Goal: Task Accomplishment & Management: Manage account settings

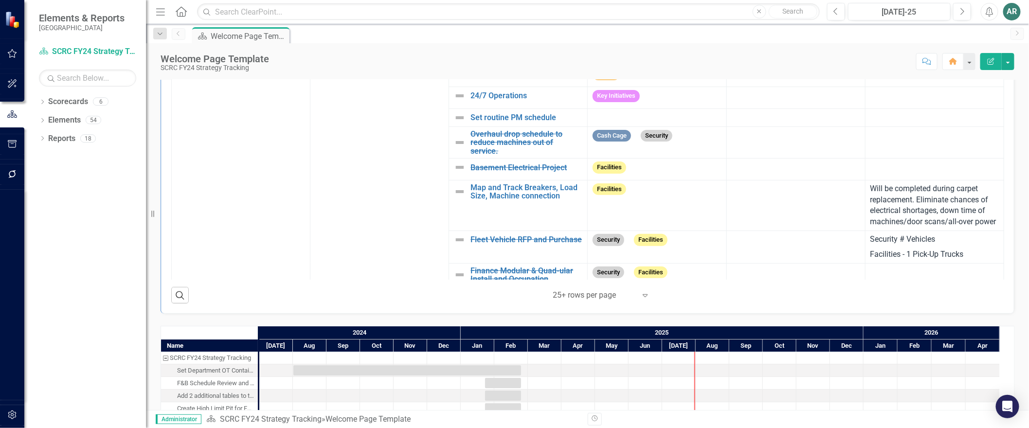
scroll to position [378, 0]
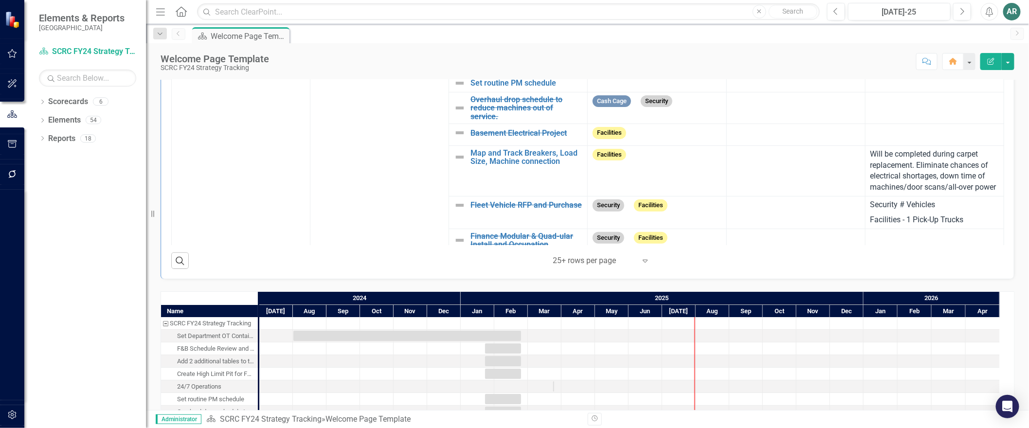
click at [641, 265] on icon "Expand" at bounding box center [645, 261] width 10 height 8
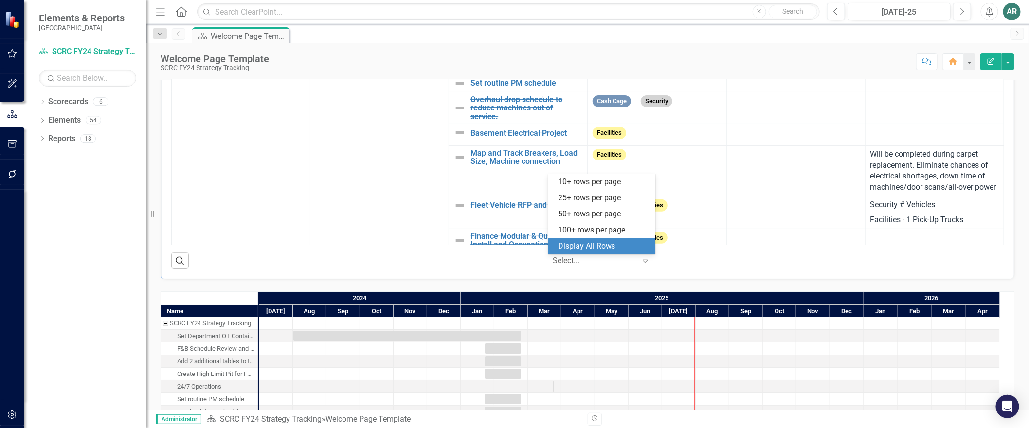
click at [591, 241] on div "Display All Rows" at bounding box center [603, 246] width 91 height 11
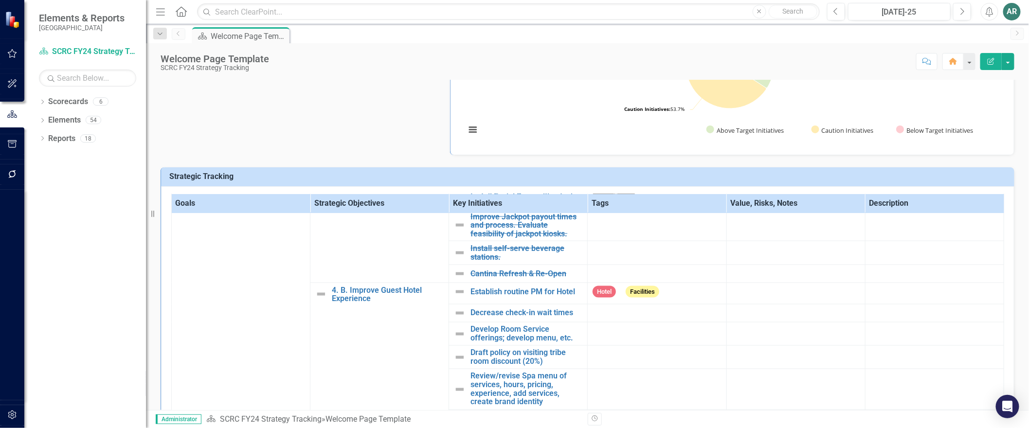
scroll to position [828, 0]
click at [385, 177] on h3 "Strategic Tracking" at bounding box center [589, 176] width 840 height 9
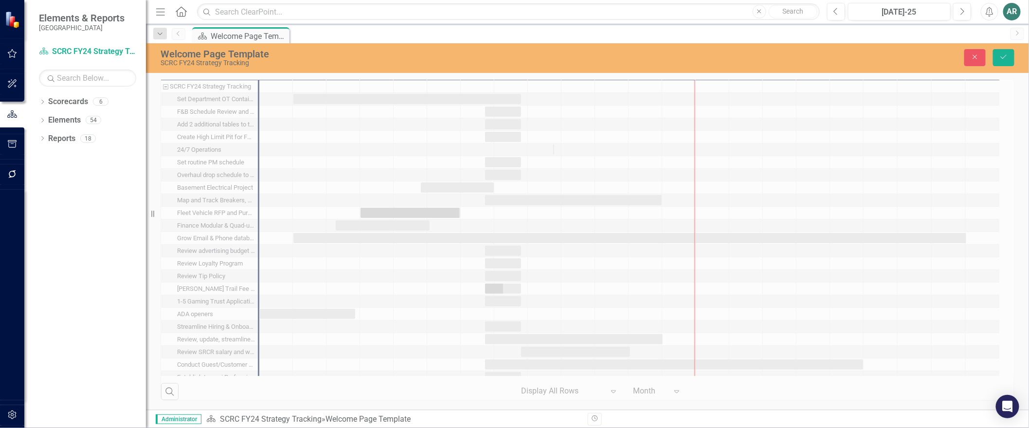
scroll to position [633, 0]
click at [612, 389] on div "Name SCRC FY24 Strategy Tracking Set Department OT Containment Goals F&B Schedu…" at bounding box center [587, 221] width 869 height 358
click at [563, 388] on div "Name SCRC FY24 Strategy Tracking Set Department OT Containment Goals F&B Schedu…" at bounding box center [587, 221] width 869 height 358
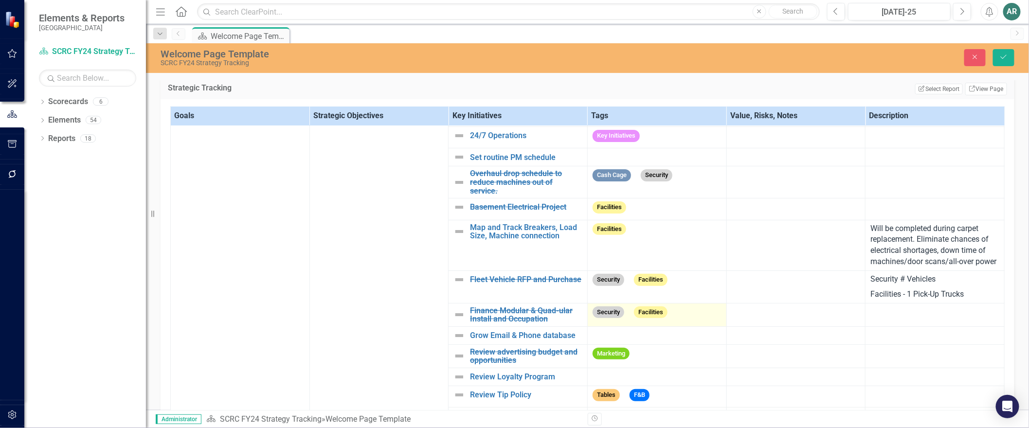
scroll to position [162, 0]
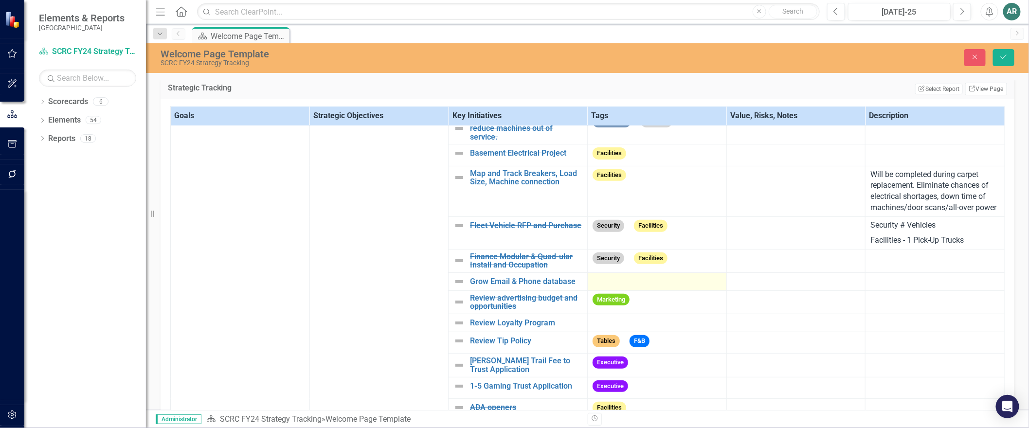
click at [664, 288] on div at bounding box center [657, 282] width 129 height 12
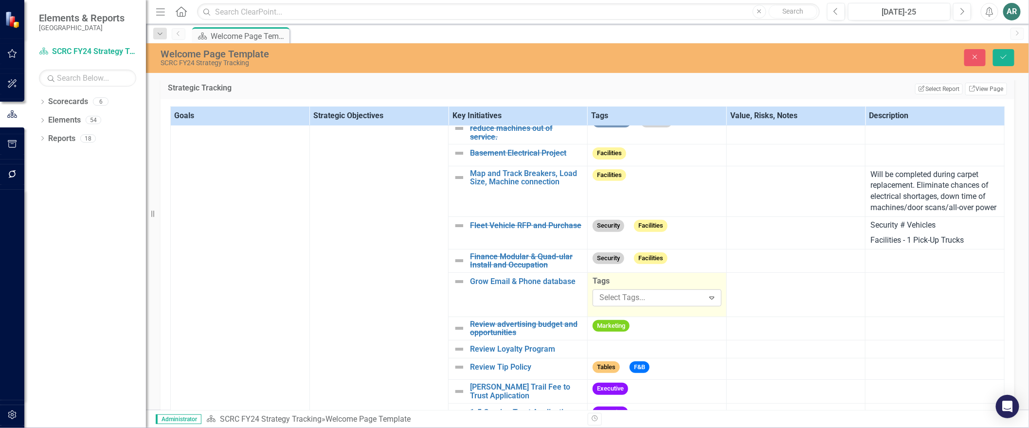
click at [655, 305] on div at bounding box center [650, 297] width 109 height 13
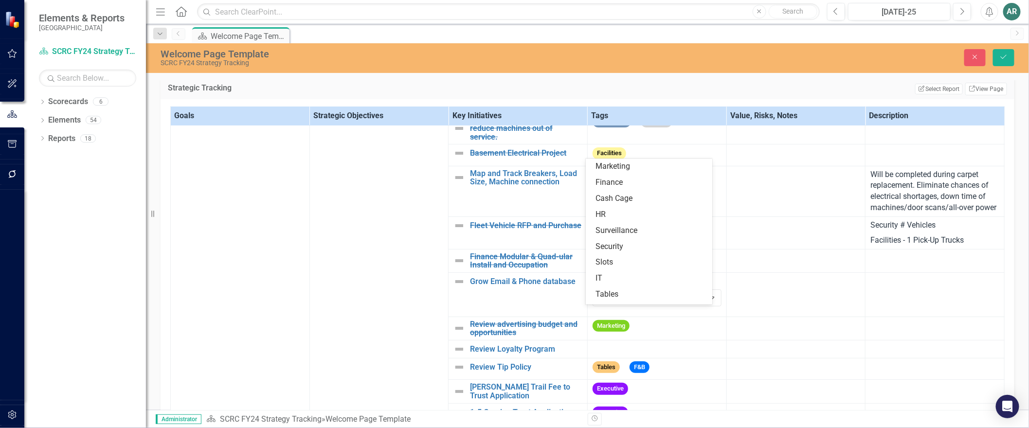
scroll to position [3, 0]
click at [651, 167] on div "Marketing" at bounding box center [651, 163] width 111 height 11
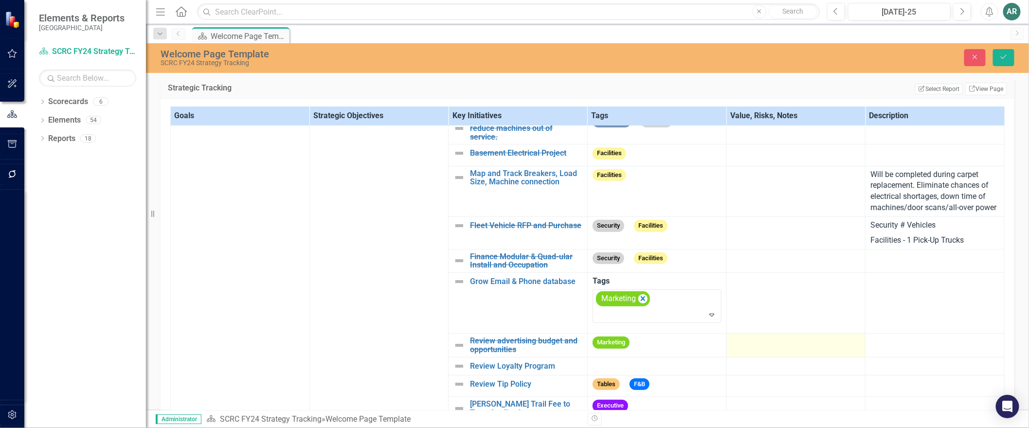
click at [738, 357] on td at bounding box center [795, 345] width 139 height 23
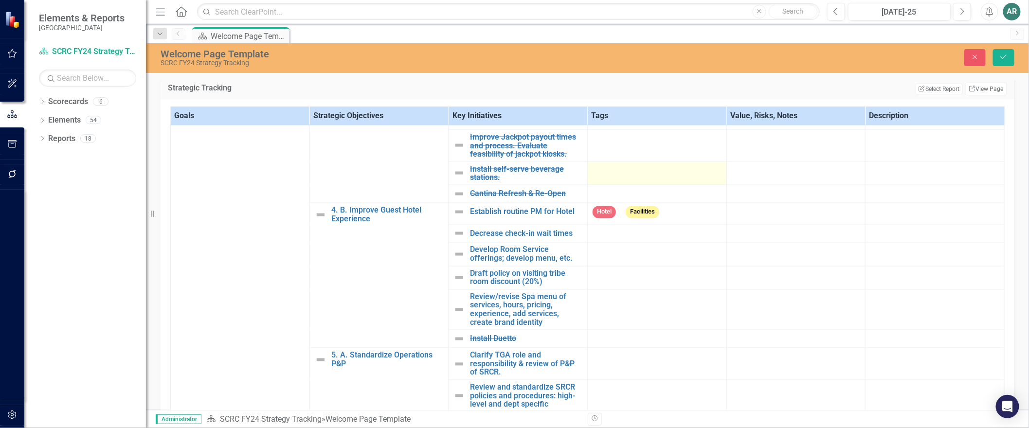
scroll to position [865, 0]
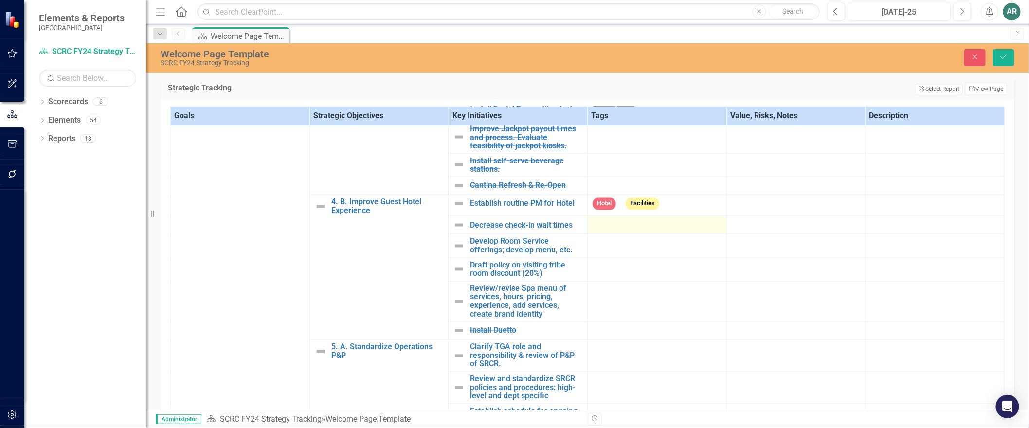
click at [610, 231] on div at bounding box center [657, 225] width 129 height 12
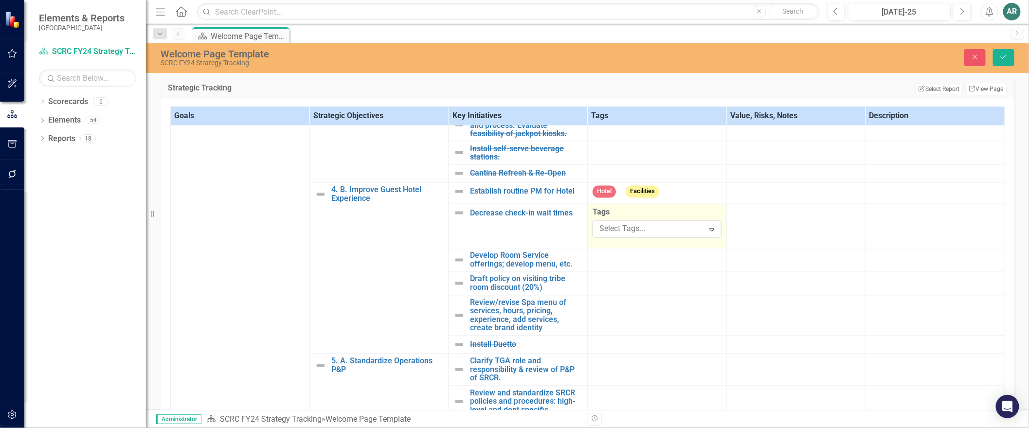
click at [615, 236] on div at bounding box center [650, 229] width 109 height 13
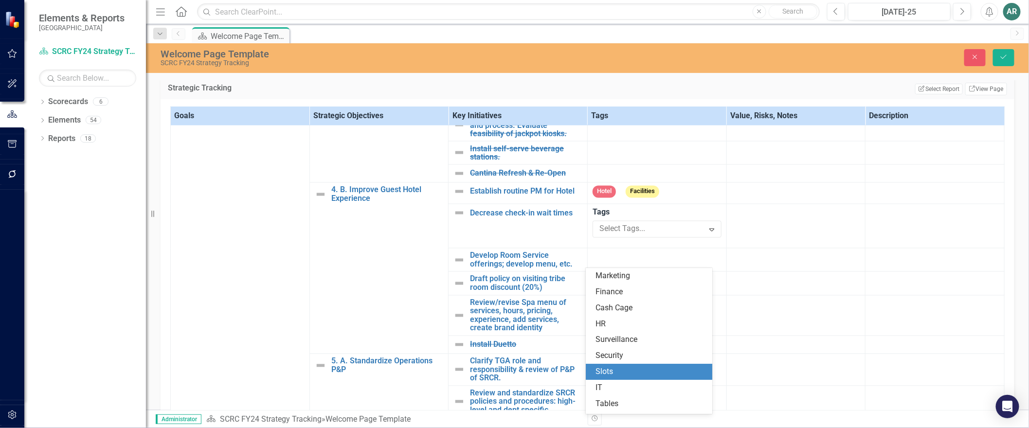
scroll to position [126, 0]
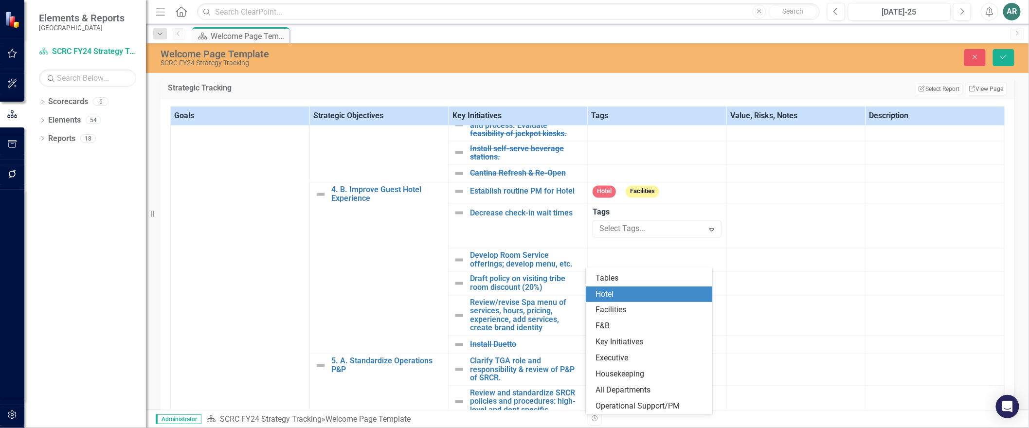
click at [622, 290] on div "Hotel" at bounding box center [651, 294] width 111 height 11
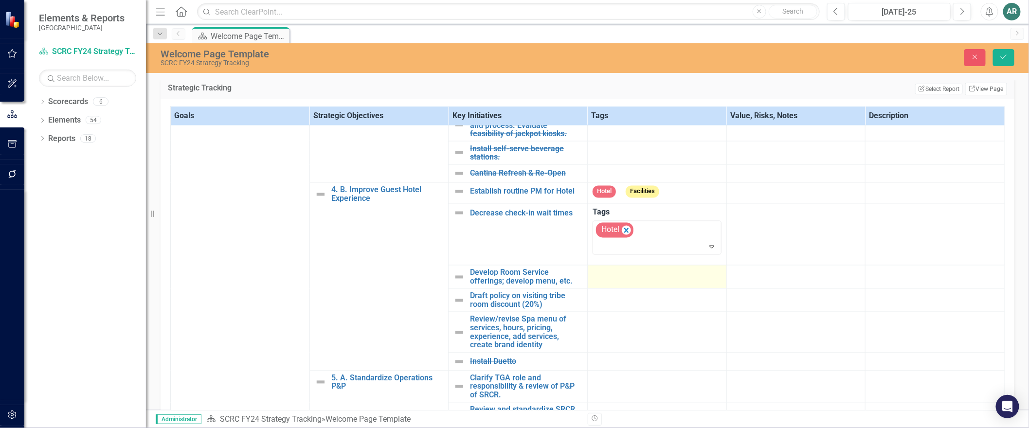
click at [615, 289] on td at bounding box center [656, 276] width 139 height 23
click at [616, 280] on div at bounding box center [657, 275] width 129 height 12
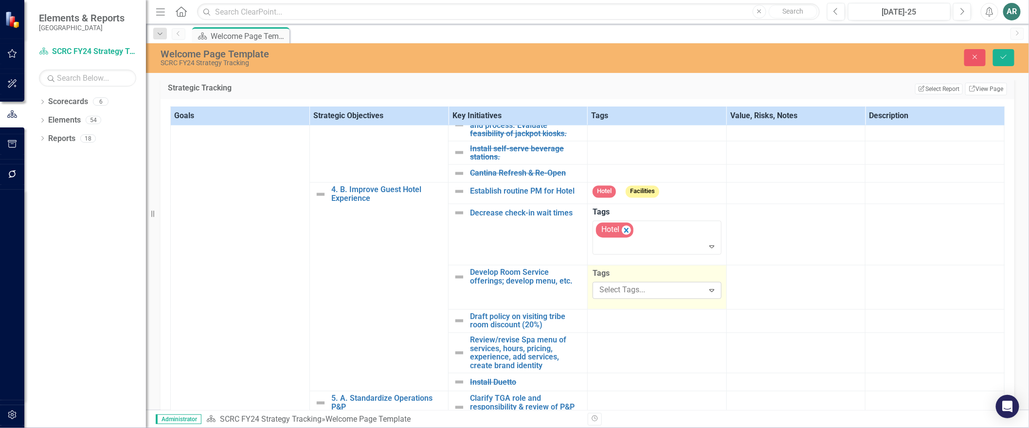
click at [617, 297] on div at bounding box center [650, 290] width 109 height 13
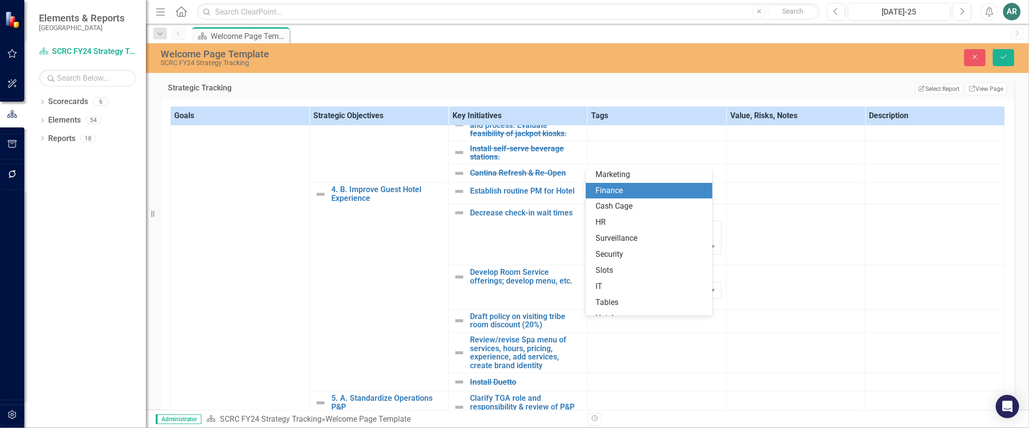
scroll to position [57, 0]
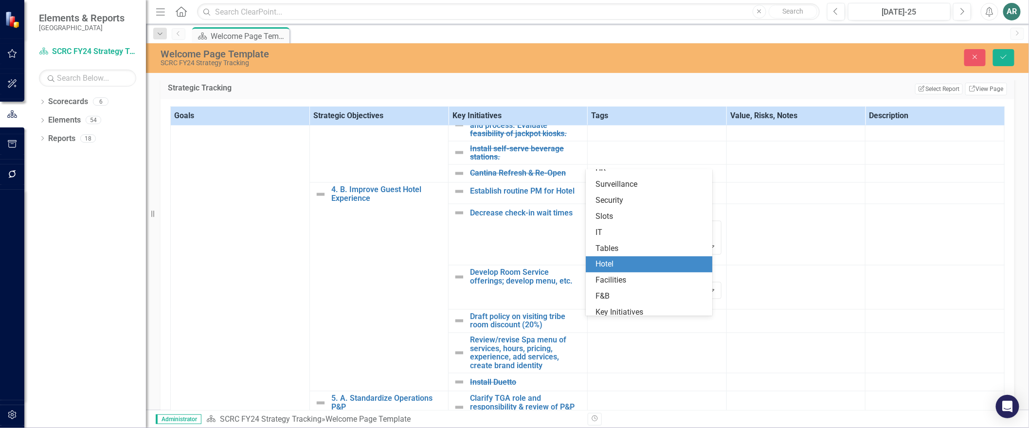
click at [628, 264] on div "Hotel" at bounding box center [651, 264] width 111 height 11
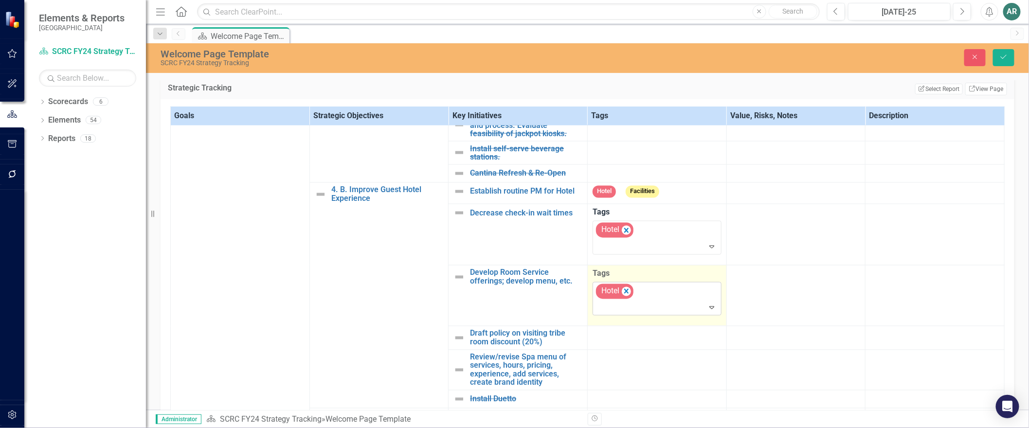
click at [707, 311] on icon "Expand" at bounding box center [712, 308] width 10 height 8
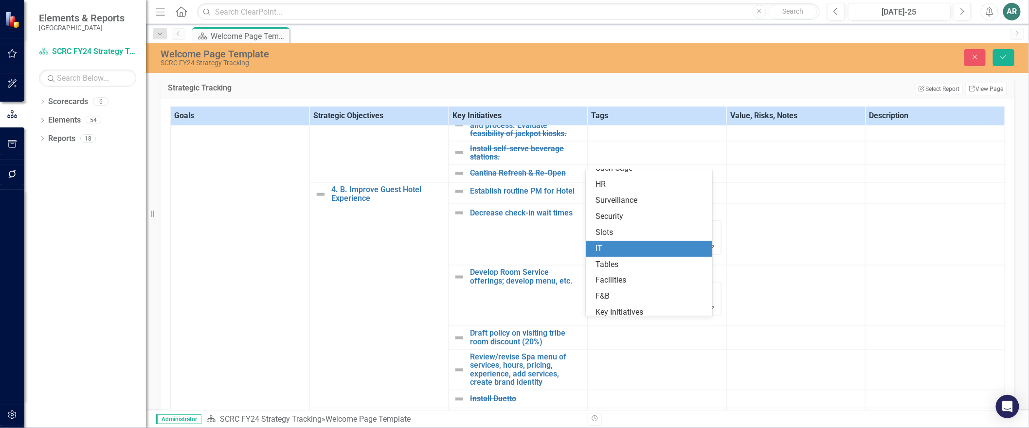
scroll to position [109, 0]
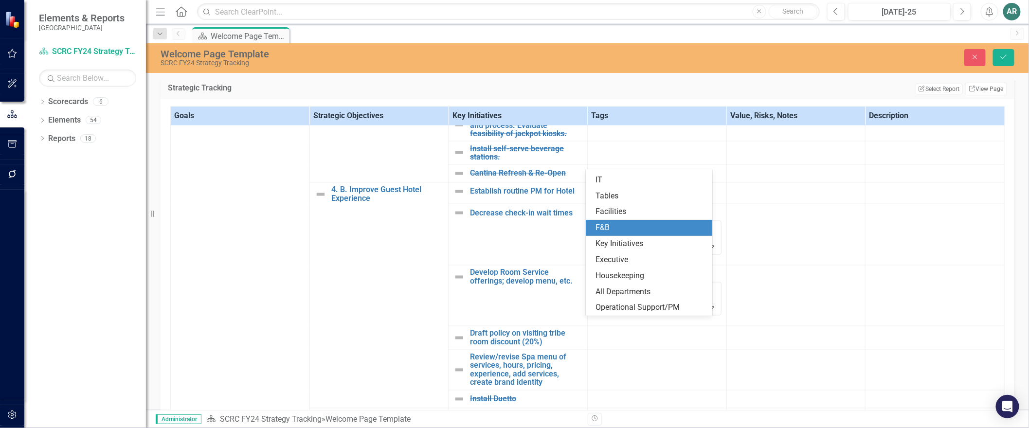
click at [671, 227] on div "F&B" at bounding box center [651, 227] width 111 height 11
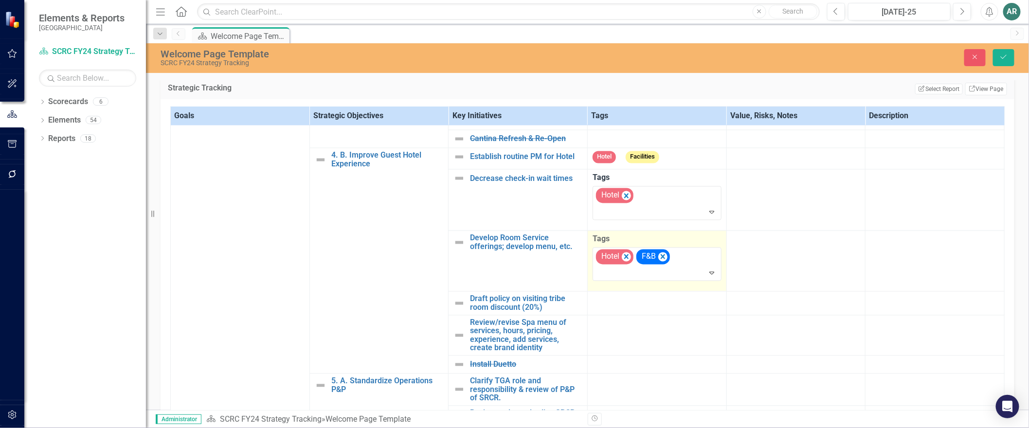
scroll to position [919, 0]
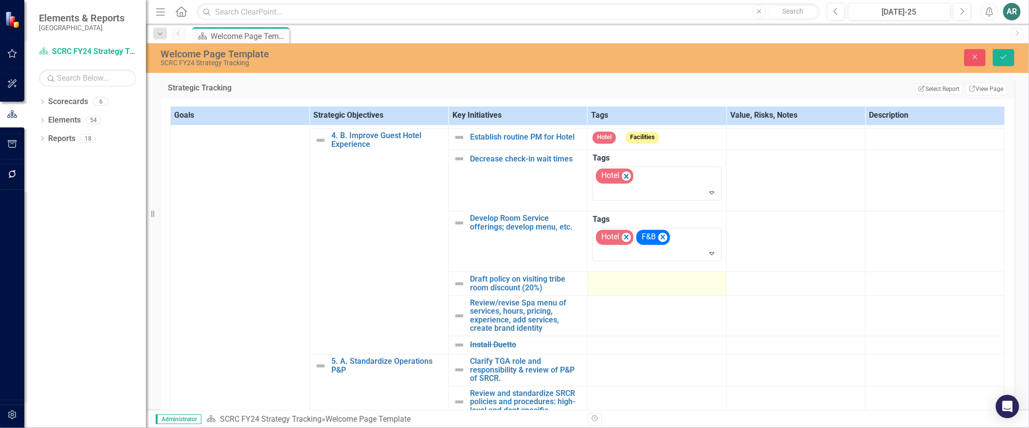
click at [646, 287] on div at bounding box center [657, 281] width 129 height 12
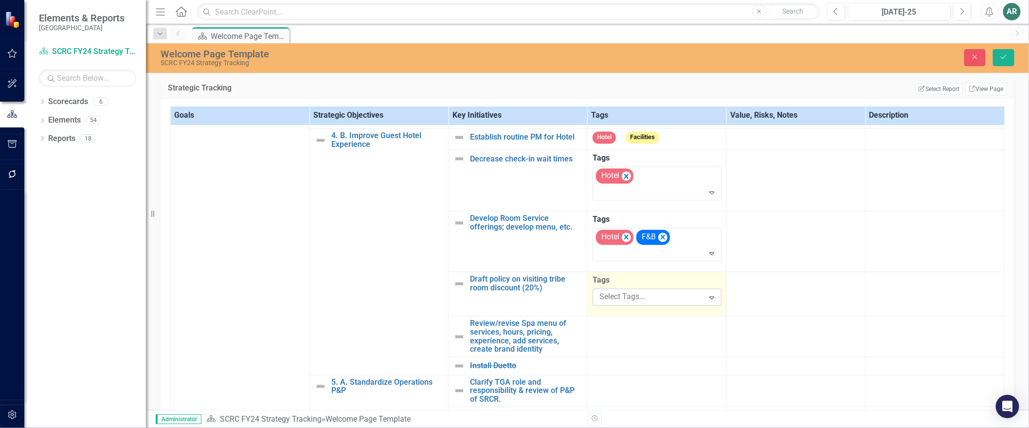
click at [639, 304] on div at bounding box center [650, 297] width 109 height 13
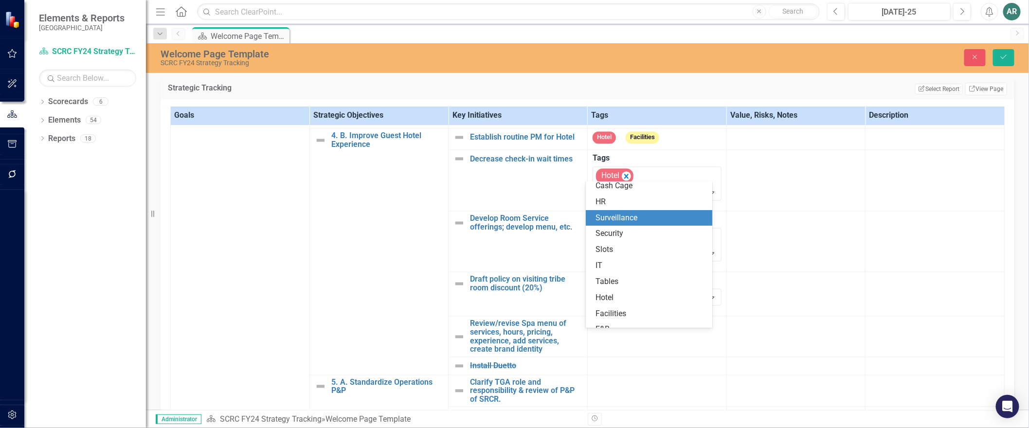
scroll to position [54, 0]
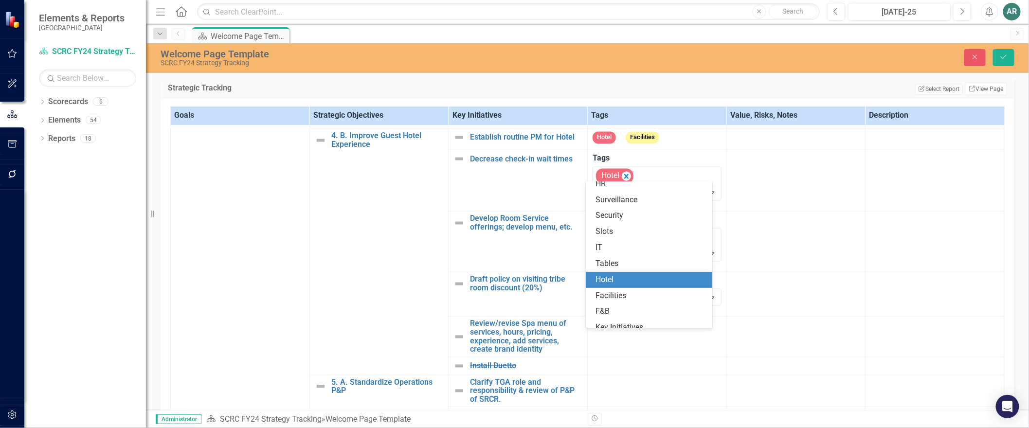
click at [623, 281] on div "Hotel" at bounding box center [651, 279] width 111 height 11
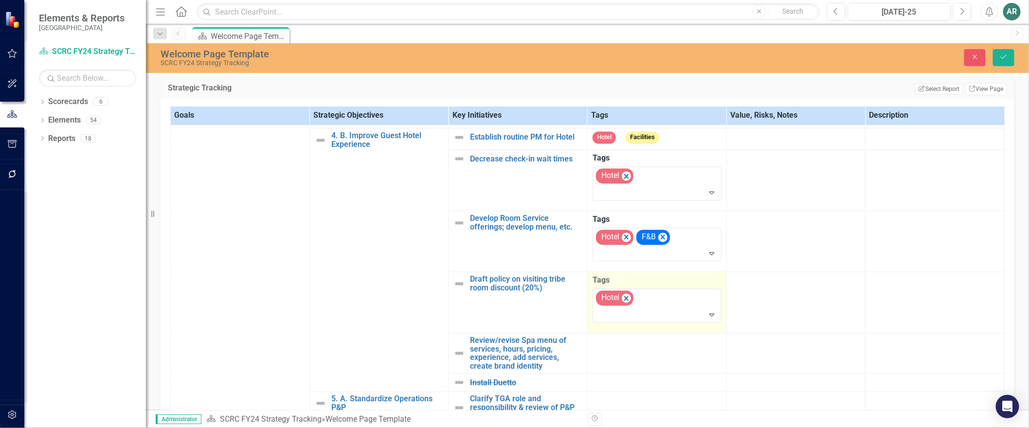
scroll to position [1011, 0]
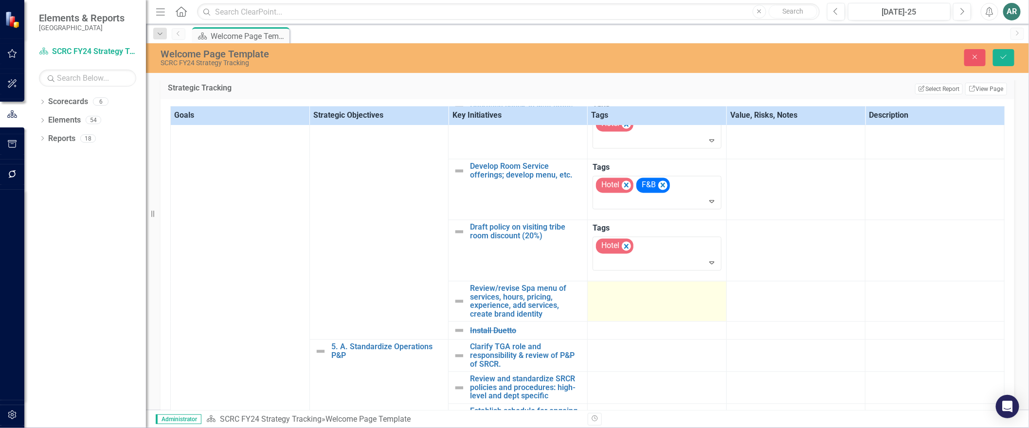
click at [628, 310] on td at bounding box center [656, 302] width 139 height 40
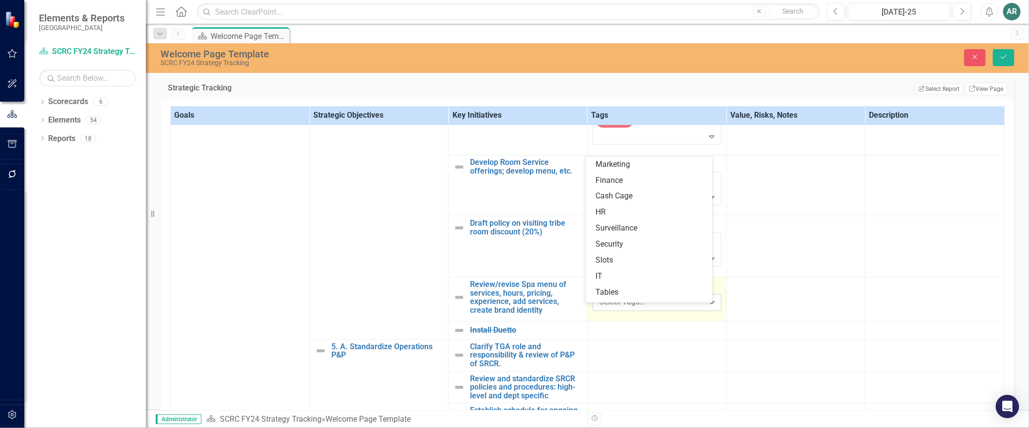
click at [628, 308] on div at bounding box center [650, 302] width 109 height 13
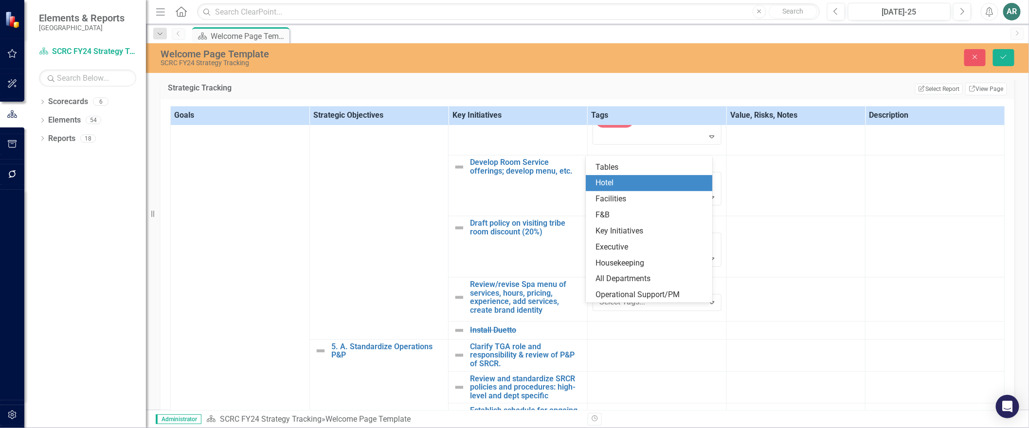
click at [634, 186] on div "Hotel" at bounding box center [651, 183] width 111 height 11
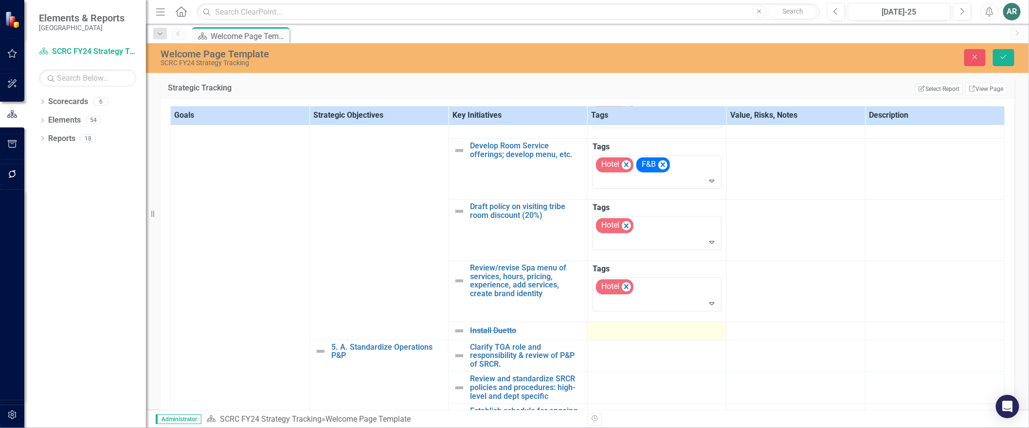
click at [625, 337] on div at bounding box center [657, 332] width 129 height 12
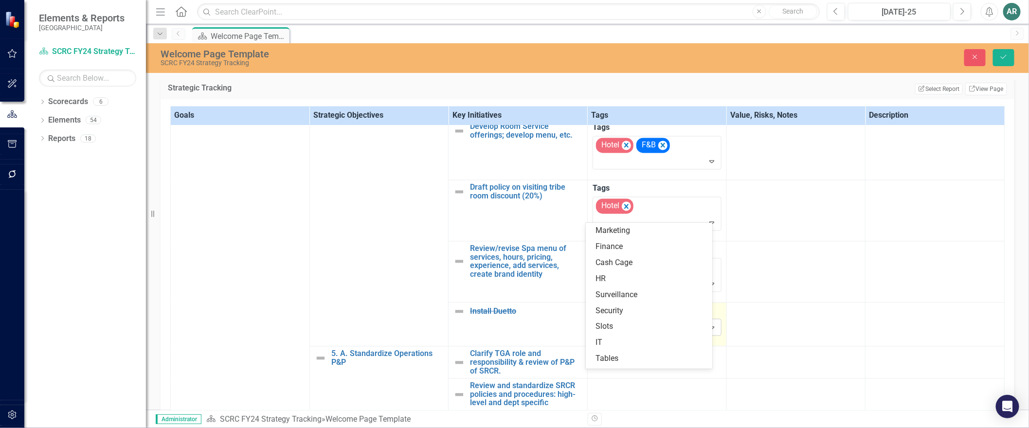
click at [620, 334] on div at bounding box center [650, 327] width 109 height 13
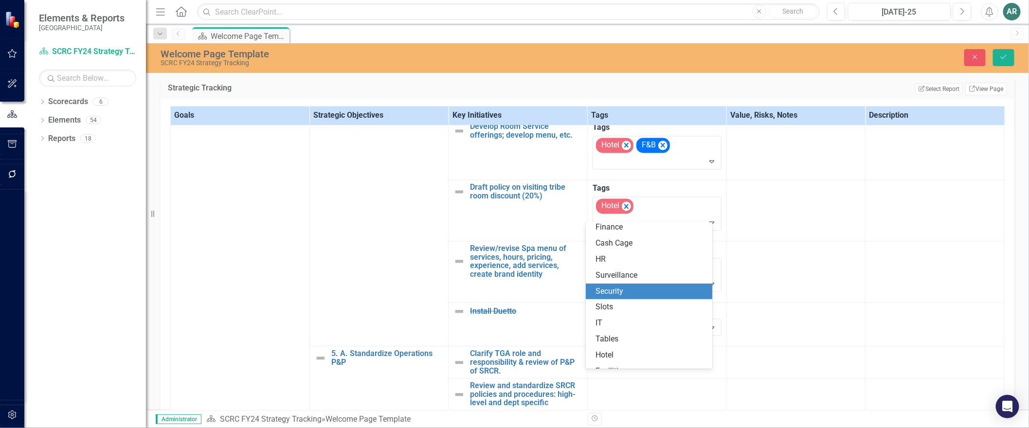
scroll to position [73, 0]
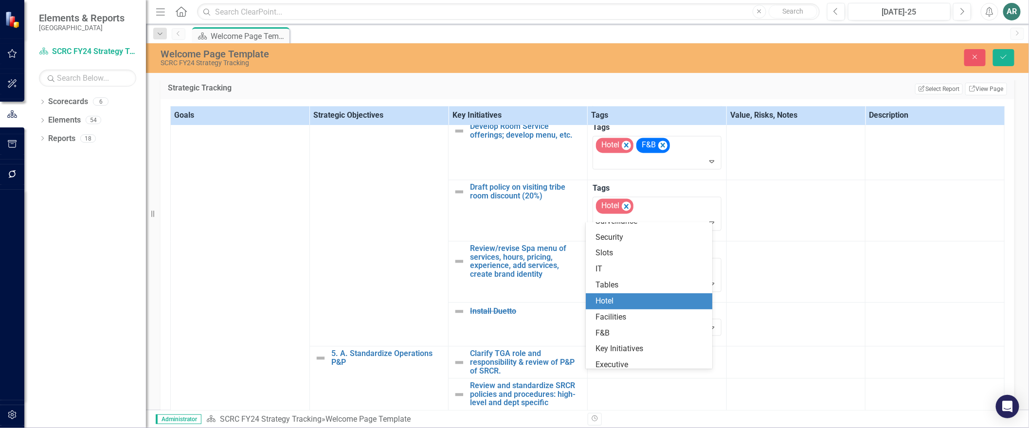
click at [623, 301] on div "Hotel" at bounding box center [651, 301] width 111 height 11
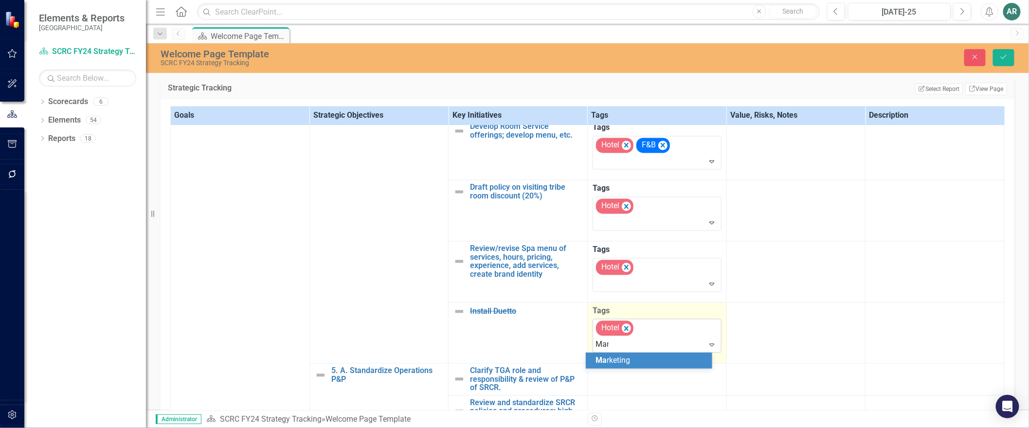
type input "Mark"
click at [681, 361] on div "Mark eting" at bounding box center [651, 360] width 111 height 11
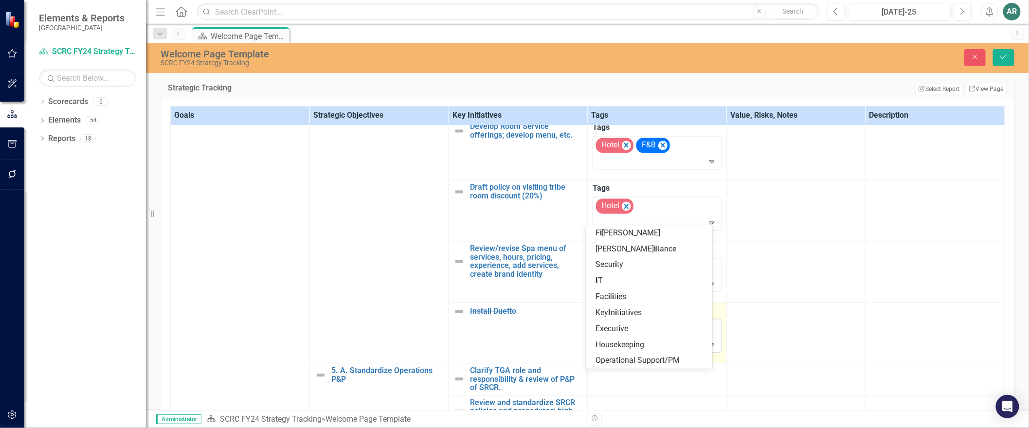
type input "IT"
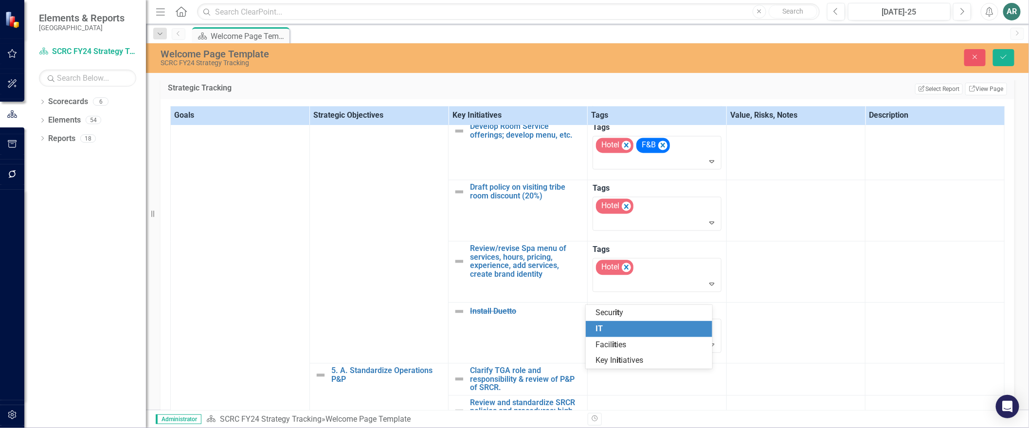
click at [665, 332] on div "IT" at bounding box center [651, 329] width 111 height 11
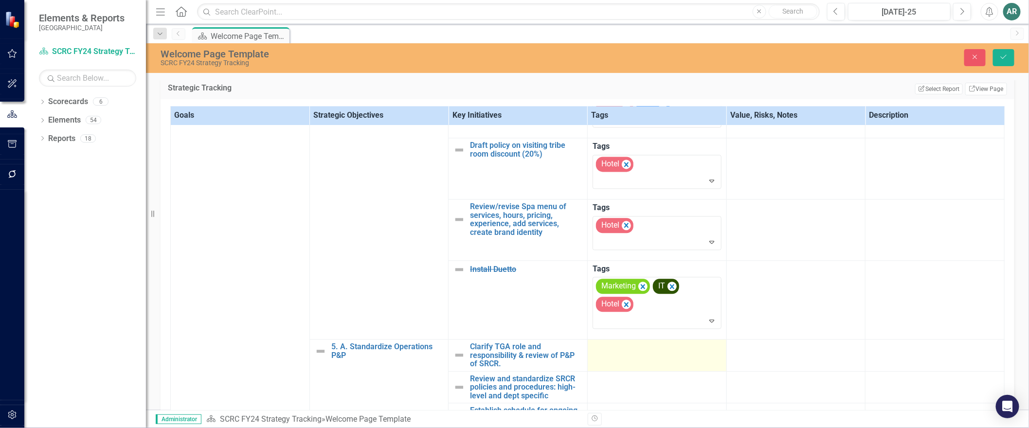
scroll to position [254, 0]
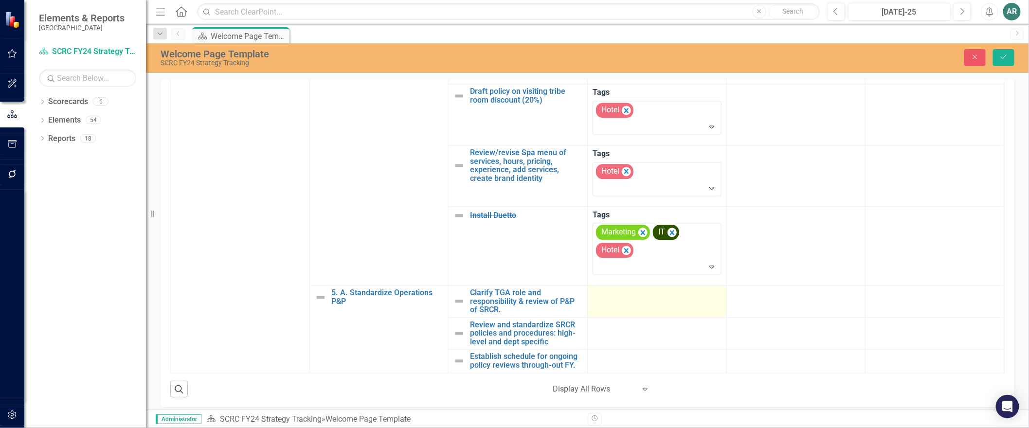
click at [660, 307] on td at bounding box center [656, 302] width 139 height 32
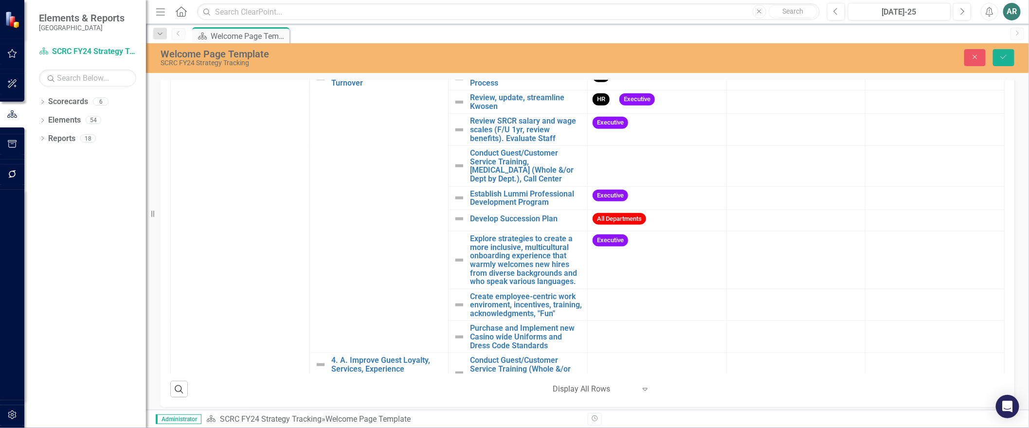
scroll to position [454, 0]
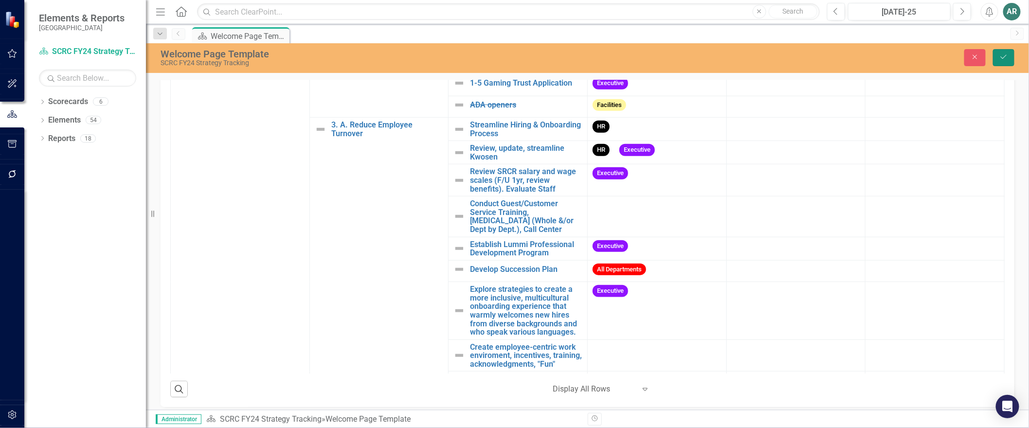
click at [998, 54] on button "Save" at bounding box center [1003, 57] width 21 height 17
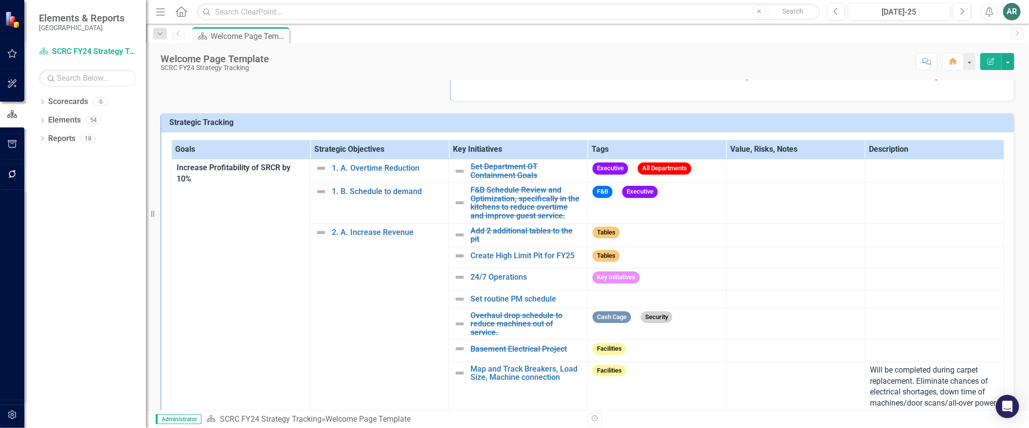
scroll to position [270, 0]
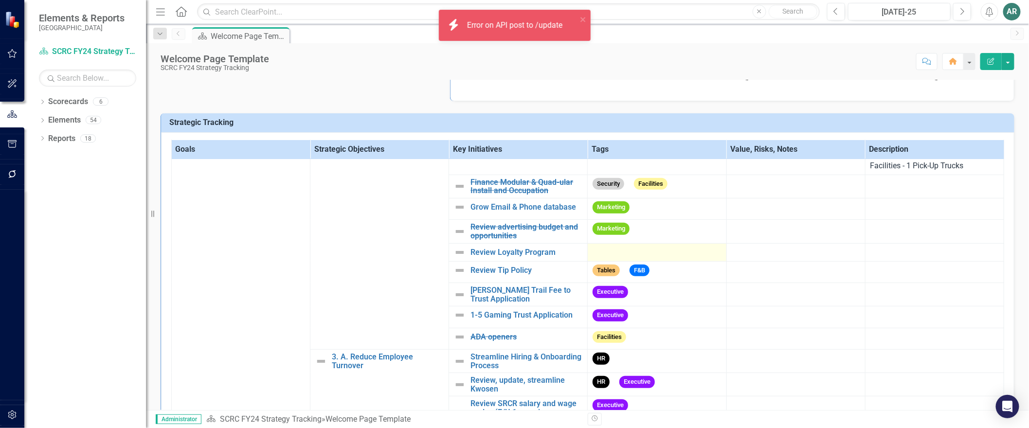
click at [650, 258] on div at bounding box center [657, 253] width 128 height 12
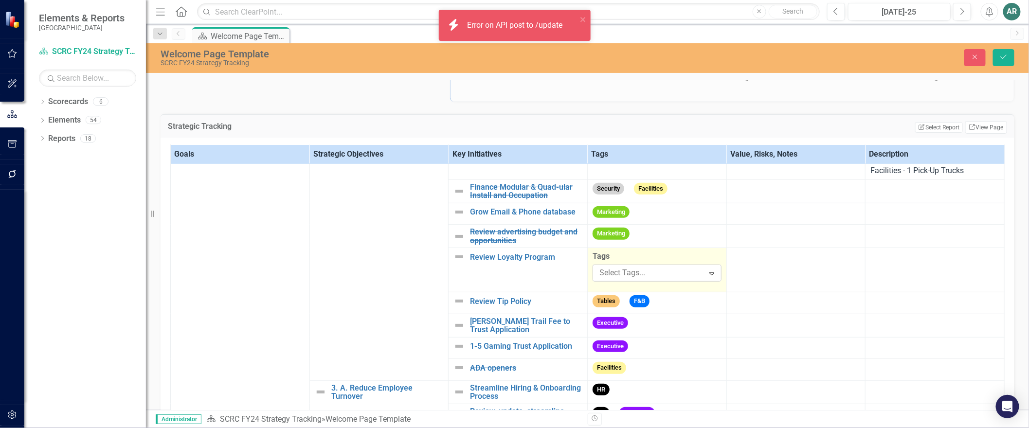
click at [649, 280] on div at bounding box center [650, 273] width 109 height 13
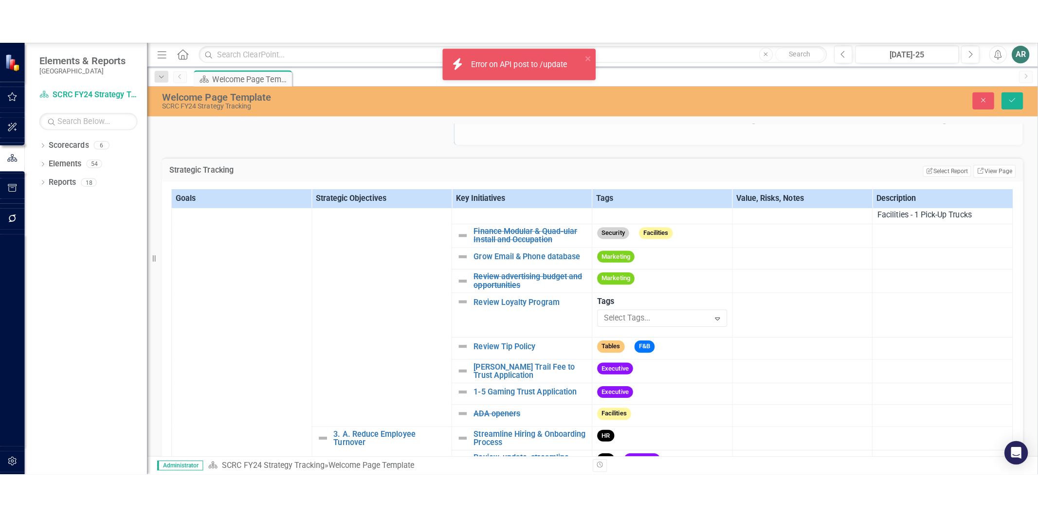
scroll to position [125, 0]
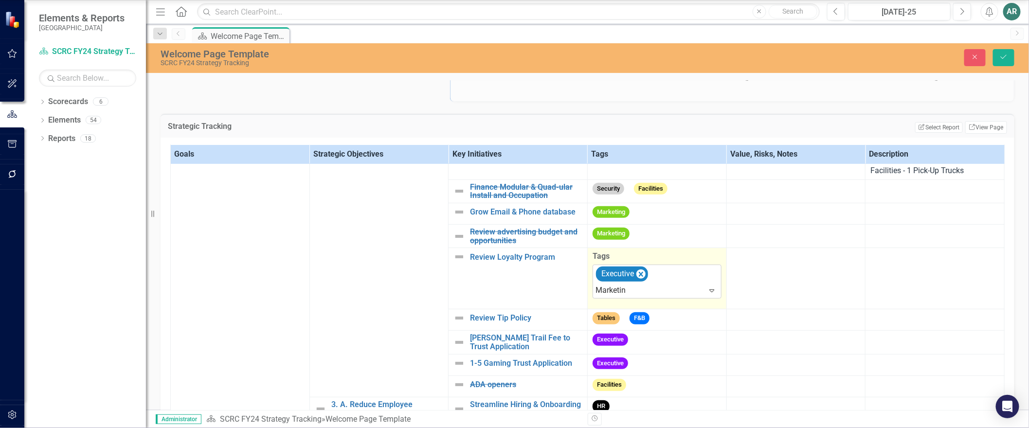
type input "Marketing"
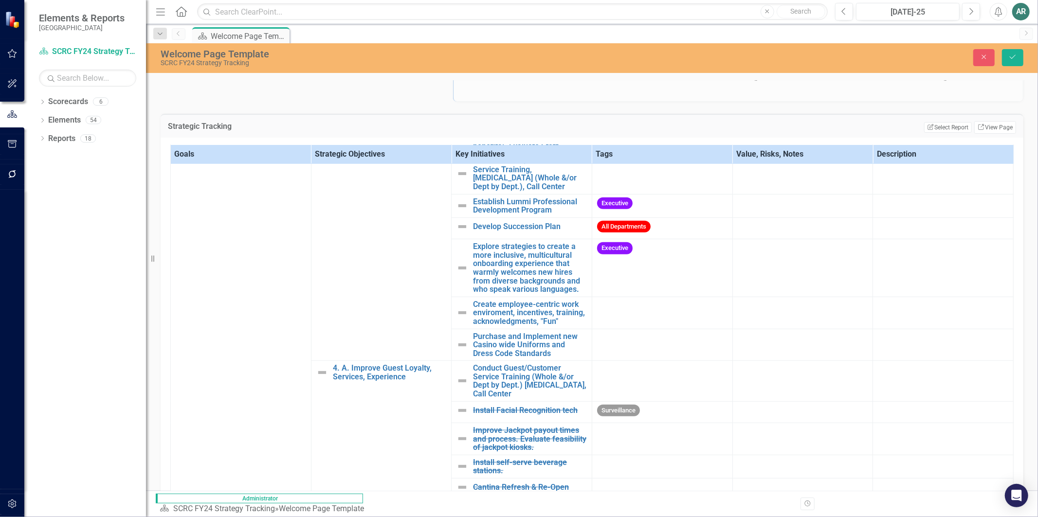
scroll to position [649, 0]
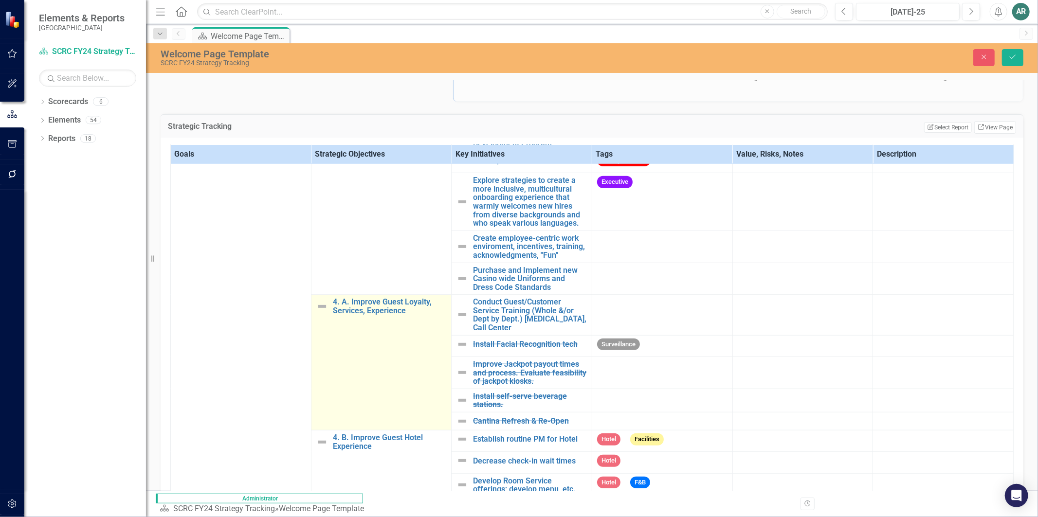
click at [416, 339] on td "4. A. Improve Guest Loyalty, Services, Experience Link Map View Link Map Edit E…" at bounding box center [381, 363] width 141 height 136
click at [415, 315] on link "4. A. Improve Guest Loyalty, Services, Experience" at bounding box center [390, 306] width 114 height 17
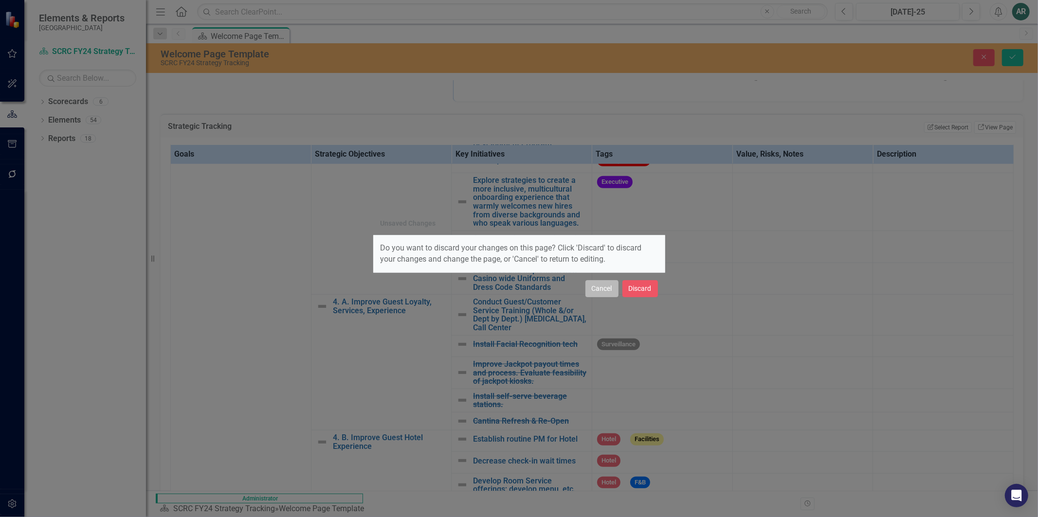
click at [592, 297] on button "Cancel" at bounding box center [601, 288] width 33 height 17
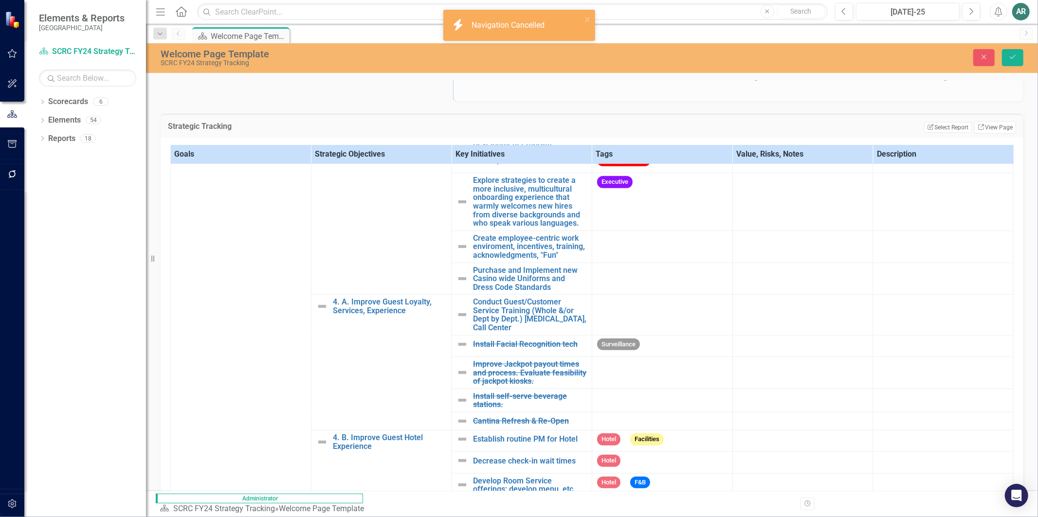
click at [1016, 70] on div "Welcome Page Template SCRC FY24 Strategy Tracking Close Save" at bounding box center [592, 58] width 892 height 30
click at [1017, 52] on button "Save" at bounding box center [1012, 57] width 21 height 17
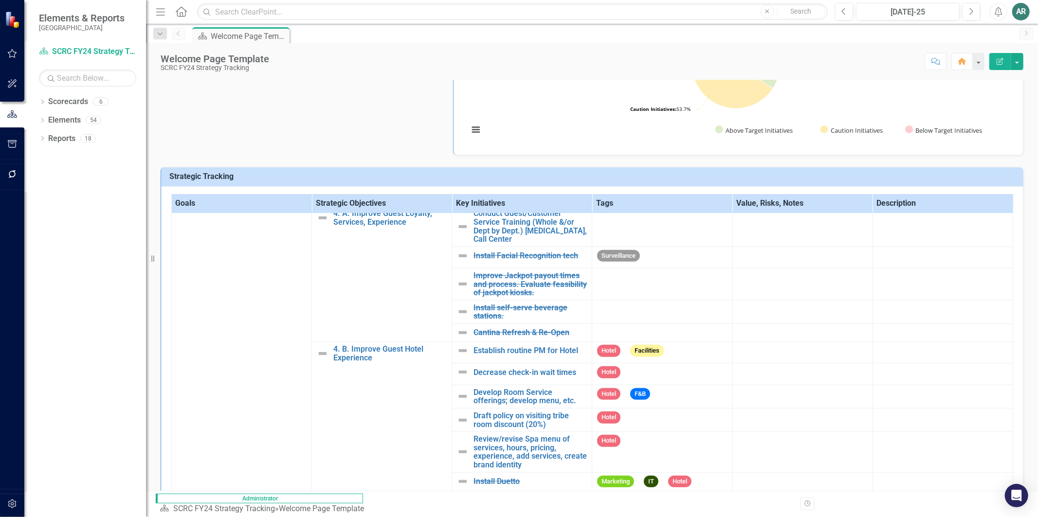
scroll to position [757, 0]
click at [391, 247] on td "4. A. Improve Guest Loyalty, Services, Experience Link Map View Link Map Edit E…" at bounding box center [382, 274] width 140 height 136
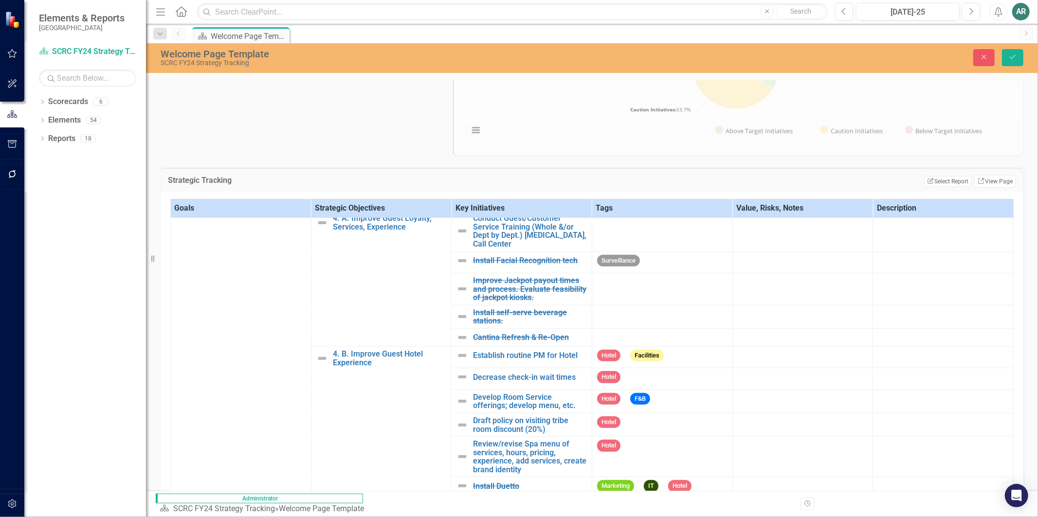
scroll to position [755, 0]
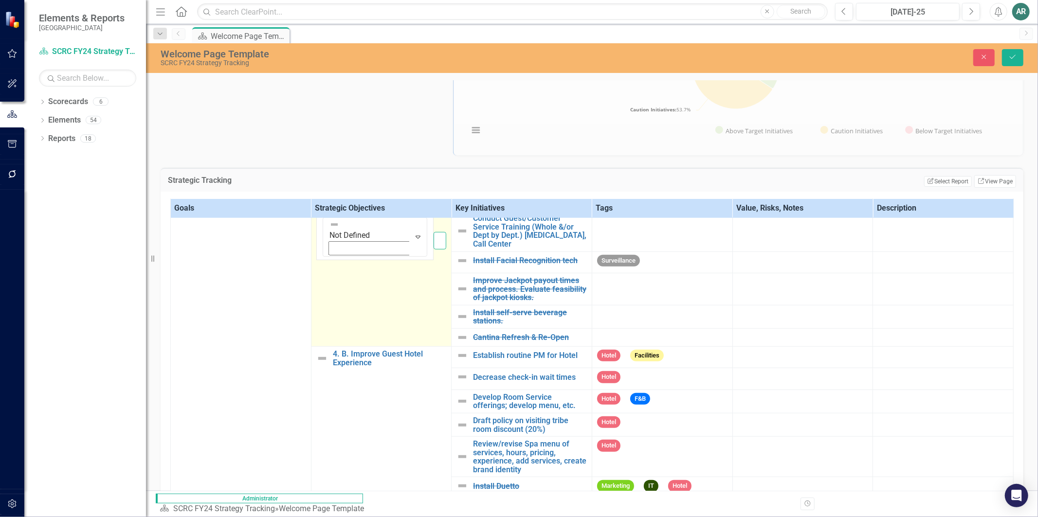
click at [434, 234] on input "4. A. Improve Guest Loyalty, Services, Experience" at bounding box center [440, 241] width 13 height 18
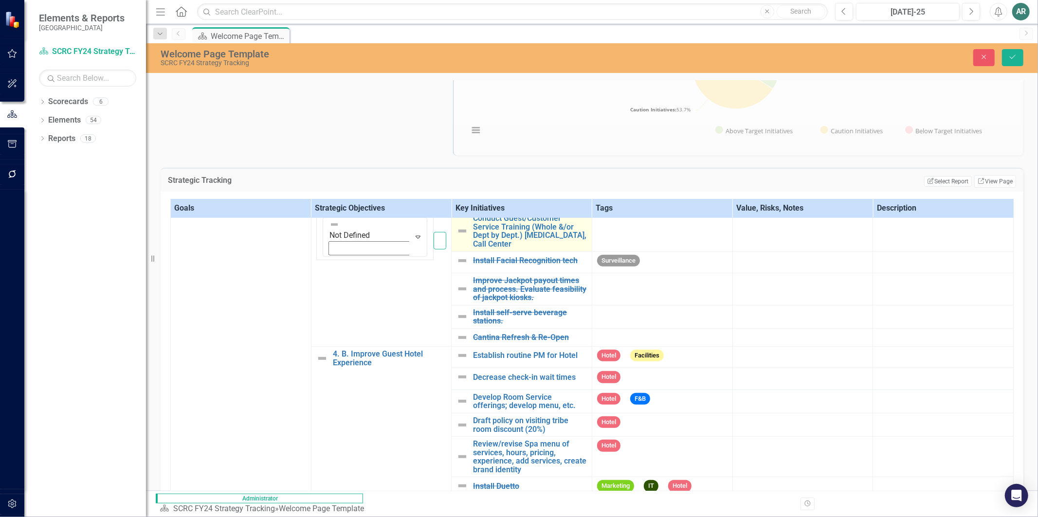
scroll to position [0, 83]
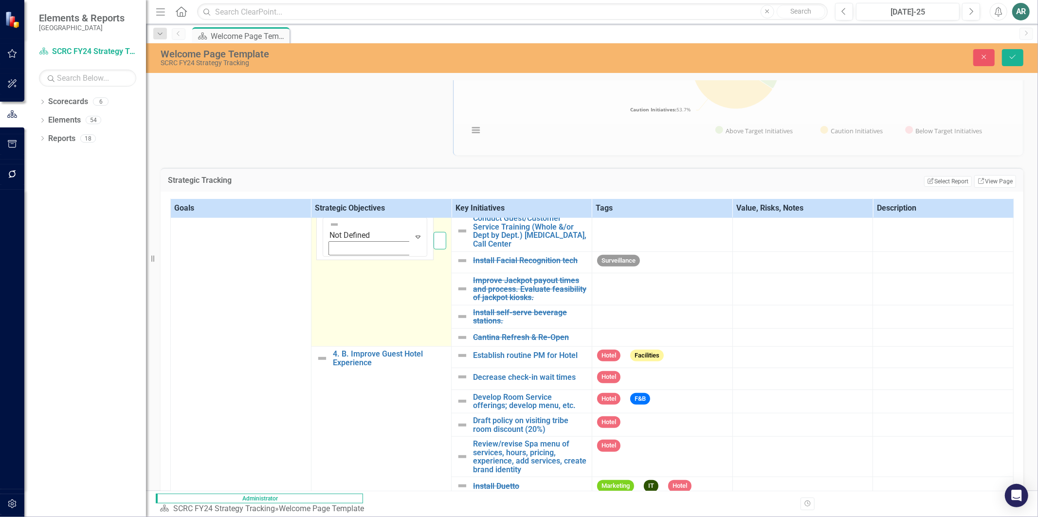
drag, startPoint x: 388, startPoint y: 230, endPoint x: 412, endPoint y: 228, distance: 24.5
click at [434, 232] on input "4. A. Improve Guest Loyalty, Services, Experience" at bounding box center [440, 241] width 13 height 18
click at [435, 232] on input "4. A. Improve Guest Loyalty, Services, Experience" at bounding box center [440, 241] width 13 height 18
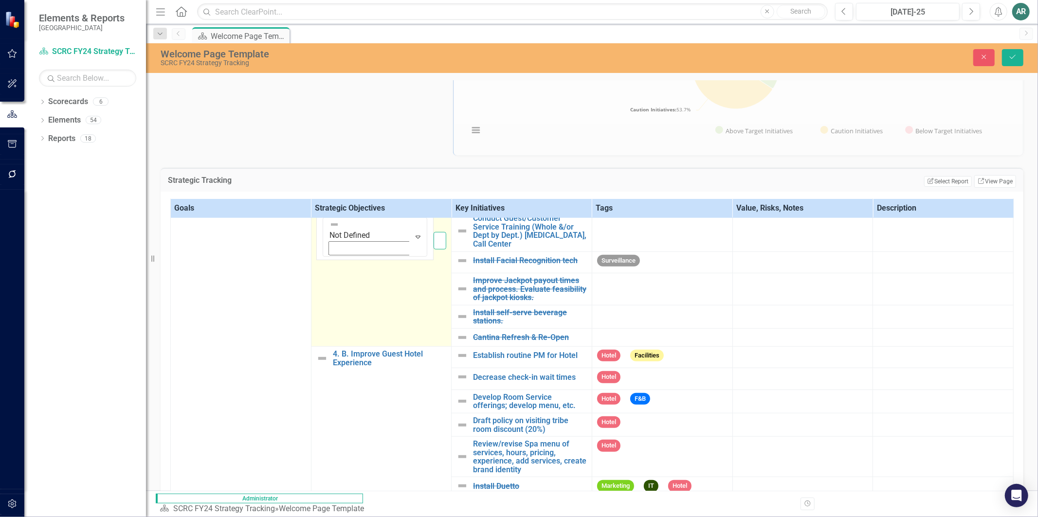
scroll to position [0, 86]
type input "4. A. Improve Guest Loyalty, Services, Experience, & Safety"
click button "Save" at bounding box center [1012, 57] width 21 height 17
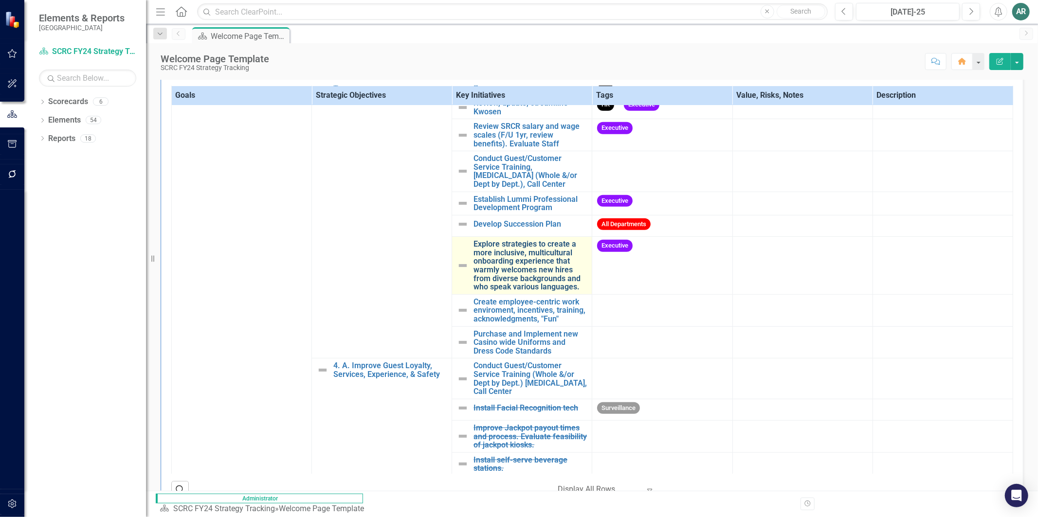
scroll to position [541, 0]
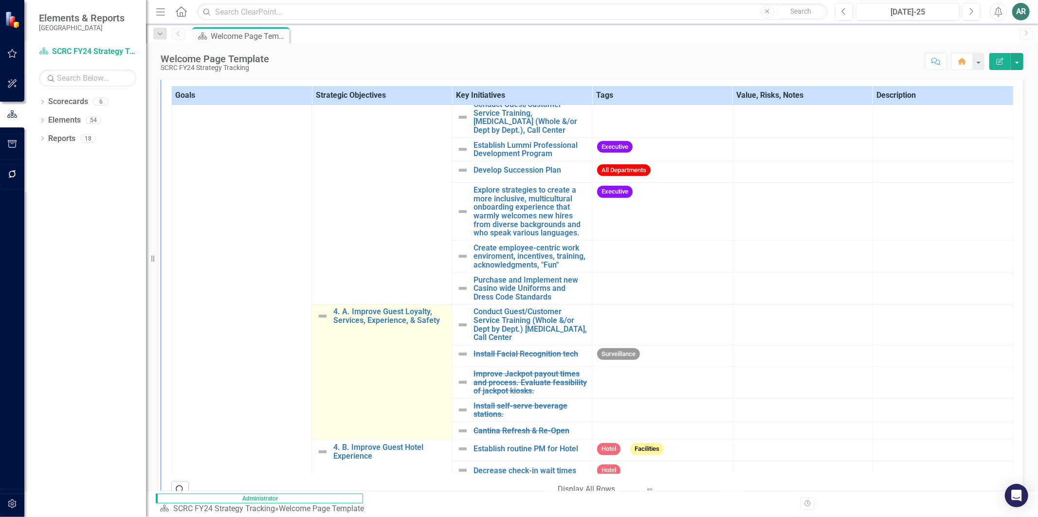
click at [397, 386] on td "4. A. Improve Guest Loyalty, Services, Experience, & Safety Link Map View Link …" at bounding box center [382, 373] width 140 height 136
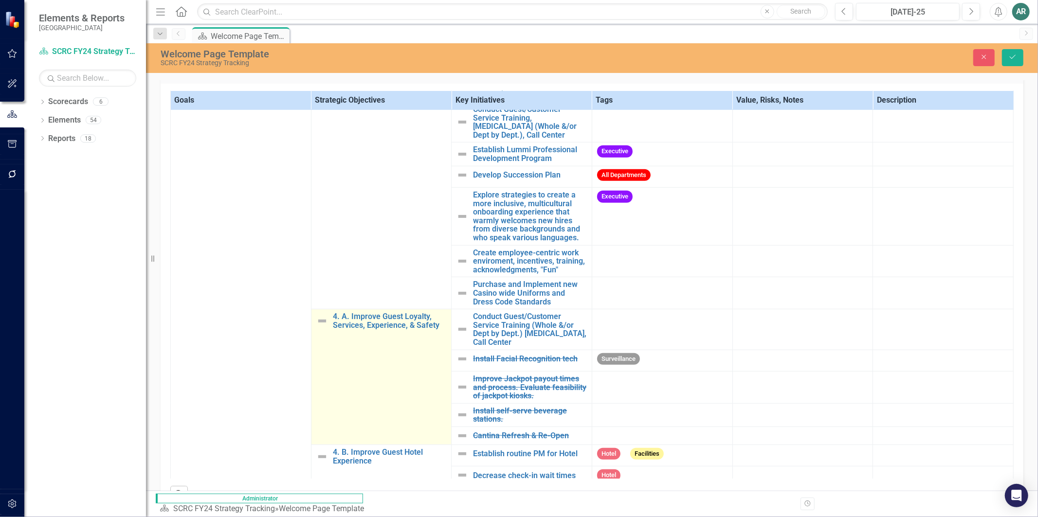
scroll to position [222, 0]
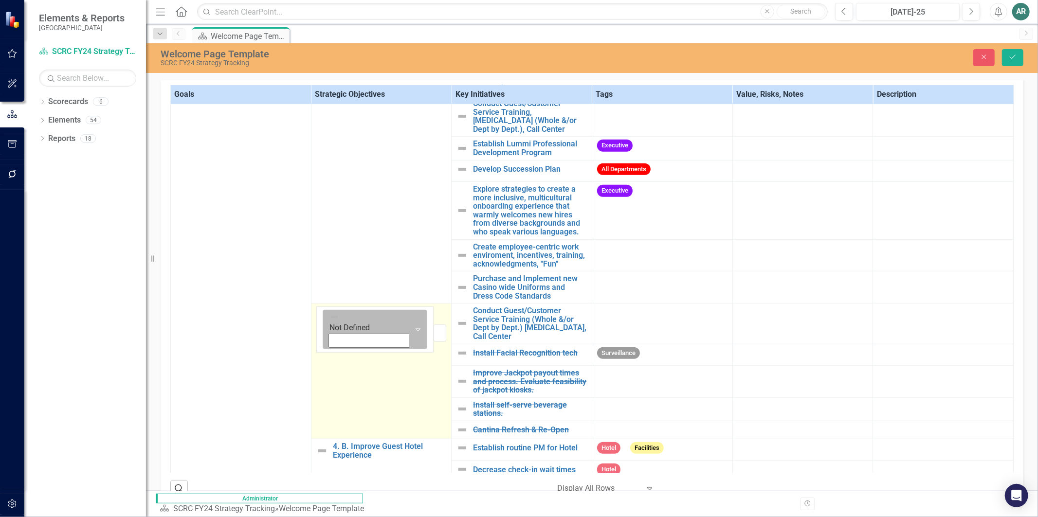
click at [413, 333] on icon "Expand" at bounding box center [418, 330] width 10 height 8
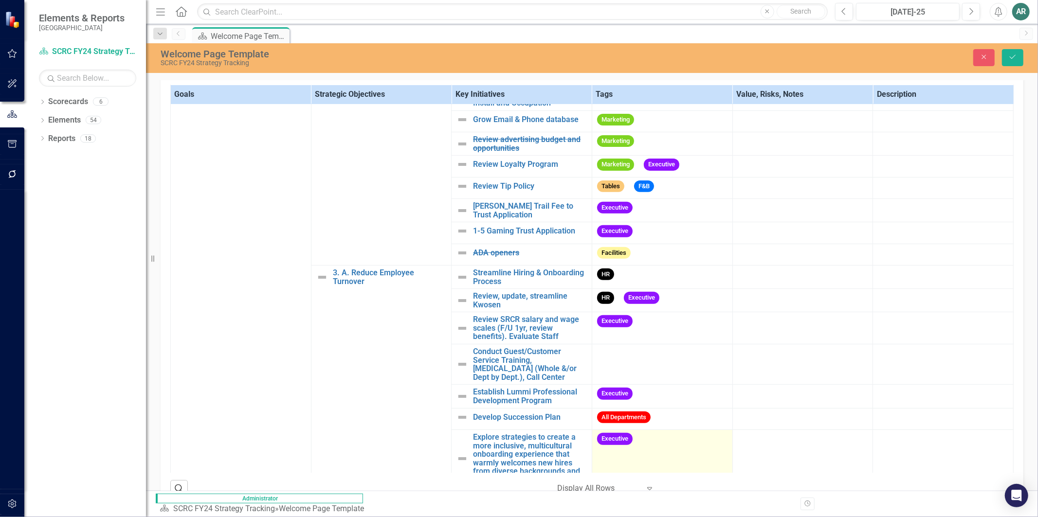
scroll to position [270, 0]
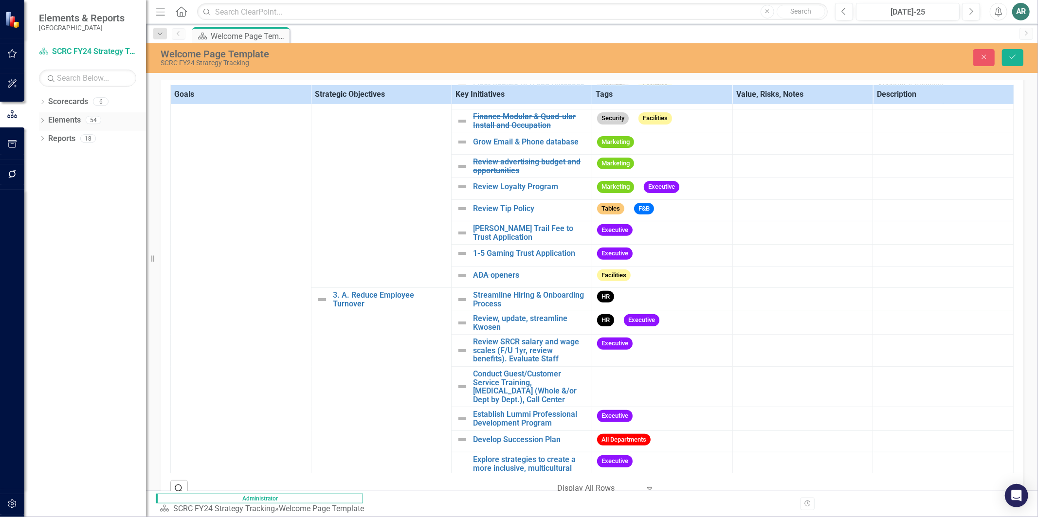
click at [44, 119] on icon "Dropdown" at bounding box center [42, 121] width 7 height 5
click at [44, 98] on div "Dropdown Scorecards 6" at bounding box center [92, 103] width 107 height 18
click at [40, 104] on icon "Dropdown" at bounding box center [42, 102] width 7 height 5
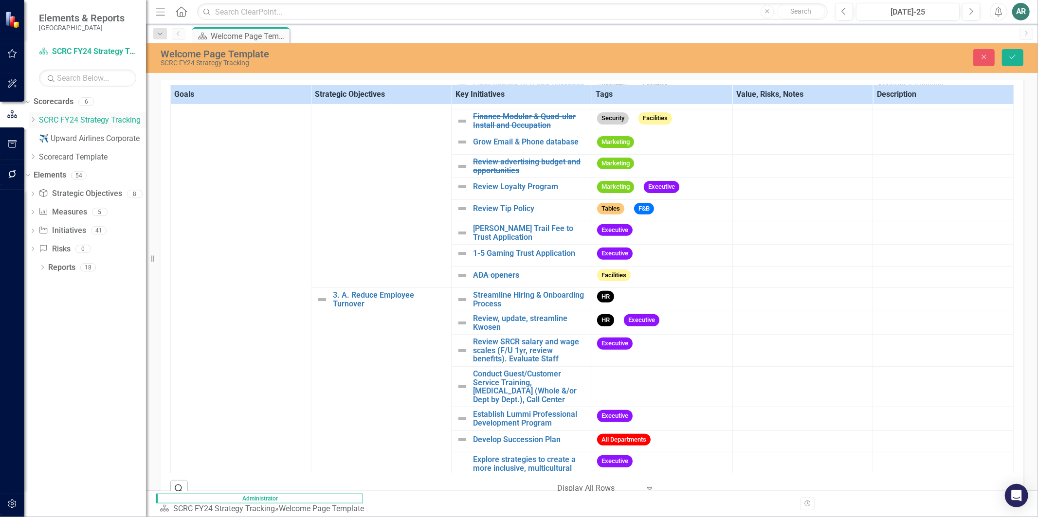
click at [36, 121] on icon "Dropdown" at bounding box center [32, 120] width 7 height 6
click at [50, 264] on div "Dropdown Key Initiative Initiatives 41" at bounding box center [87, 254] width 117 height 18
click at [36, 256] on icon "Dropdown" at bounding box center [32, 253] width 7 height 5
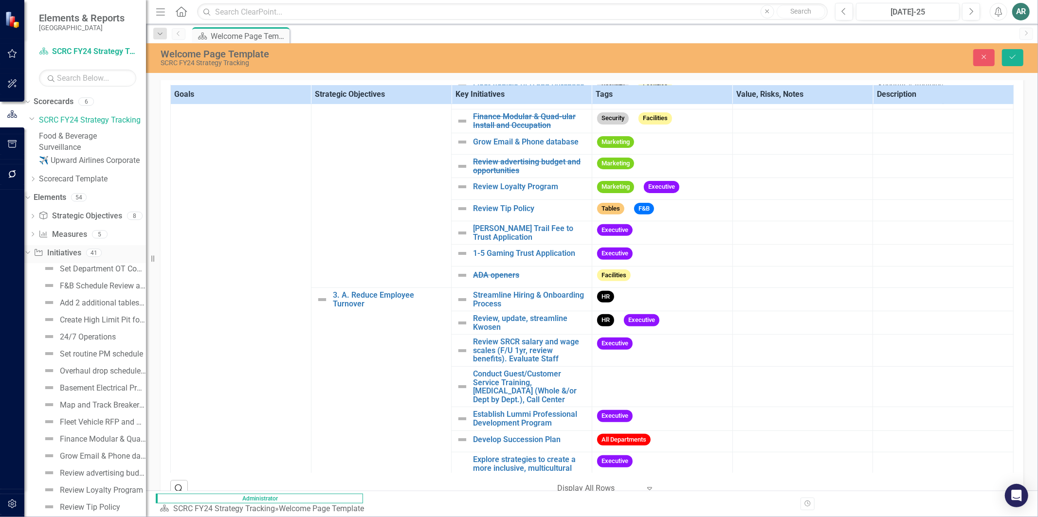
click at [79, 259] on link "Key Initiative Initiatives" at bounding box center [57, 253] width 47 height 11
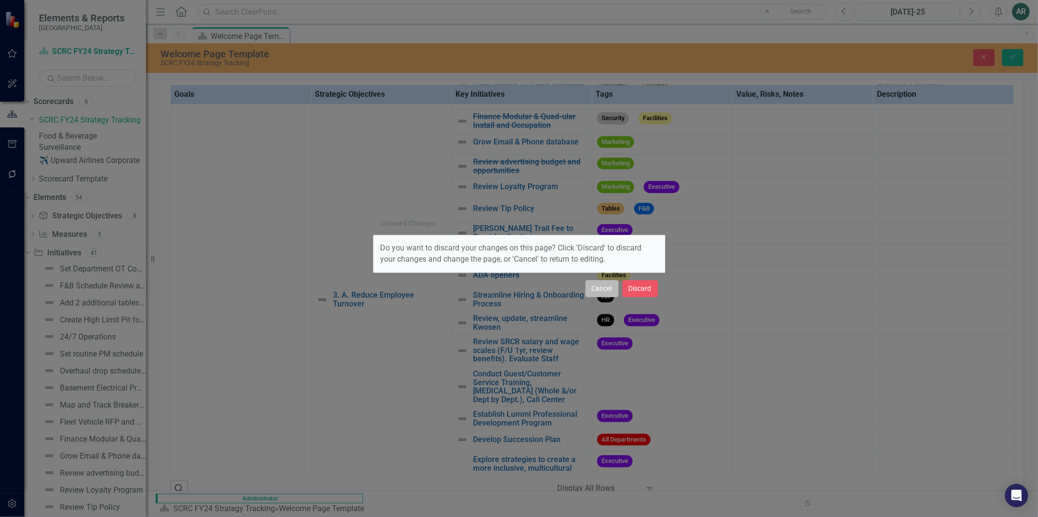
click at [585, 290] on button "Cancel" at bounding box center [601, 288] width 33 height 17
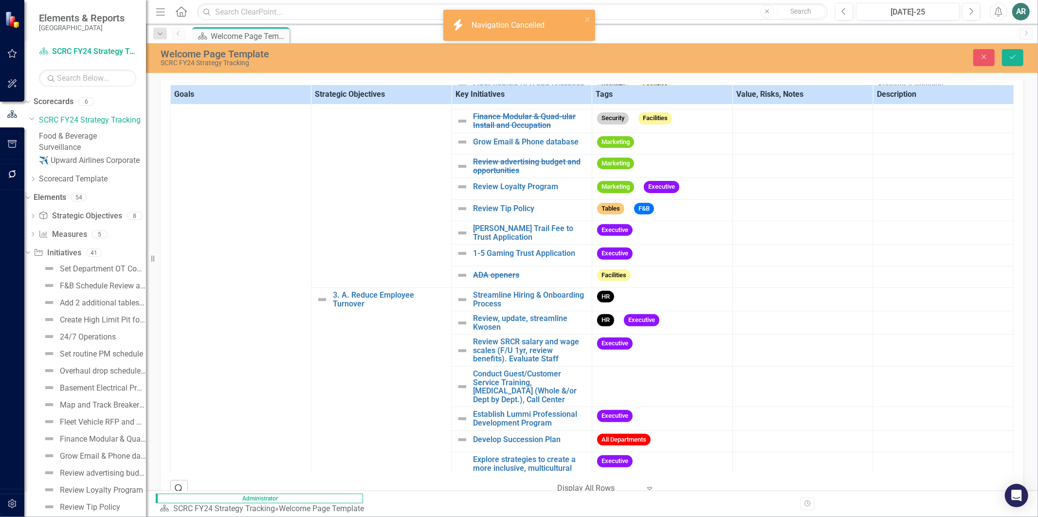
click at [1012, 49] on div "Welcome Page Template SCRC FY24 Strategy Tracking Close Save" at bounding box center [592, 58] width 892 height 30
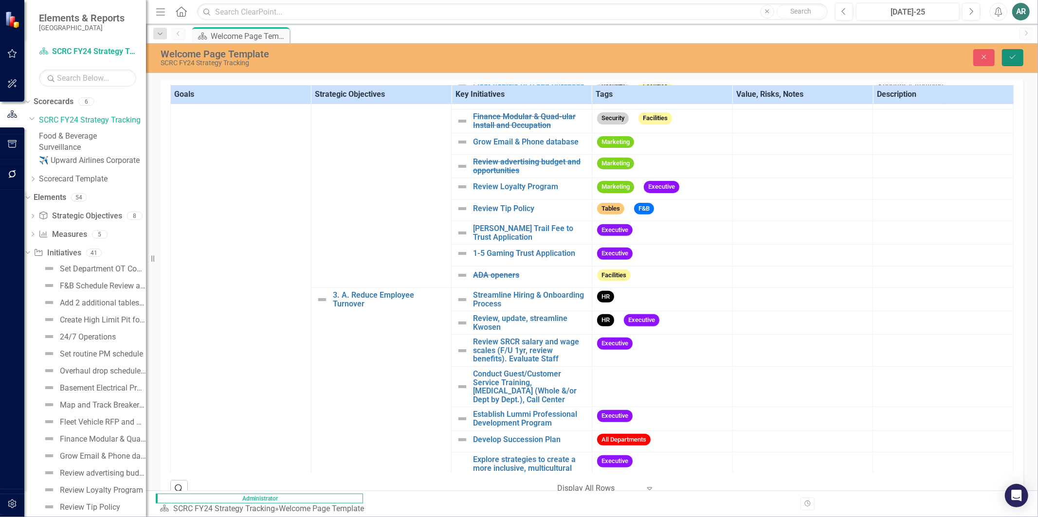
click at [1010, 60] on icon "Save" at bounding box center [1012, 57] width 9 height 7
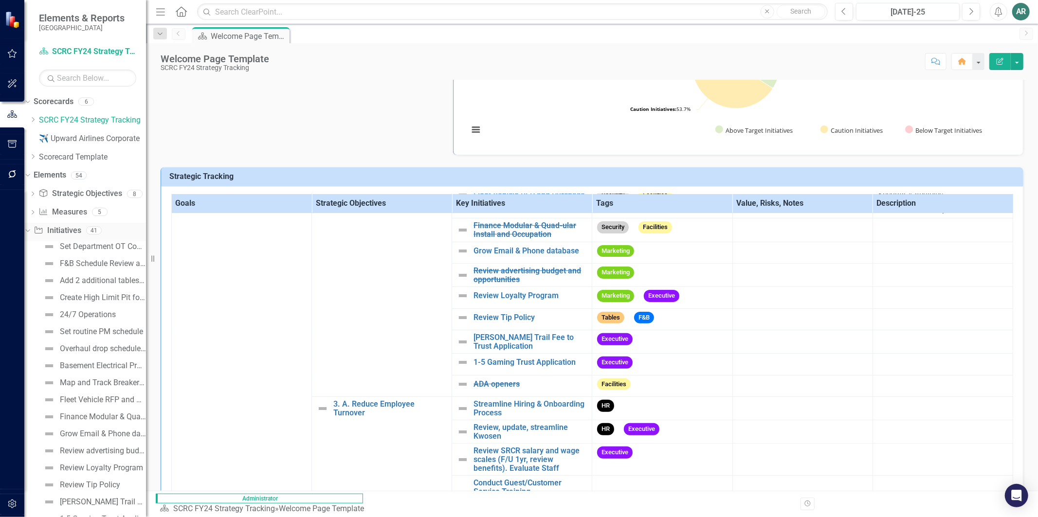
click at [81, 231] on link "Key Initiative Initiatives" at bounding box center [57, 230] width 47 height 11
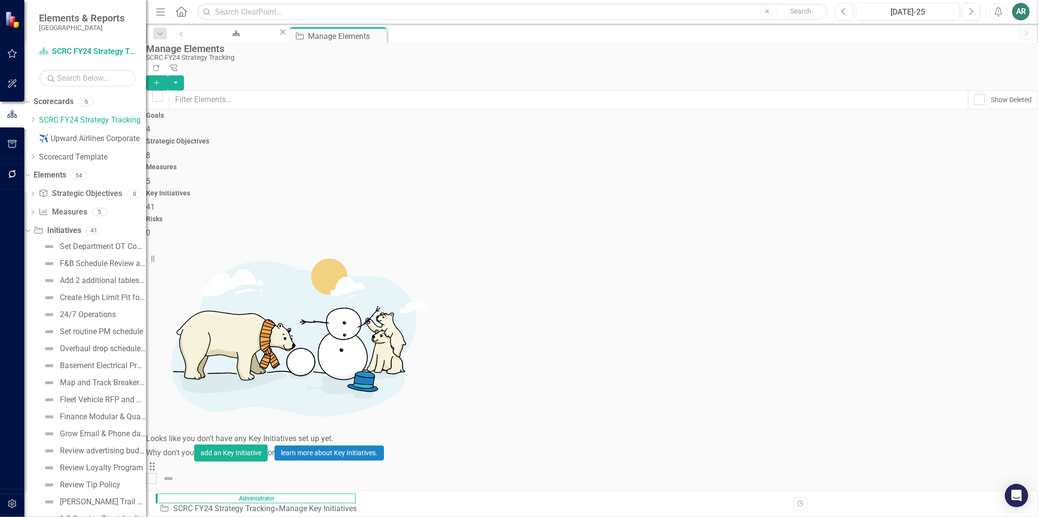
click at [161, 79] on icon "Add" at bounding box center [156, 82] width 9 height 7
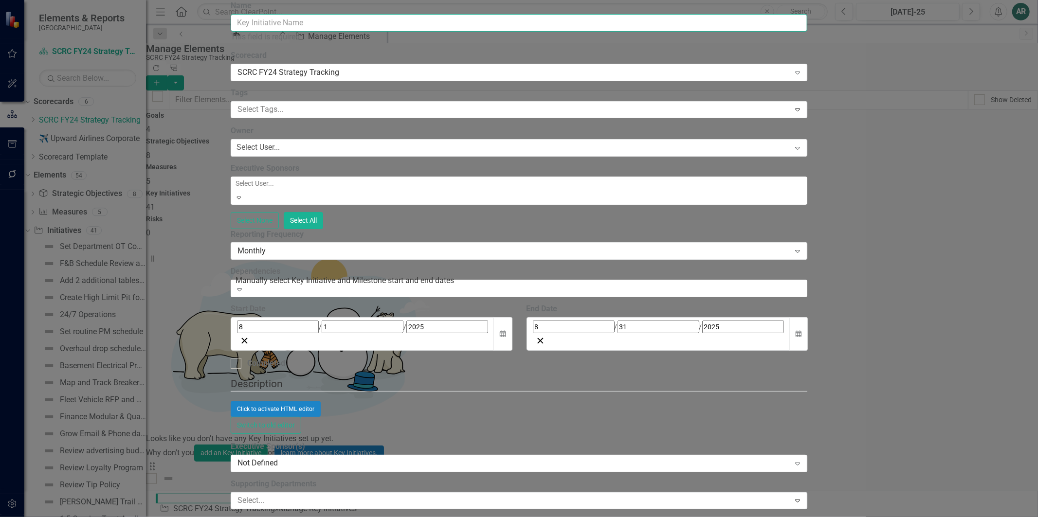
click at [388, 32] on input "Name" at bounding box center [519, 23] width 577 height 18
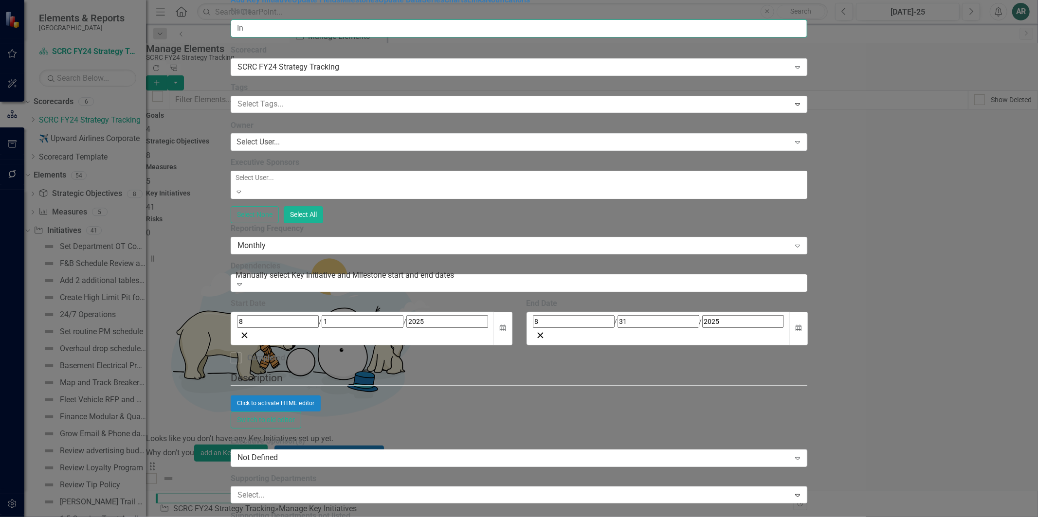
type input "I"
type input "O"
type input "Safety & Emergency Response"
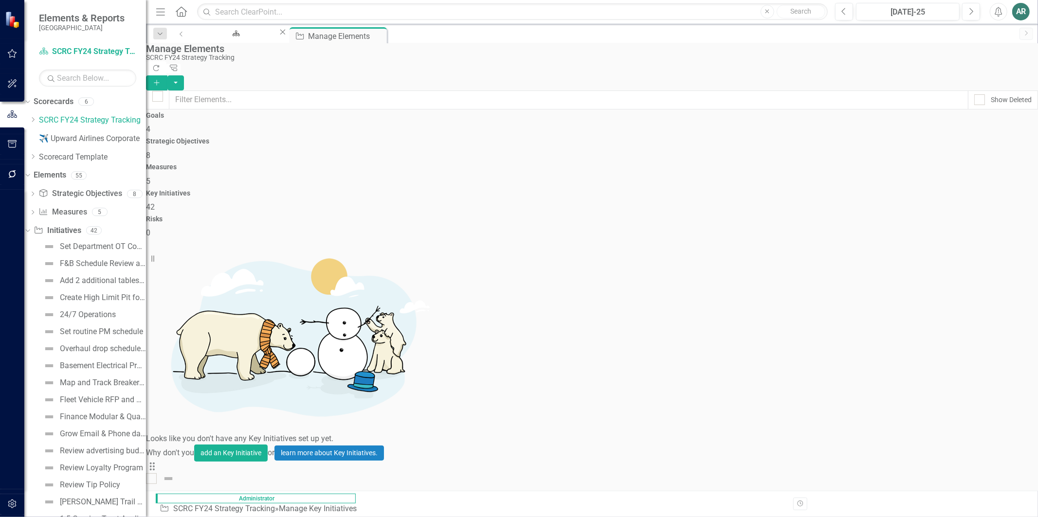
scroll to position [968, 0]
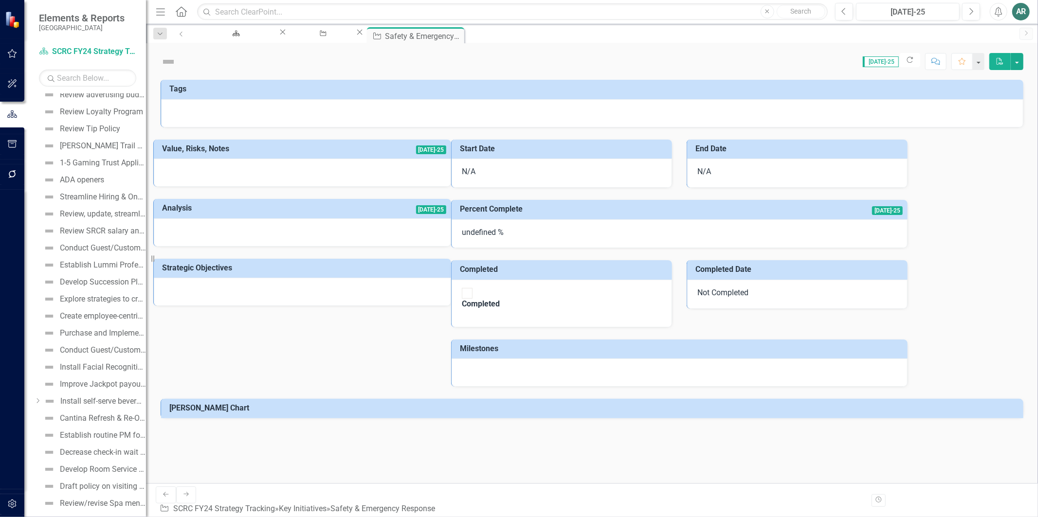
scroll to position [435, 0]
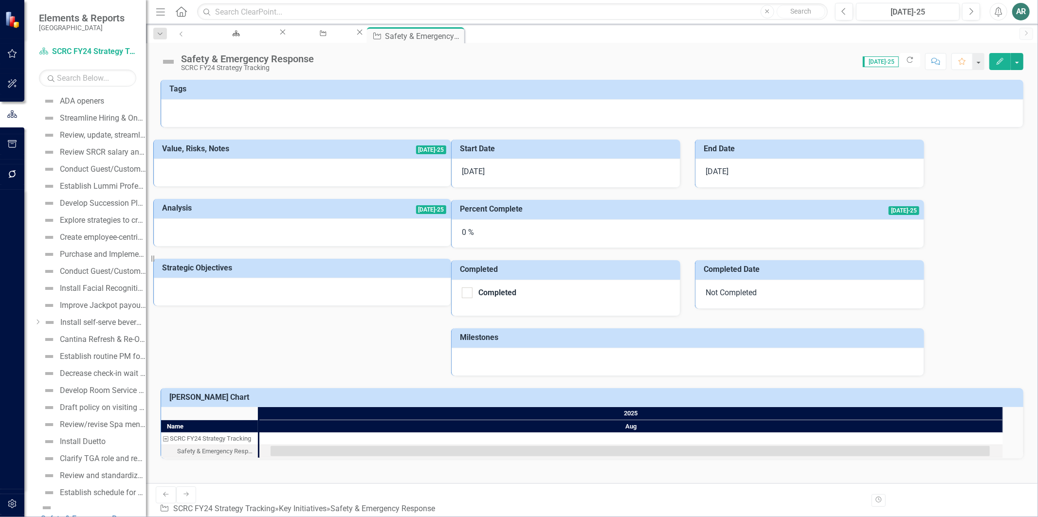
click at [425, 100] on div at bounding box center [592, 113] width 862 height 28
click at [626, 118] on div at bounding box center [592, 113] width 862 height 28
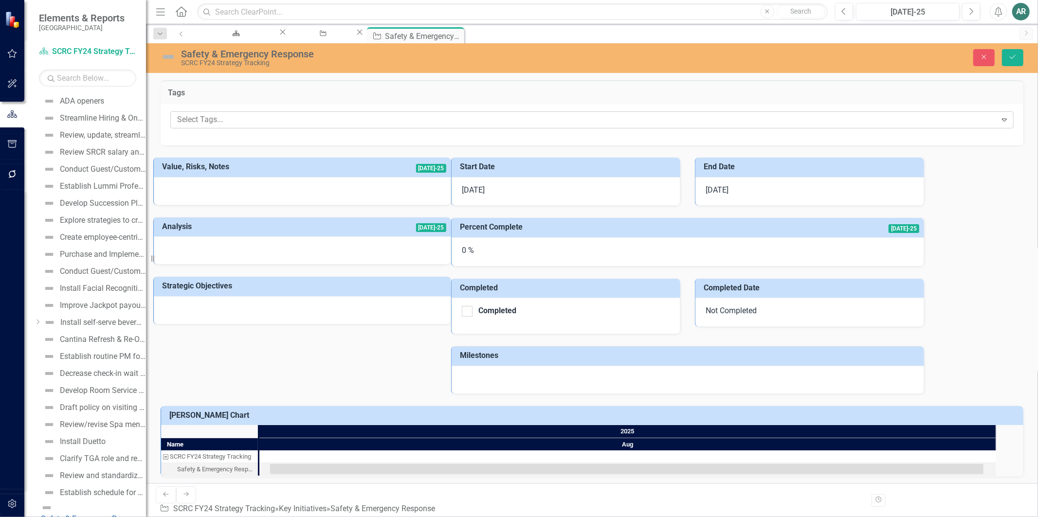
click at [475, 124] on div at bounding box center [584, 119] width 823 height 13
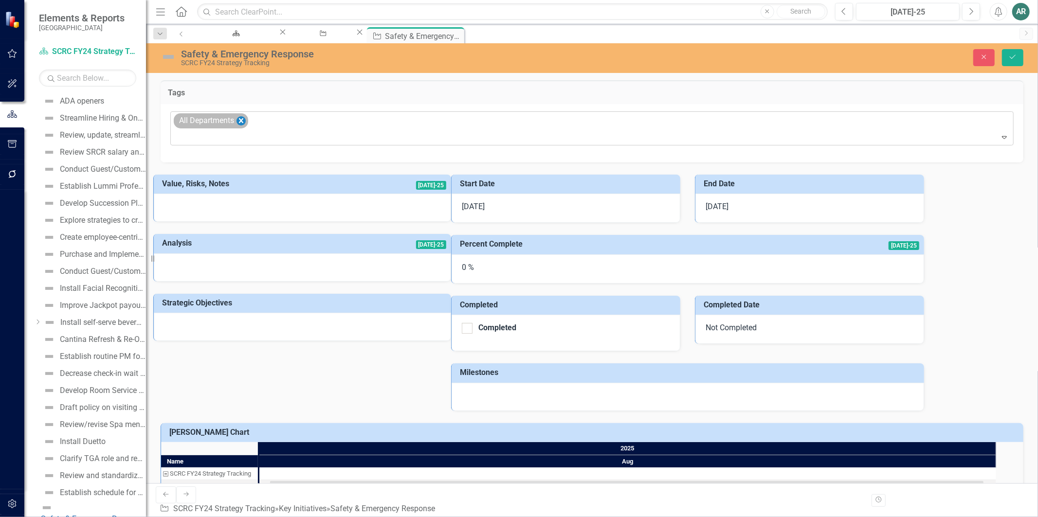
click at [241, 122] on icon "Remove [object Object]" at bounding box center [241, 120] width 4 height 5
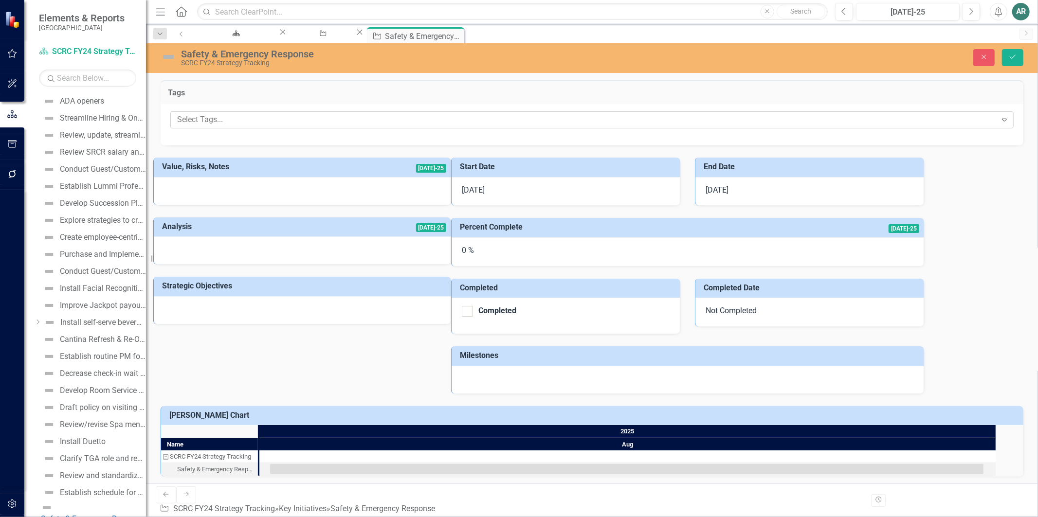
click at [245, 122] on div at bounding box center [584, 119] width 823 height 13
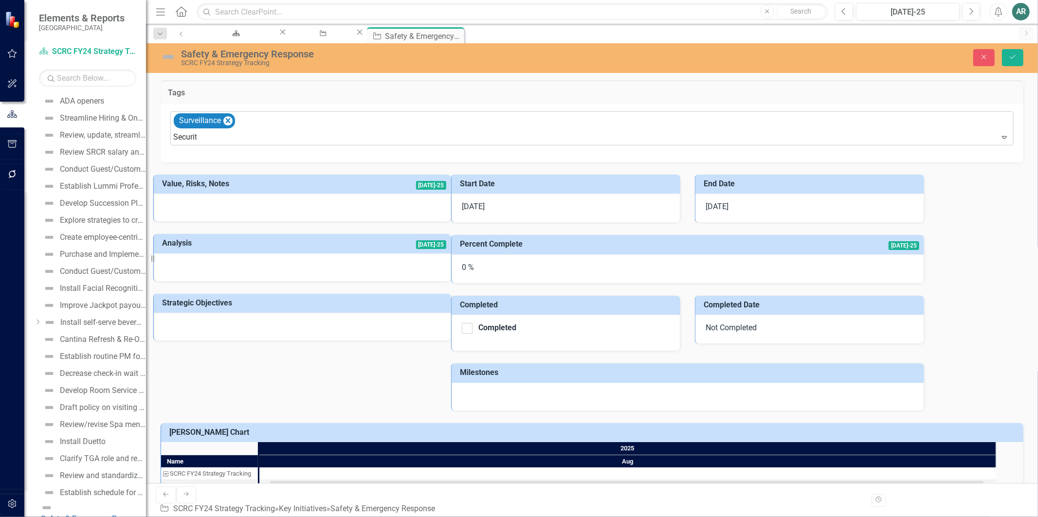
type input "Security"
type input "Executi"
click at [390, 279] on div at bounding box center [302, 268] width 297 height 28
click at [451, 275] on div at bounding box center [302, 268] width 297 height 28
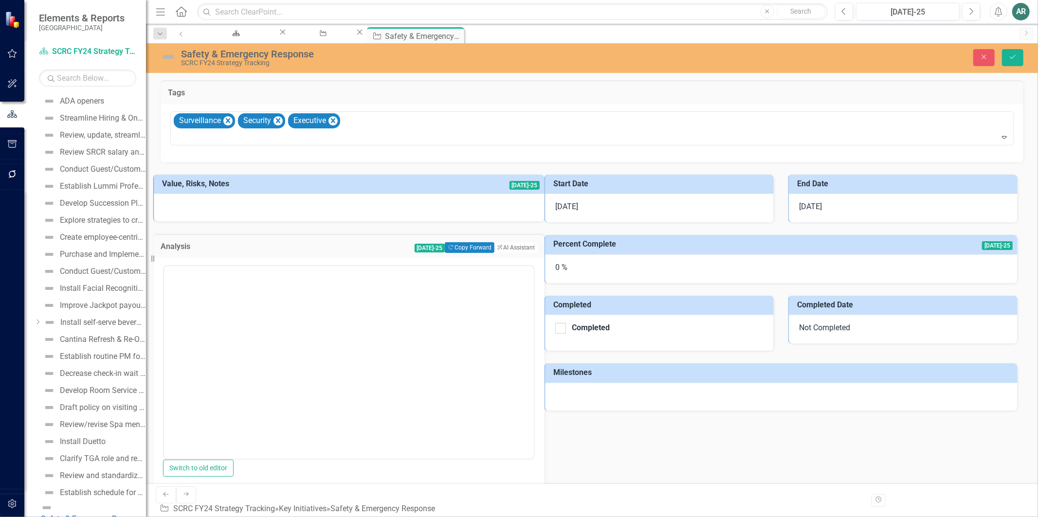
scroll to position [0, 0]
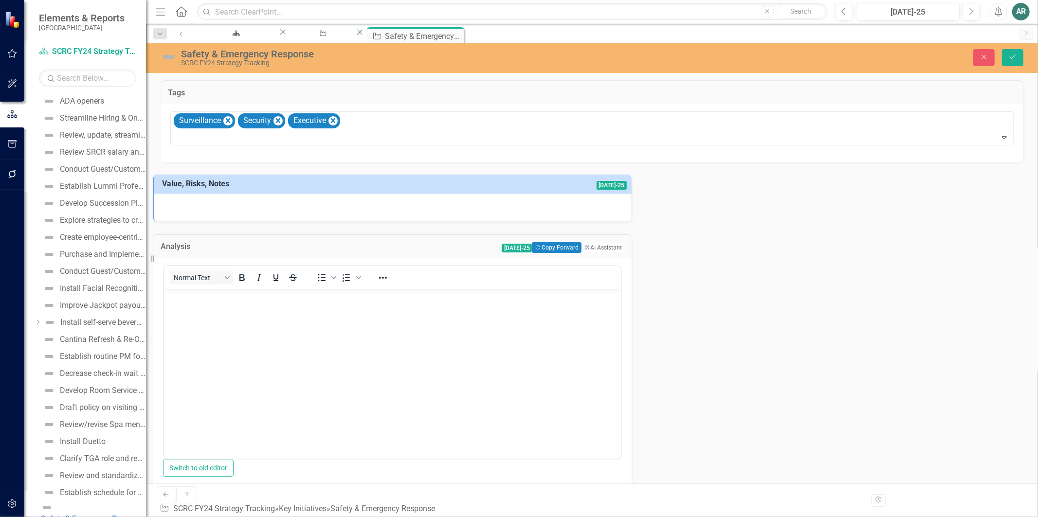
click at [327, 311] on body "Rich Text Area. Press ALT-0 for help." at bounding box center [391, 362] width 457 height 146
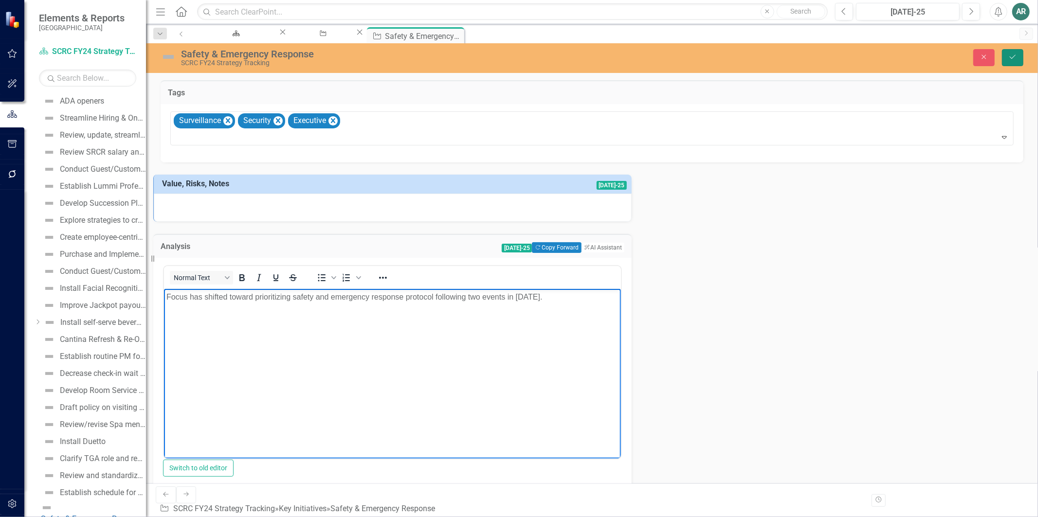
click at [1014, 56] on icon "Save" at bounding box center [1012, 57] width 9 height 7
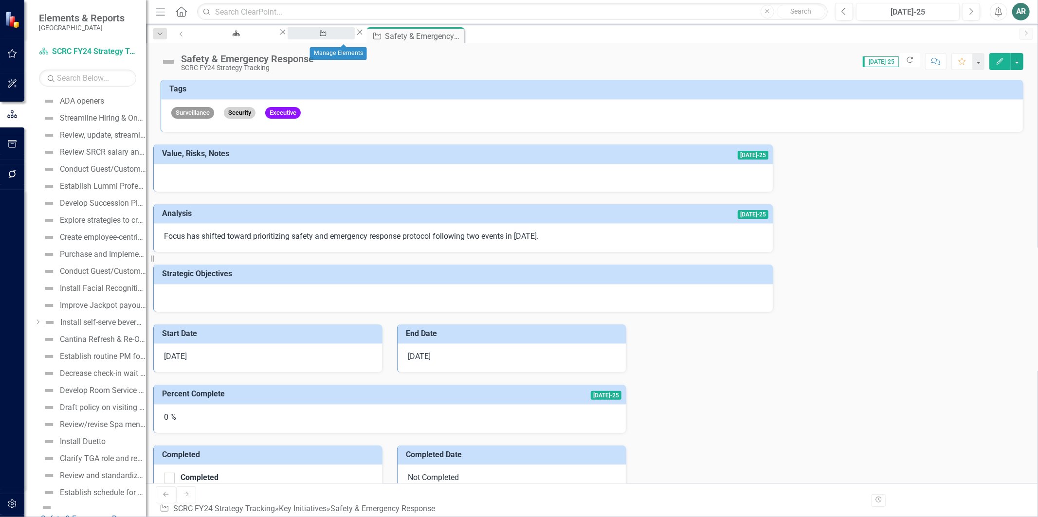
click at [337, 39] on div "Manage Elements" at bounding box center [321, 42] width 50 height 12
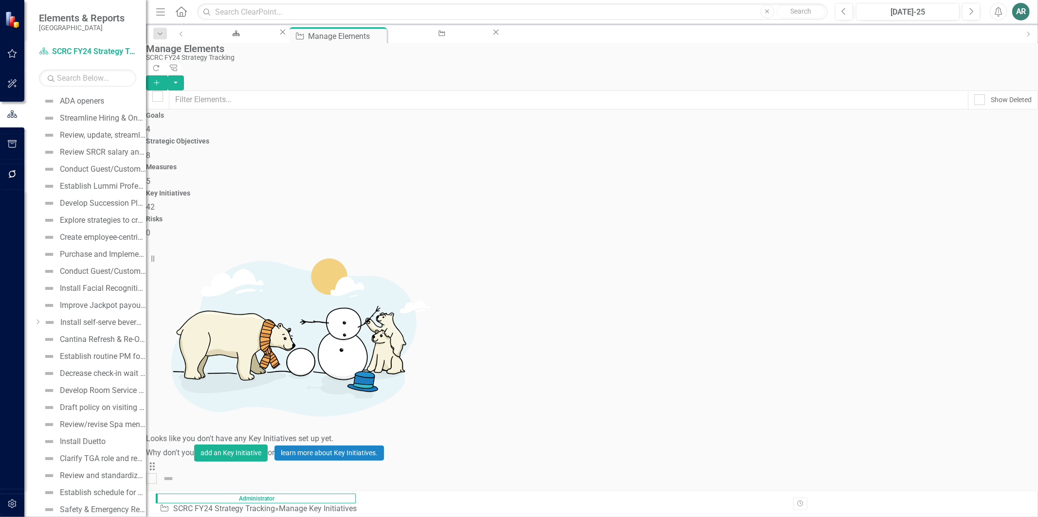
click at [639, 163] on div "Measures 5" at bounding box center [592, 174] width 892 height 23
click at [474, 142] on div "Strategic Objectives 8" at bounding box center [592, 149] width 892 height 23
click at [161, 79] on icon "Add" at bounding box center [156, 82] width 9 height 7
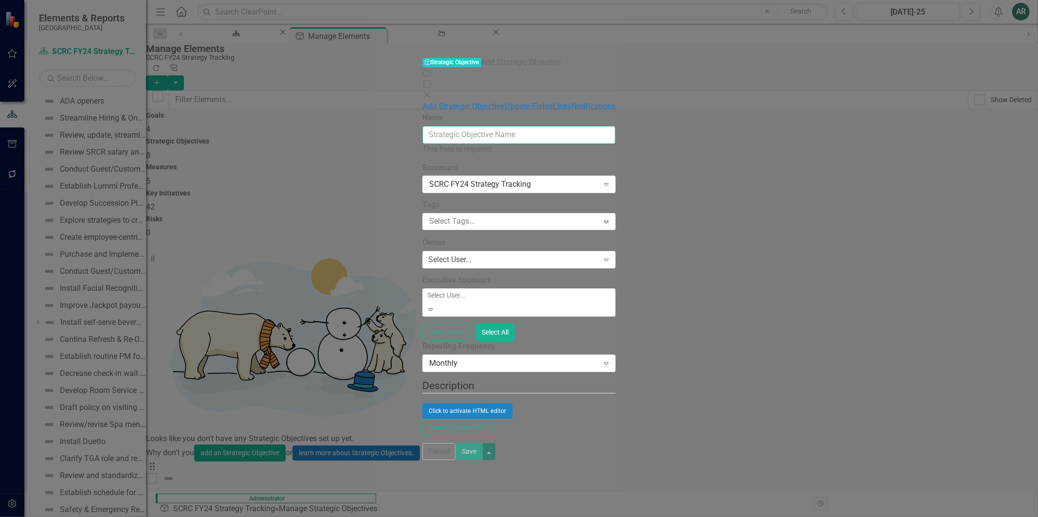
click at [488, 126] on input "Name" at bounding box center [518, 135] width 193 height 18
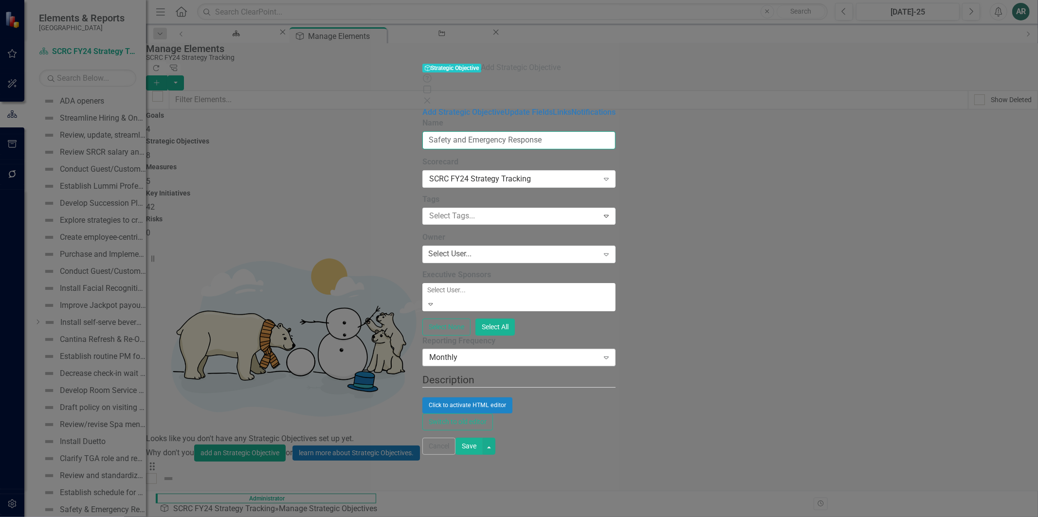
type input "Safety and Emergency Response"
click at [510, 352] on div "Monthly" at bounding box center [513, 357] width 169 height 11
click at [422, 118] on div "Add Strategic Objective Update Fields Links Notifications" at bounding box center [518, 112] width 193 height 11
click at [483, 428] on button "Save" at bounding box center [468, 446] width 27 height 17
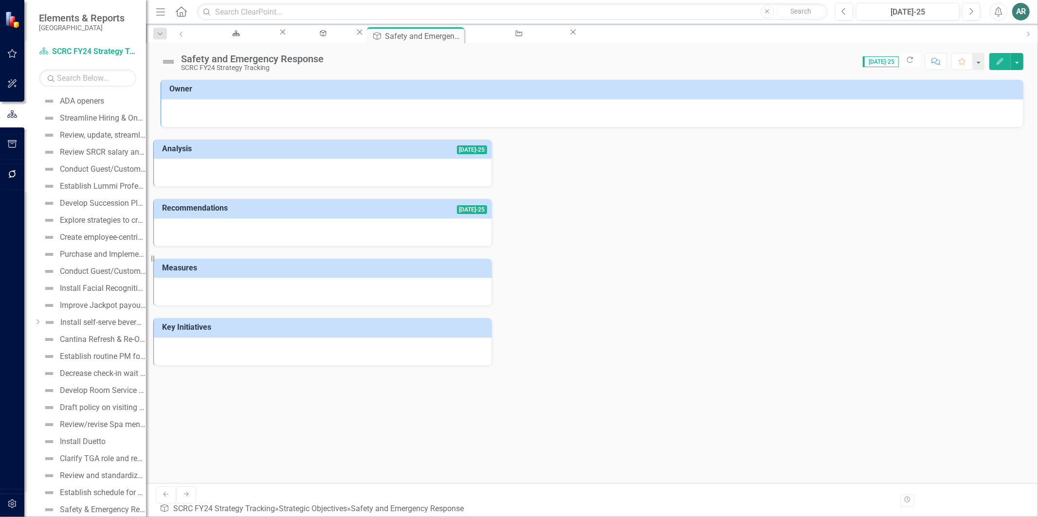
click at [193, 52] on div "Safety and Emergency Response SCRC FY24 Strategy Tracking Score: N/A [DATE]-25 …" at bounding box center [592, 57] width 892 height 29
click at [193, 55] on div "Safety and Emergency Response" at bounding box center [252, 59] width 143 height 11
click at [191, 56] on div "Safety and Emergency Response" at bounding box center [252, 59] width 143 height 11
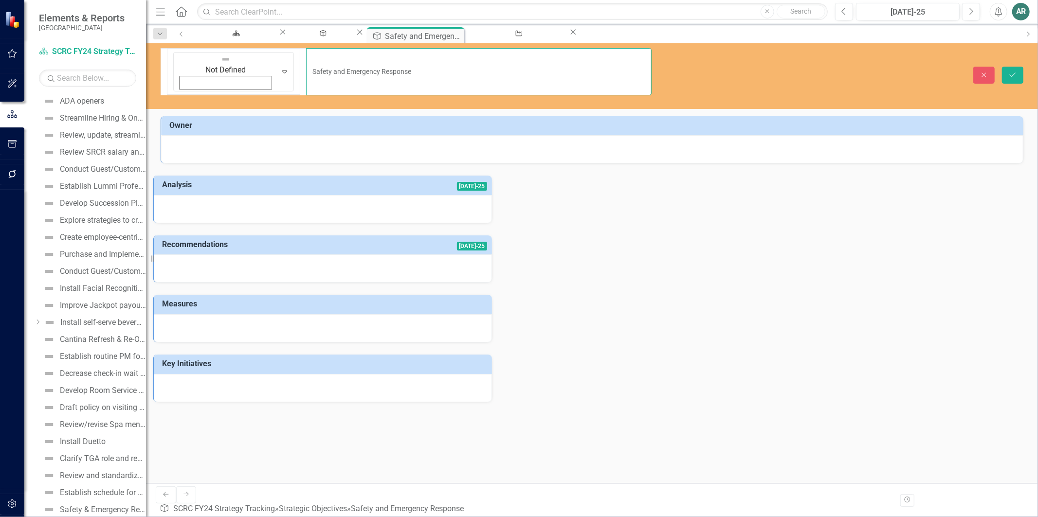
click at [306, 57] on input "Safety and Emergency Response" at bounding box center [478, 71] width 345 height 47
type input "6. Safety and Emergency Response"
click at [1013, 67] on button "Save" at bounding box center [1012, 75] width 21 height 17
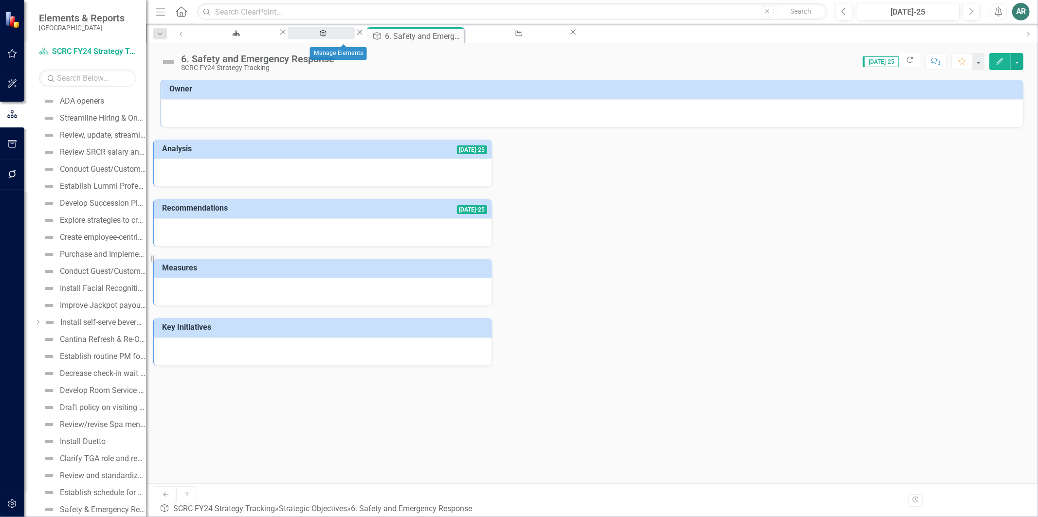
click at [346, 36] on div "Manage Elements" at bounding box center [321, 42] width 50 height 12
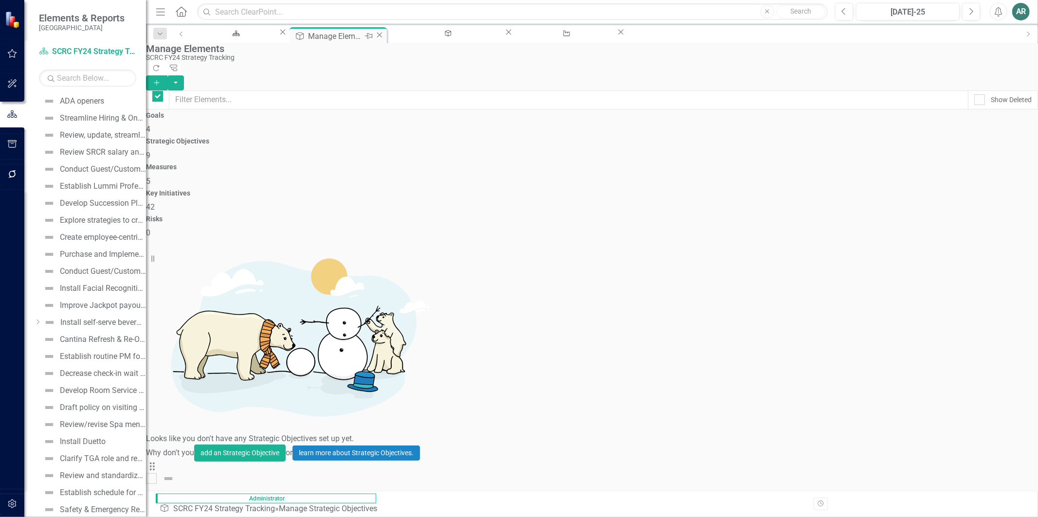
checkbox input "false"
drag, startPoint x: 377, startPoint y: 438, endPoint x: 369, endPoint y: 390, distance: 48.4
drag, startPoint x: 171, startPoint y: 438, endPoint x: 173, endPoint y: 402, distance: 36.1
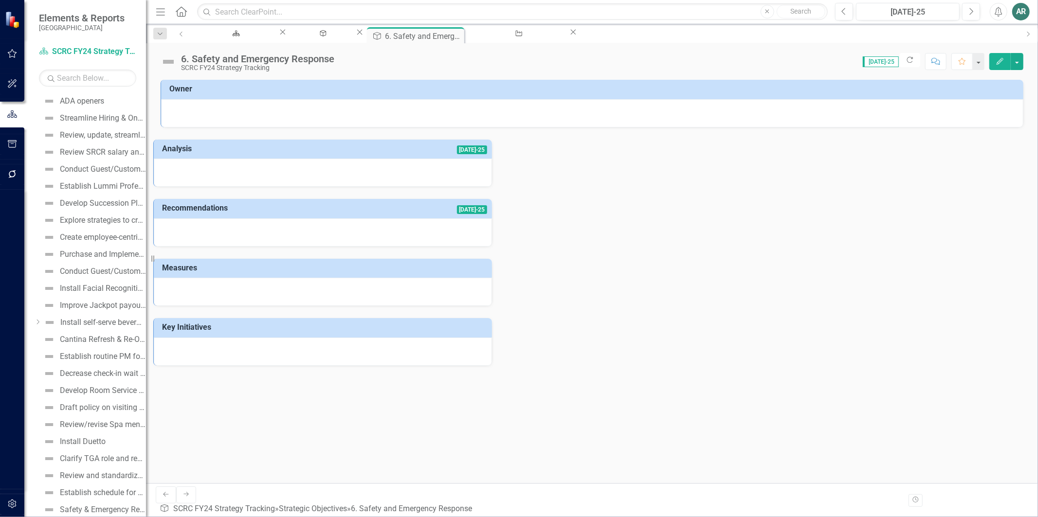
click at [193, 61] on div "6. Safety and Emergency Response" at bounding box center [257, 59] width 153 height 11
click at [346, 36] on div "Manage Elements" at bounding box center [321, 42] width 50 height 12
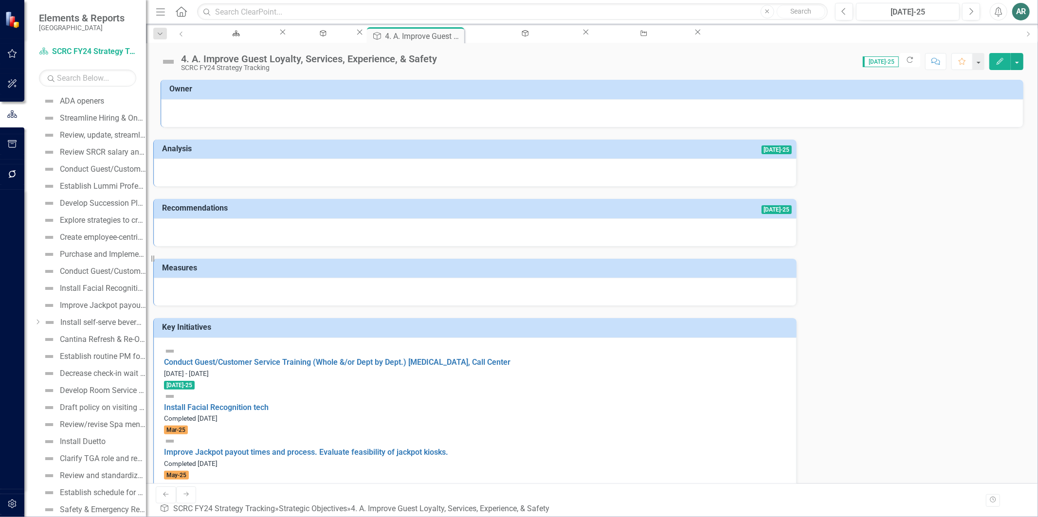
click at [346, 45] on div "4. A. Improve Guest Loyalty, Services, Experience, & Safety SCRC FY24 Strategy …" at bounding box center [592, 57] width 892 height 29
click at [338, 36] on div "Manage Elements" at bounding box center [321, 42] width 50 height 12
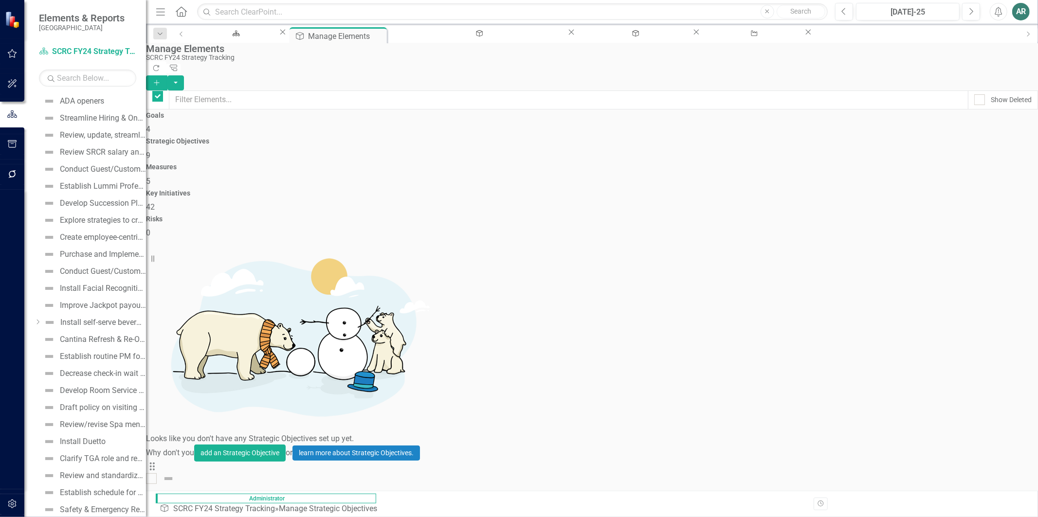
checkbox input "false"
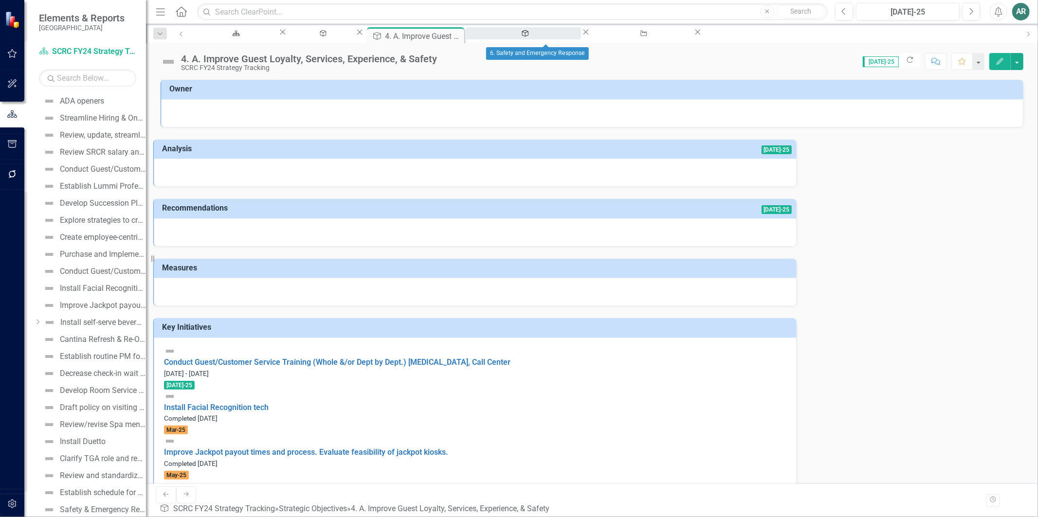
click at [542, 36] on div "6. Safety and Emergency Response" at bounding box center [523, 42] width 97 height 12
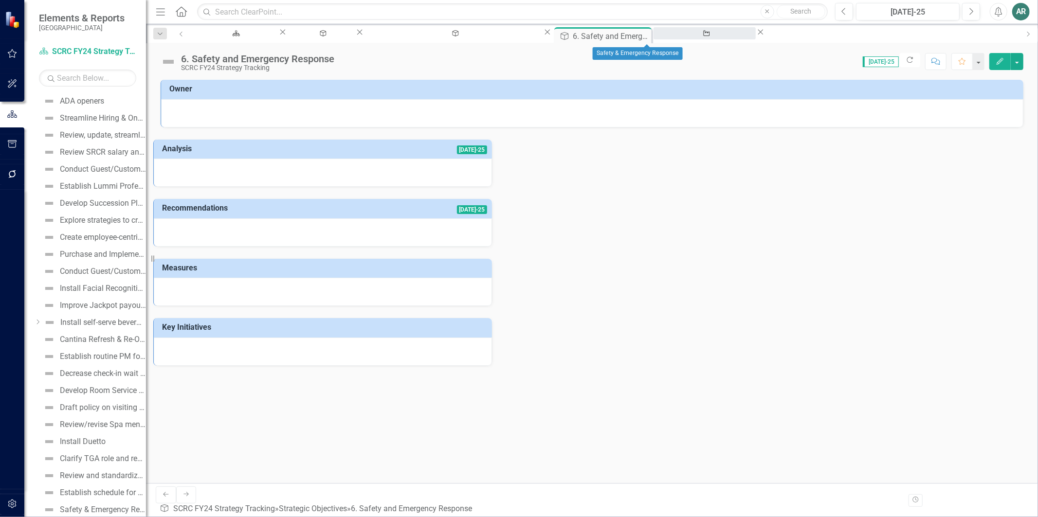
click at [662, 36] on div "Safety & Emergency Response" at bounding box center [704, 42] width 85 height 12
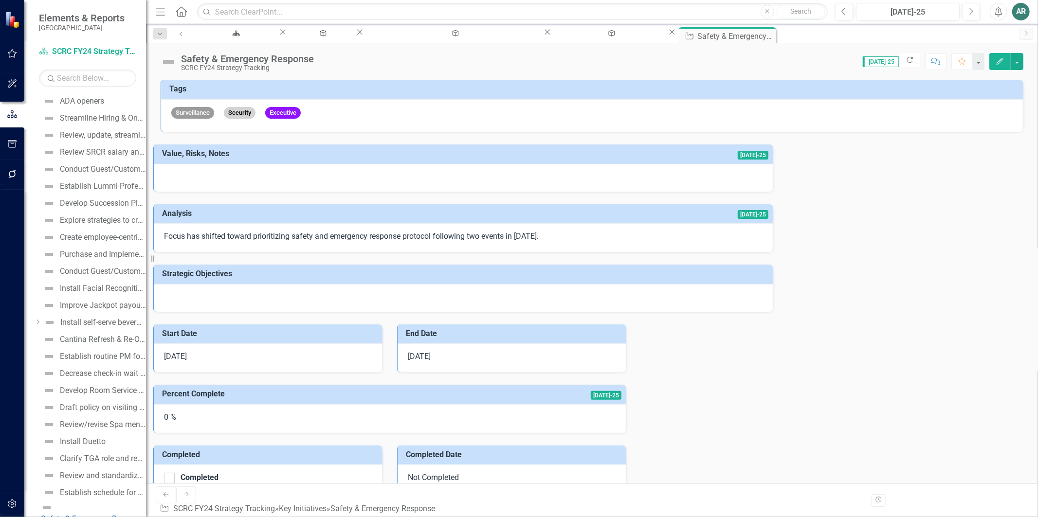
click at [339, 238] on p "Focus has shifted toward prioritizing safety and emergency response protocol fo…" at bounding box center [463, 236] width 599 height 11
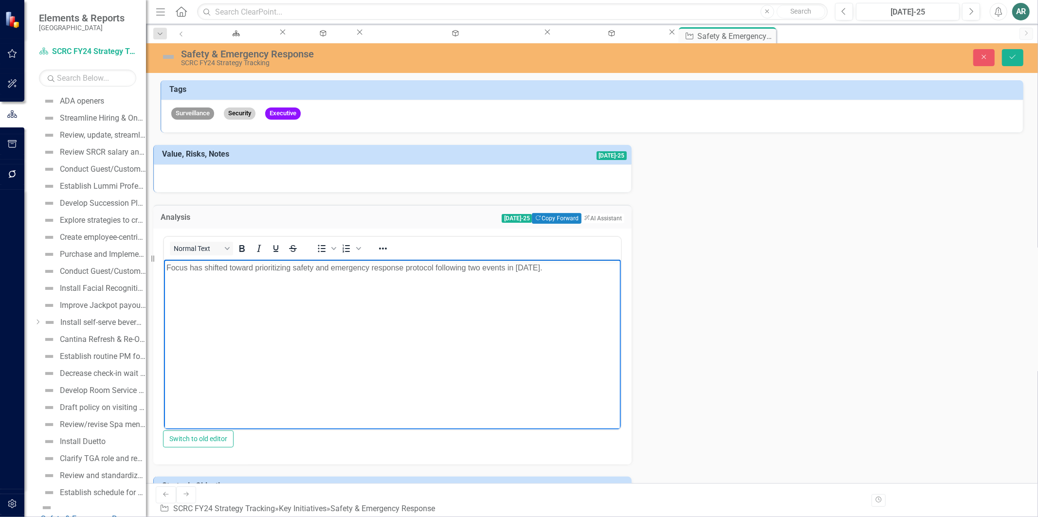
drag, startPoint x: 288, startPoint y: 289, endPoint x: 332, endPoint y: 525, distance: 239.7
click at [163, 259] on html "Focus has shifted toward prioritizing safety and emergency response protocol fo…" at bounding box center [391, 332] width 457 height 146
copy p "Focus has shifted toward prioritizing safety and emergency response protocol fo…"
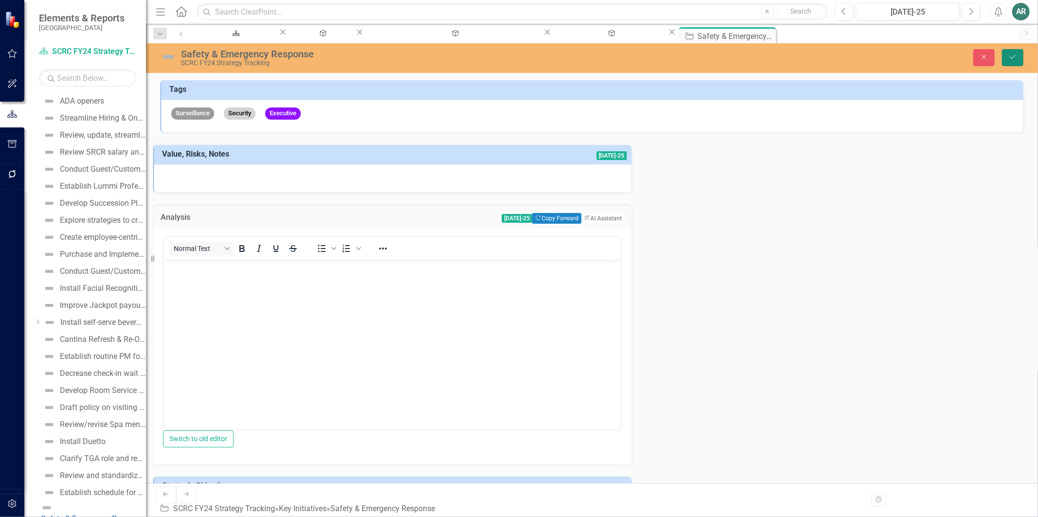
click at [1010, 66] on button "Save" at bounding box center [1012, 57] width 21 height 17
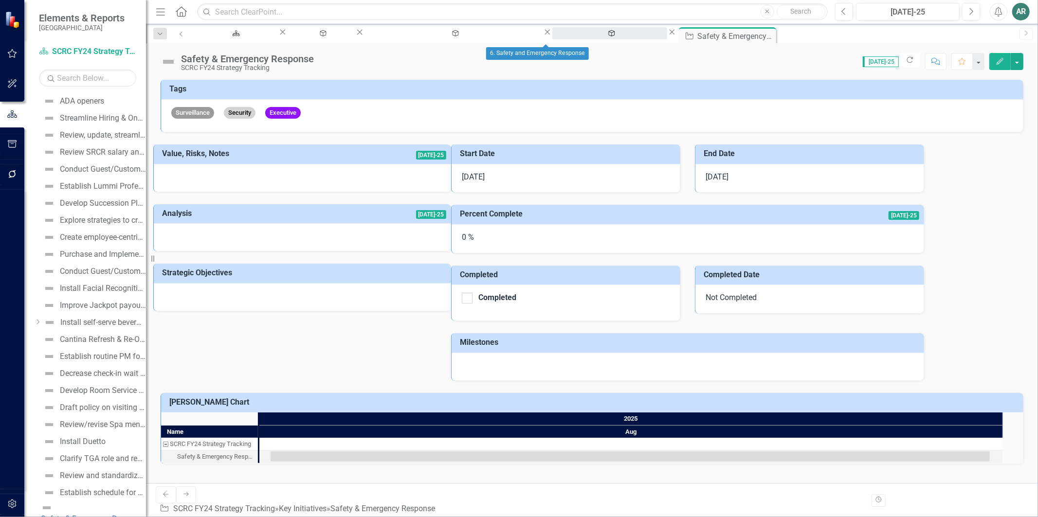
click at [561, 37] on div "6. Safety and Emergency Response" at bounding box center [609, 42] width 97 height 12
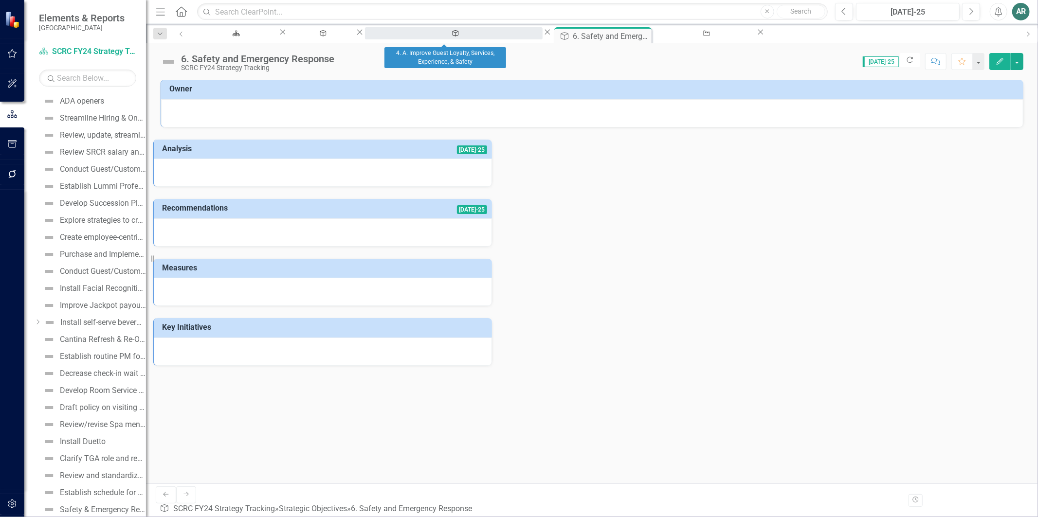
click at [452, 36] on div "4. A. Improve Guest Loyalty, Services, Experience, & Safety" at bounding box center [454, 42] width 160 height 12
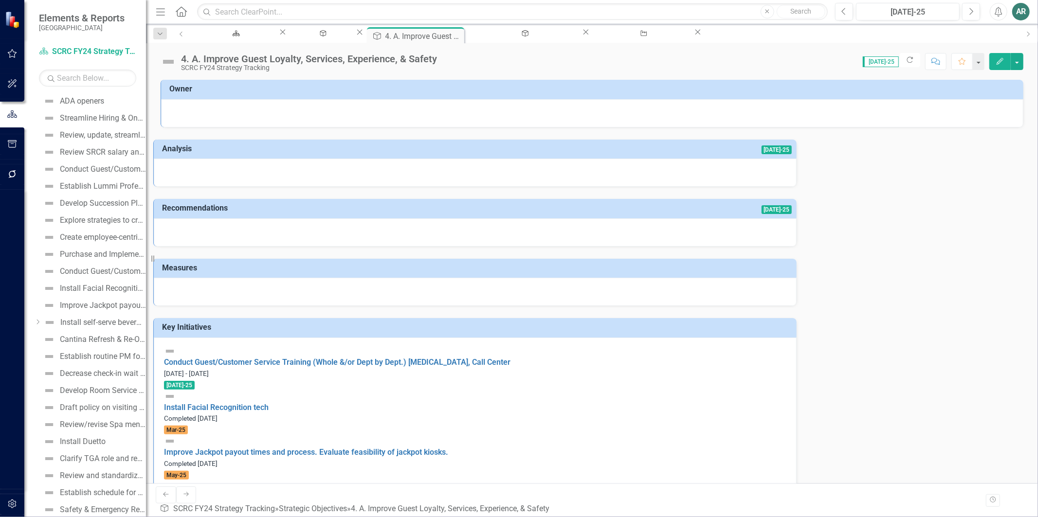
click at [528, 39] on div "Strategic Objective 6. Safety and Emergency Response Close" at bounding box center [528, 33] width 125 height 12
click at [528, 36] on div "6. Safety and Emergency Response" at bounding box center [523, 42] width 97 height 12
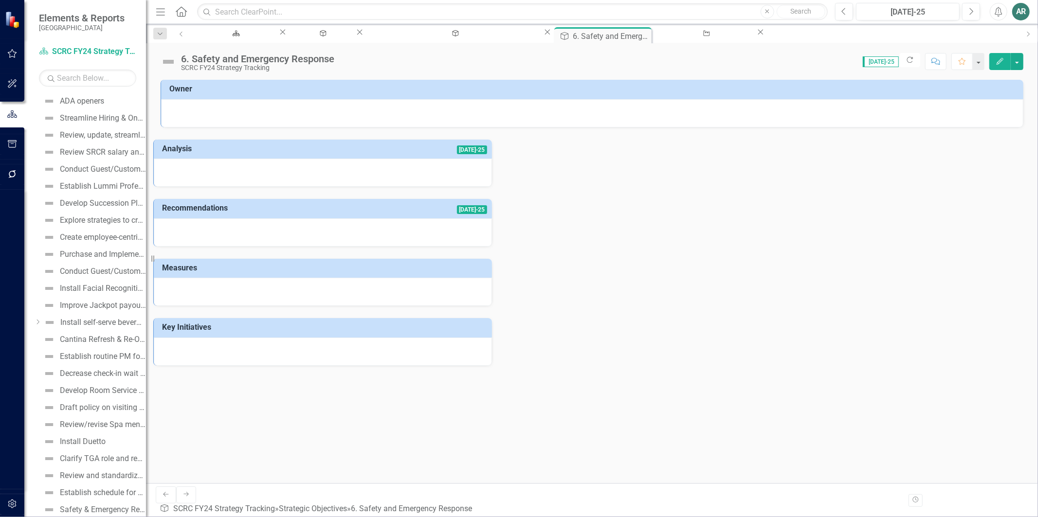
click at [280, 181] on div at bounding box center [323, 173] width 338 height 28
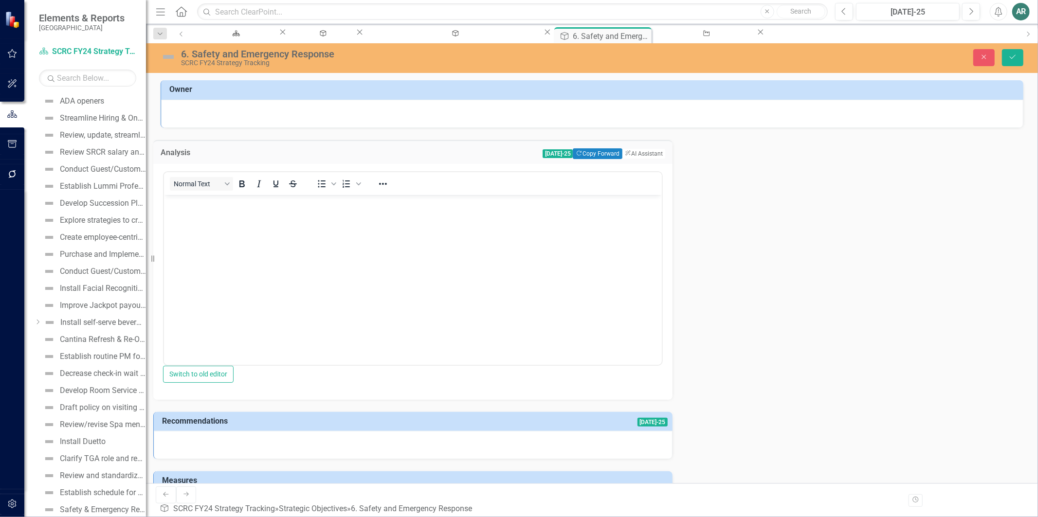
click at [262, 237] on body "Rich Text Area. Press ALT-0 for help." at bounding box center [412, 268] width 498 height 146
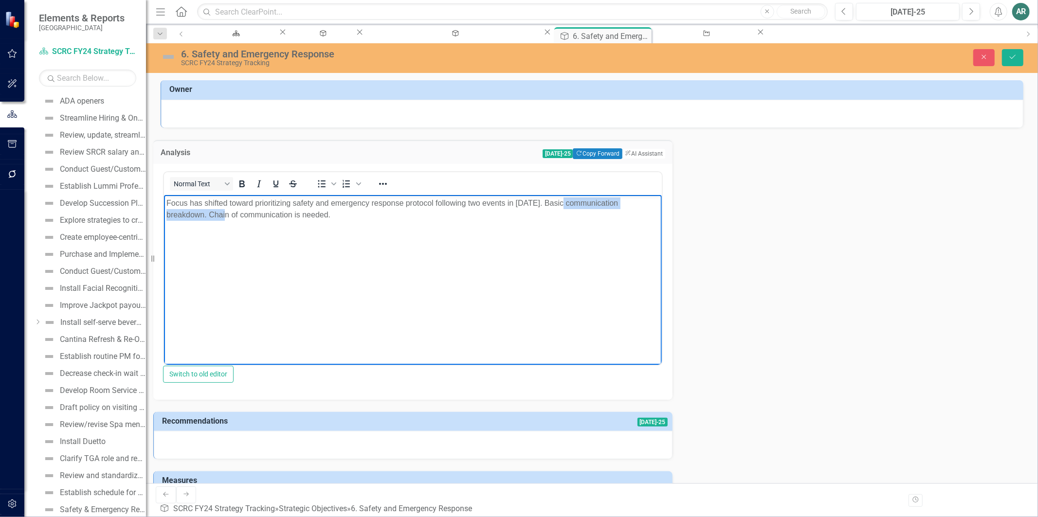
drag, startPoint x: 413, startPoint y: 219, endPoint x: 268, endPoint y: 225, distance: 145.6
click at [268, 220] on p "Focus has shifted toward prioritizing safety and emergency response protocol fo…" at bounding box center [412, 208] width 493 height 23
click at [486, 220] on p "Focus has shifted toward prioritizing safety and emergency response protocol fo…" at bounding box center [412, 208] width 493 height 23
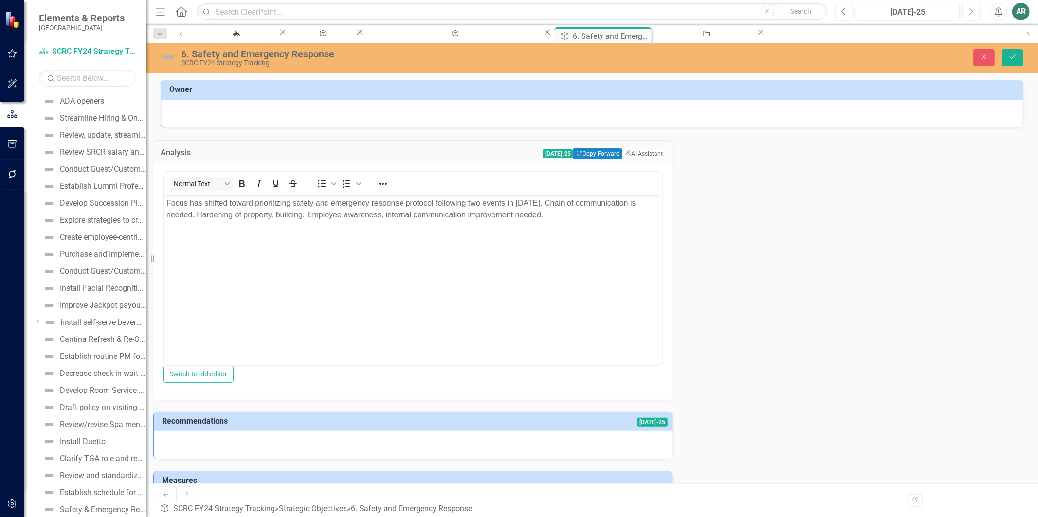
click at [654, 228] on div "Analysis [DATE]-25 Copy Forward Copy Forward ClearPoint AI AI Assistant Normal …" at bounding box center [591, 353] width 877 height 451
click at [1012, 60] on icon "Save" at bounding box center [1012, 57] width 9 height 7
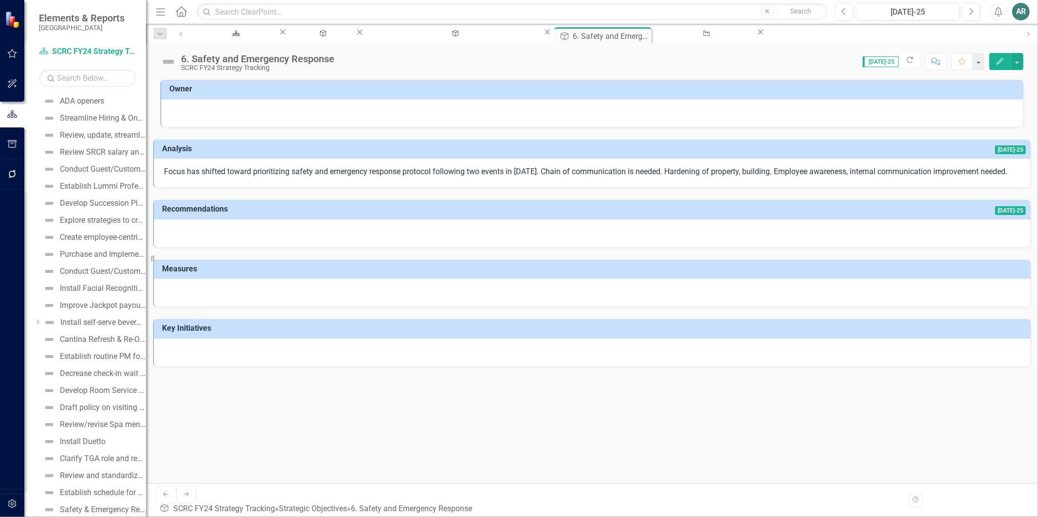
click at [432, 367] on div at bounding box center [592, 353] width 877 height 28
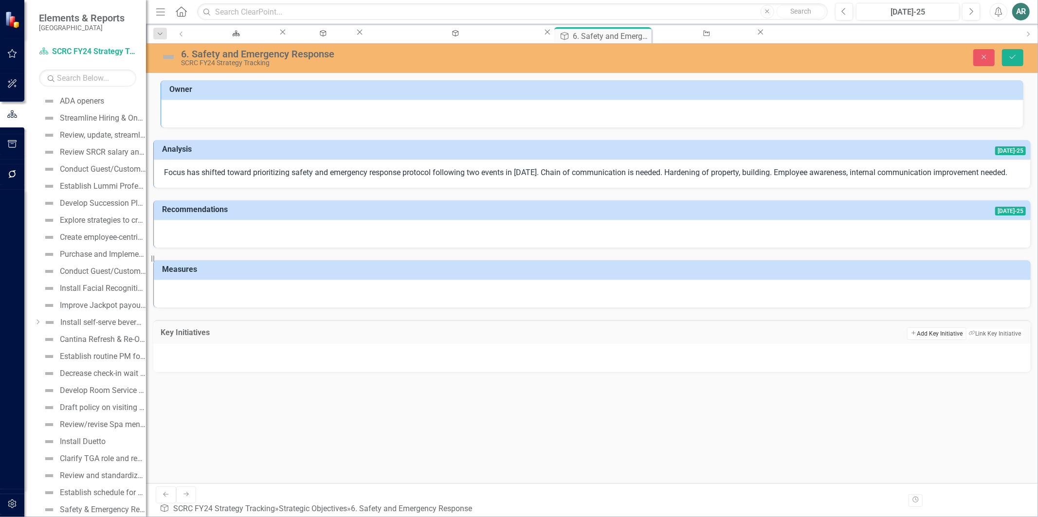
click at [907, 340] on button "Add Add Key Initiative" at bounding box center [936, 333] width 59 height 13
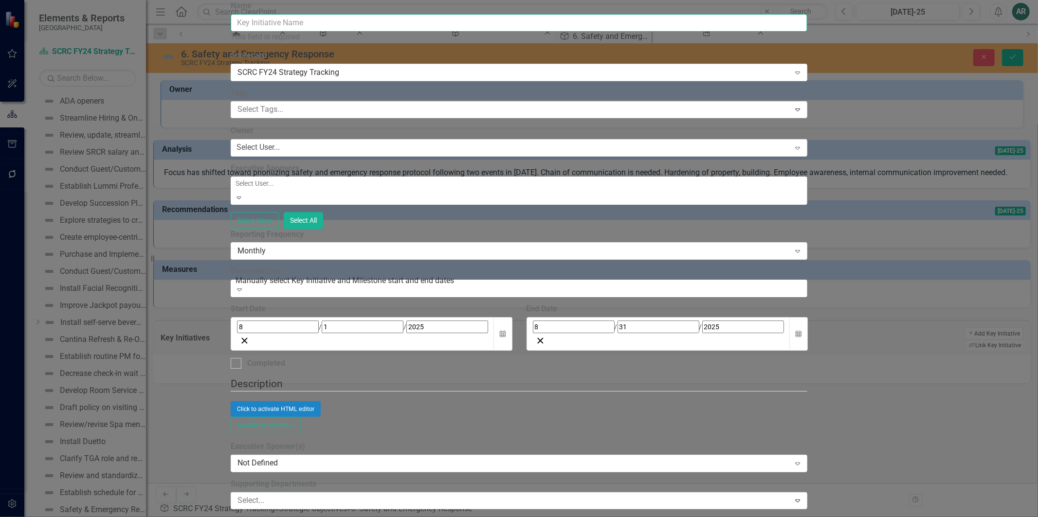
click at [408, 32] on input "Name" at bounding box center [519, 23] width 577 height 18
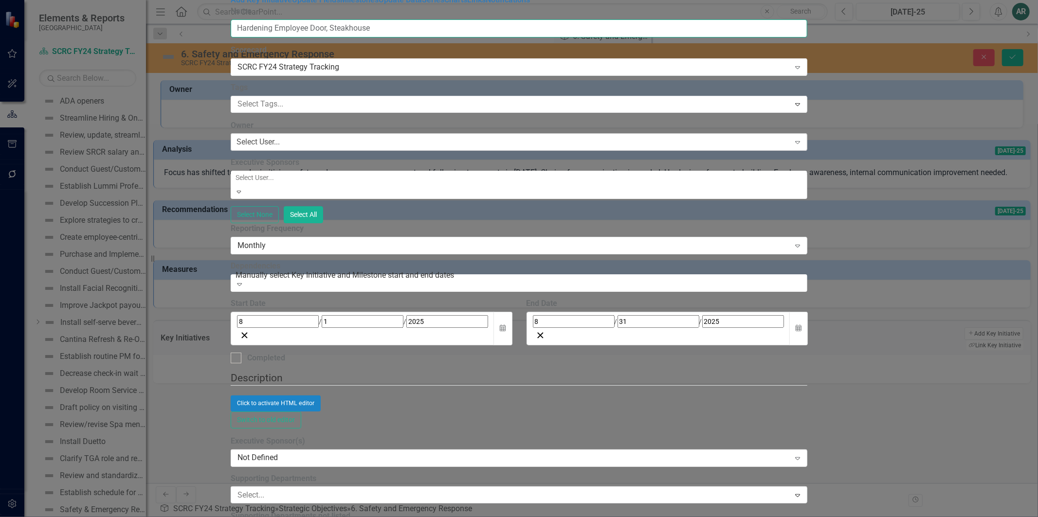
type input "Hardening Employee Door, Steakhouse"
click at [357, 151] on div "Select User... Expand" at bounding box center [519, 142] width 577 height 18
click at [363, 111] on div at bounding box center [512, 104] width 556 height 13
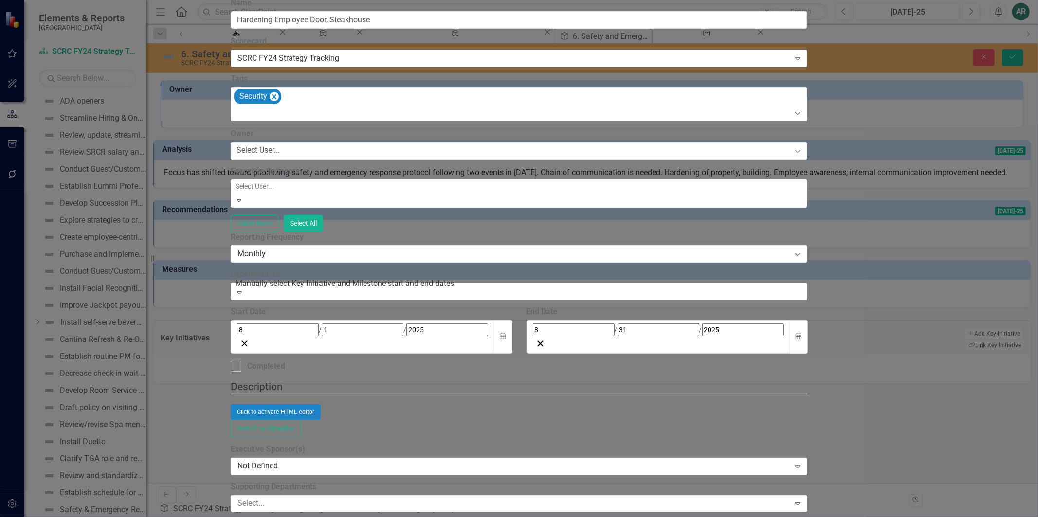
click at [439, 232] on div "Select None Select All" at bounding box center [519, 223] width 577 height 17
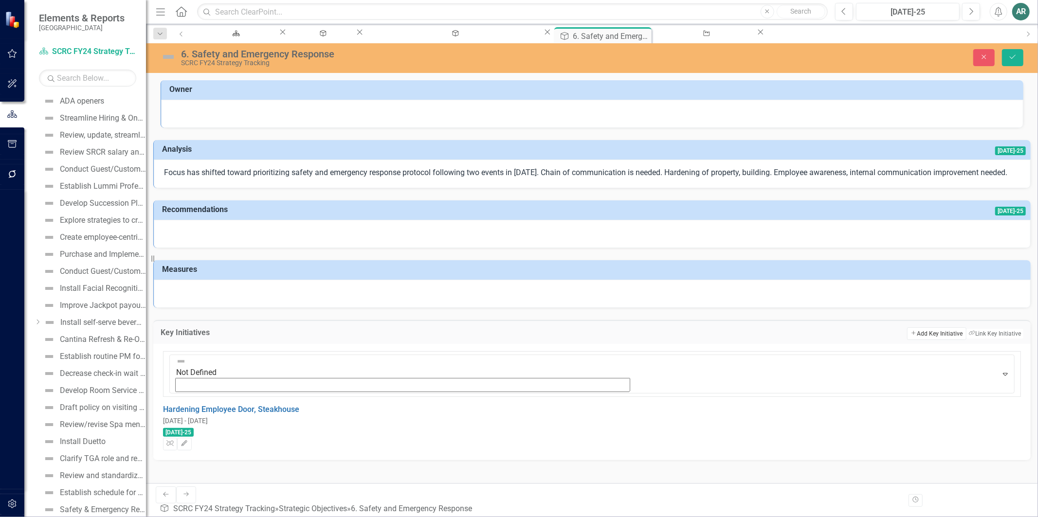
click at [907, 340] on button "Add Add Key Initiative" at bounding box center [936, 333] width 59 height 13
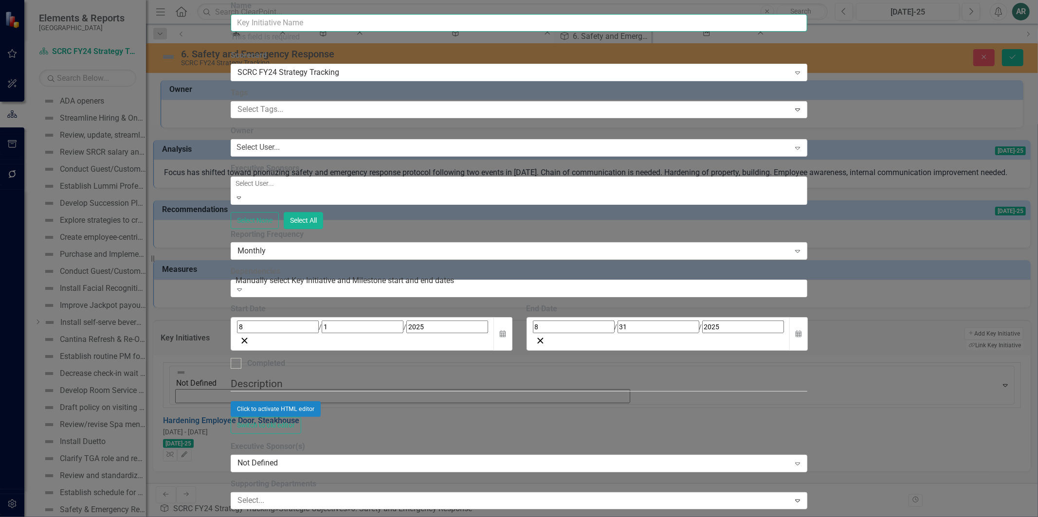
click at [527, 32] on input "Name" at bounding box center [519, 23] width 577 height 18
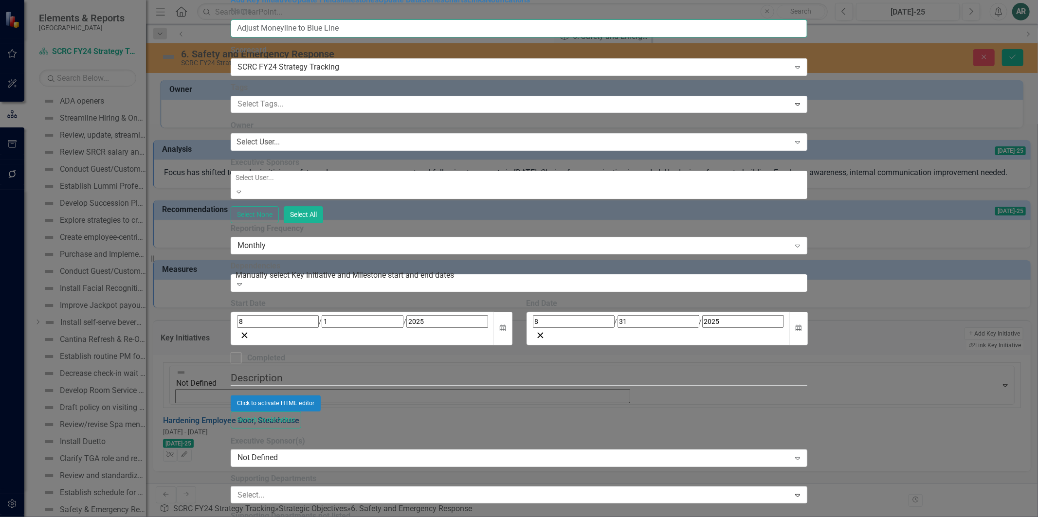
scroll to position [0, 0]
type input "Adjust Moneyline to Blue Line"
click at [292, 4] on link "Update Fields" at bounding box center [316, -1] width 48 height 9
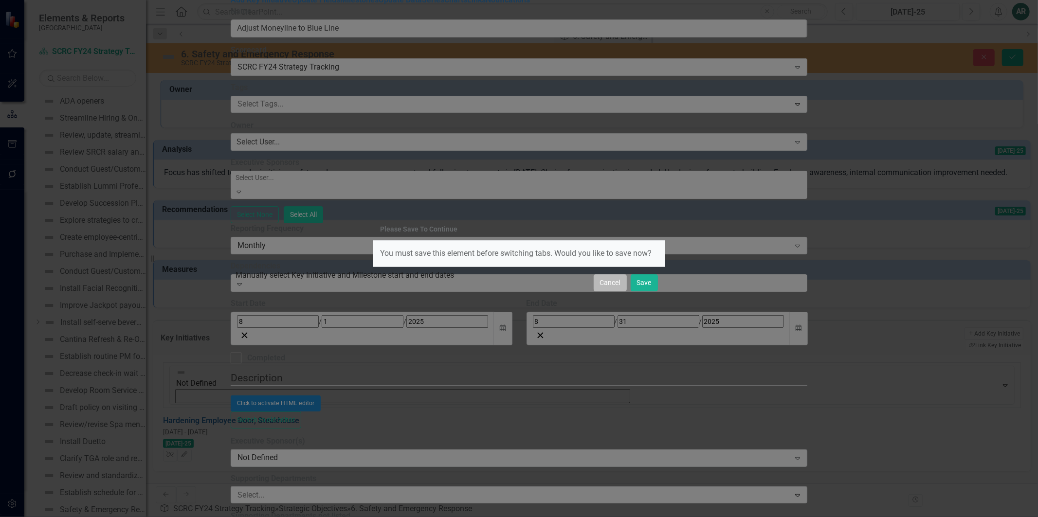
click at [613, 291] on button "Cancel" at bounding box center [610, 282] width 33 height 17
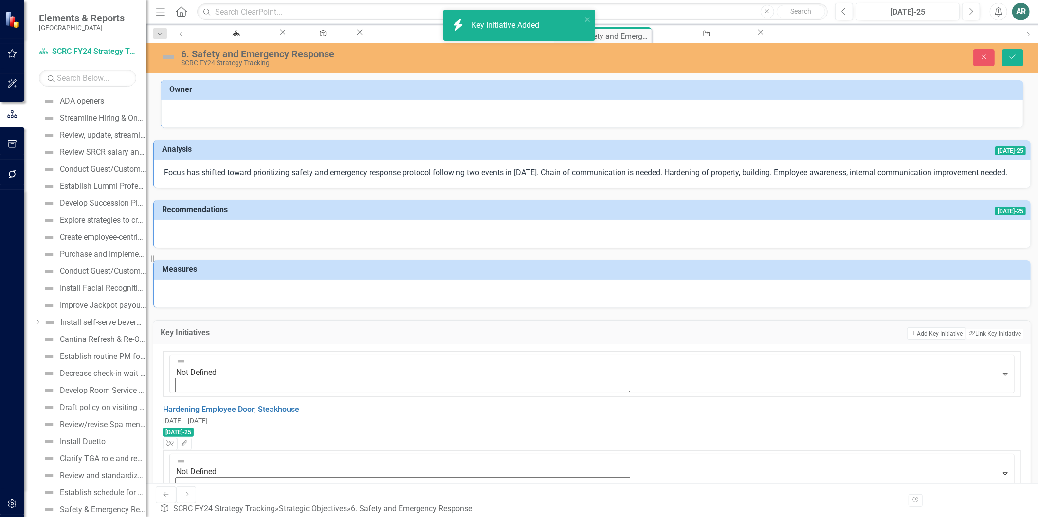
click at [328, 428] on div "Not Defined Expand Adjust Moneyline to Blue Line [DATE] - [DATE] [DATE]-25 Unli…" at bounding box center [592, 500] width 858 height 99
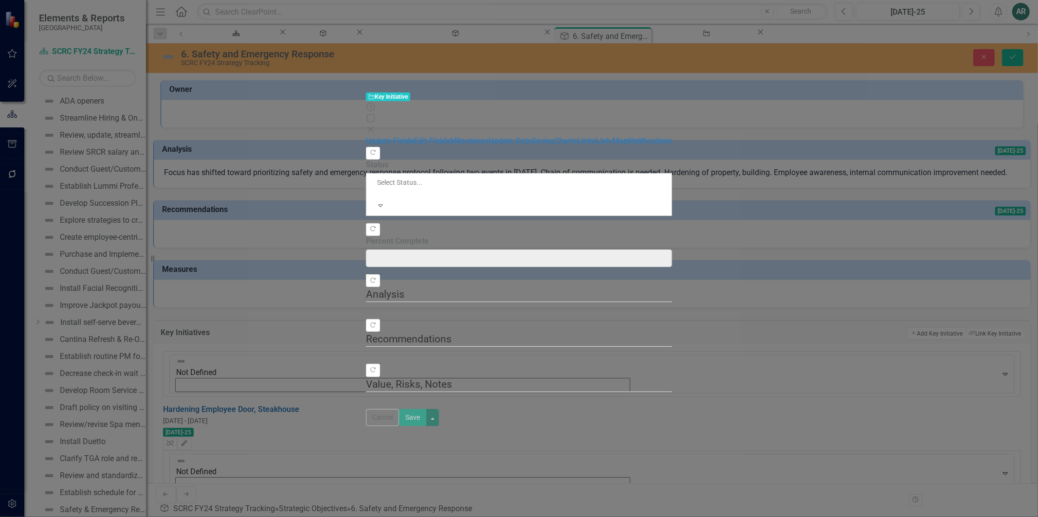
type input "0"
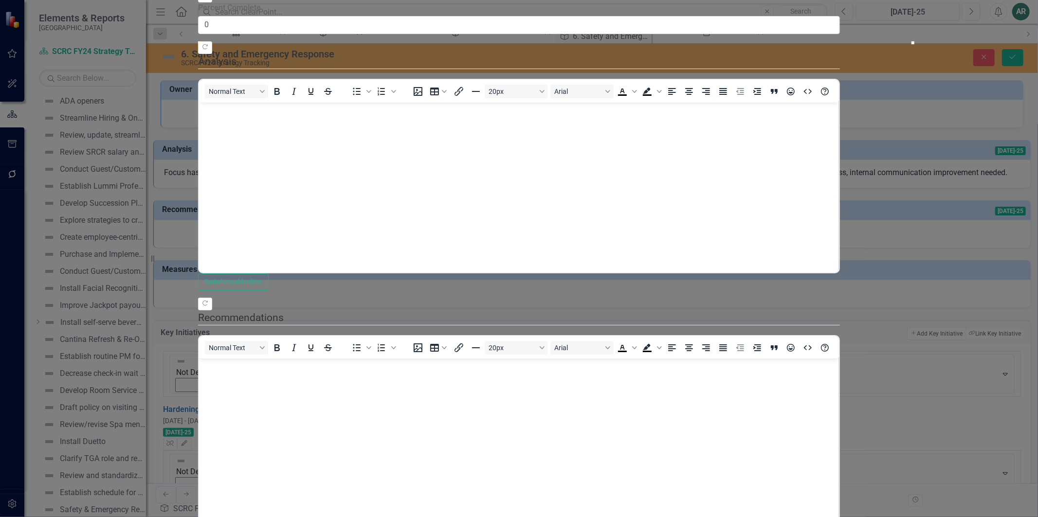
click at [243, 145] on body "Rich Text Area. Press ALT-0 for help." at bounding box center [519, 175] width 640 height 146
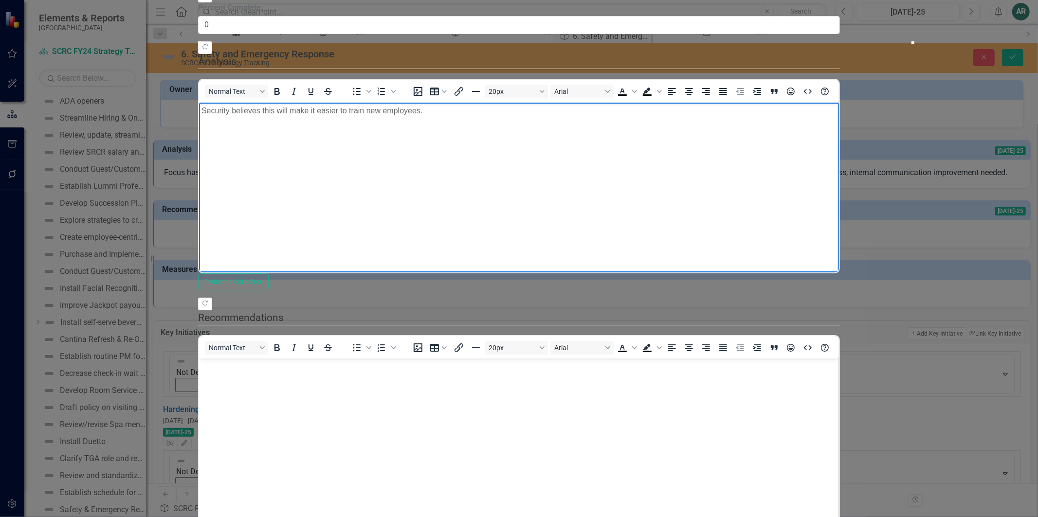
scroll to position [357, 0]
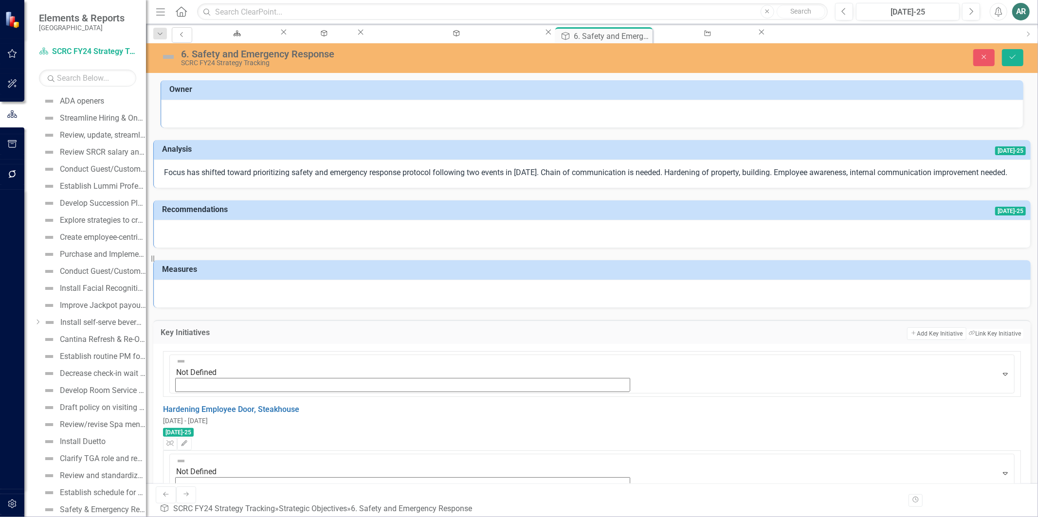
click at [181, 36] on icon "Previous" at bounding box center [182, 35] width 8 height 6
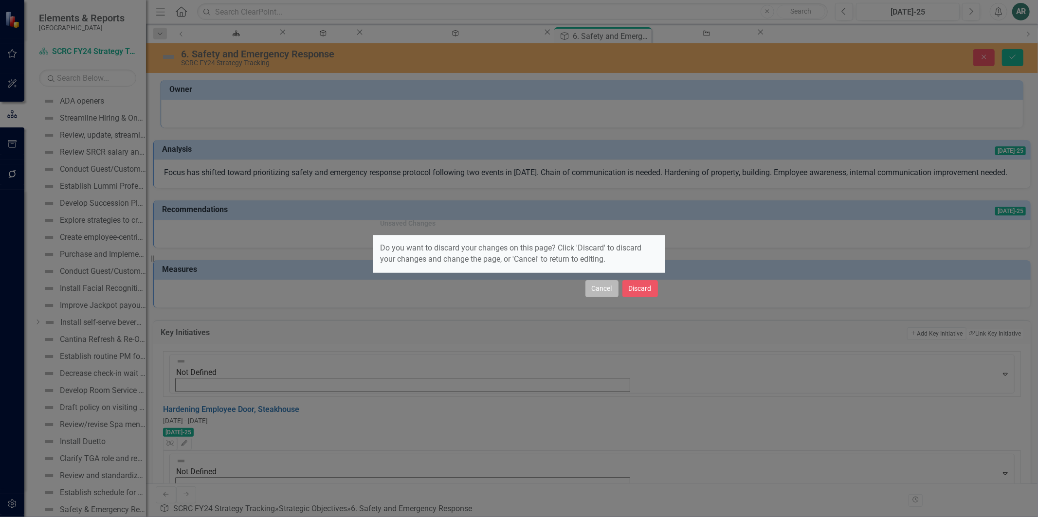
click at [585, 295] on button "Cancel" at bounding box center [601, 288] width 33 height 17
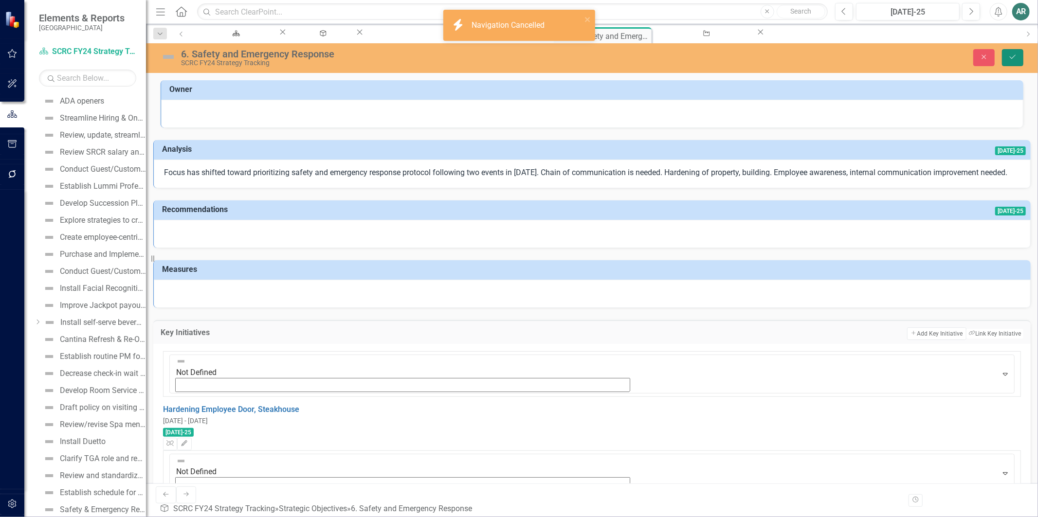
click at [1016, 52] on button "Save" at bounding box center [1012, 57] width 21 height 17
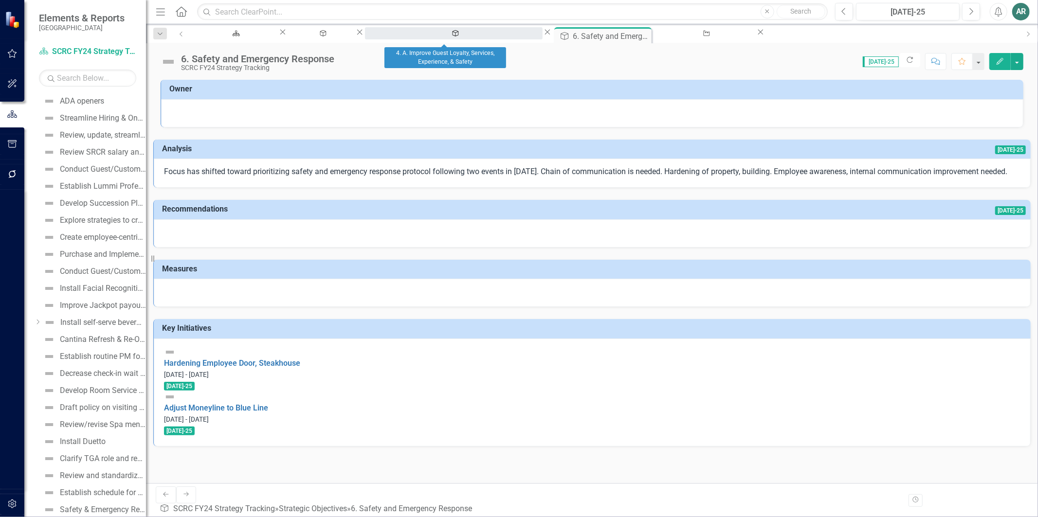
click at [436, 36] on div "4. A. Improve Guest Loyalty, Services, Experience, & Safety" at bounding box center [454, 42] width 160 height 12
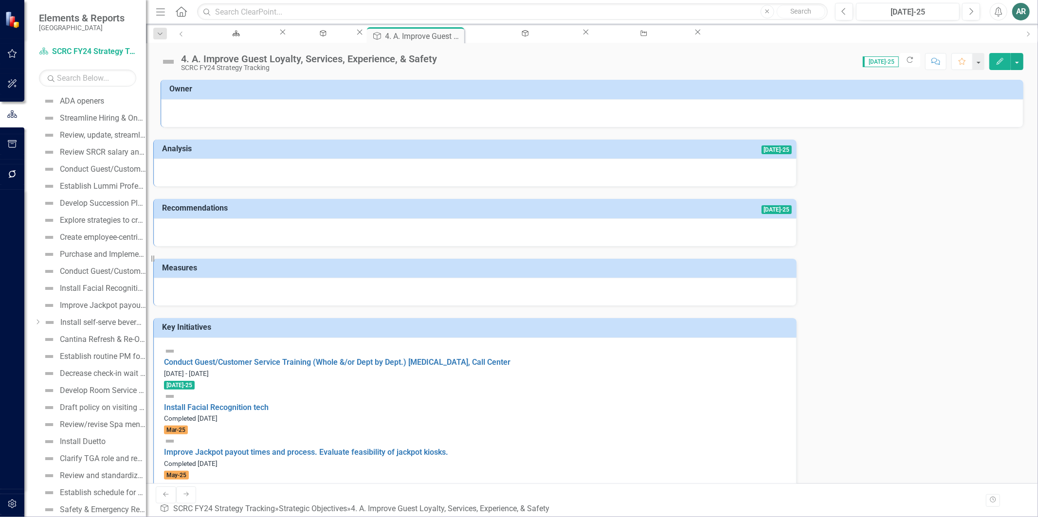
click at [998, 65] on icon "Edit" at bounding box center [1000, 61] width 9 height 7
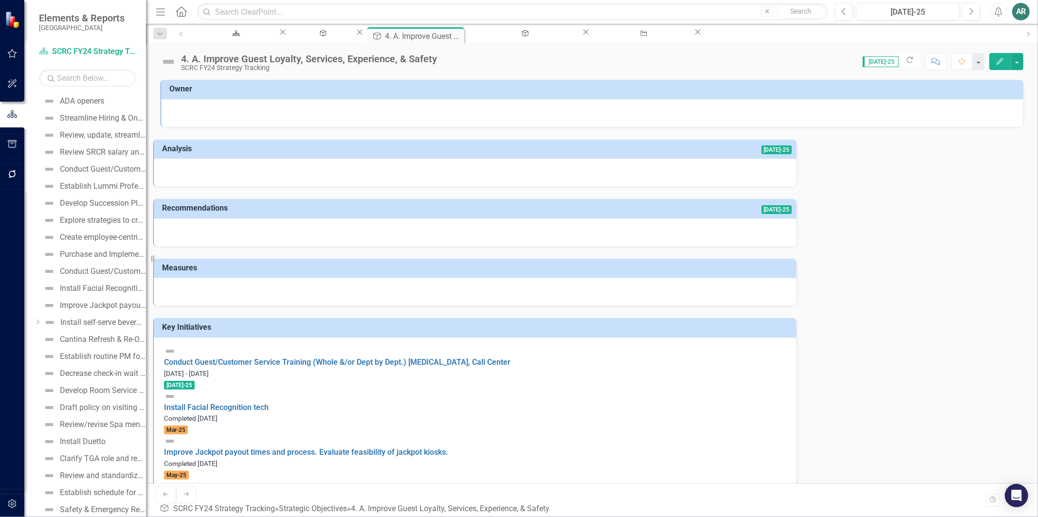
scroll to position [2, 0]
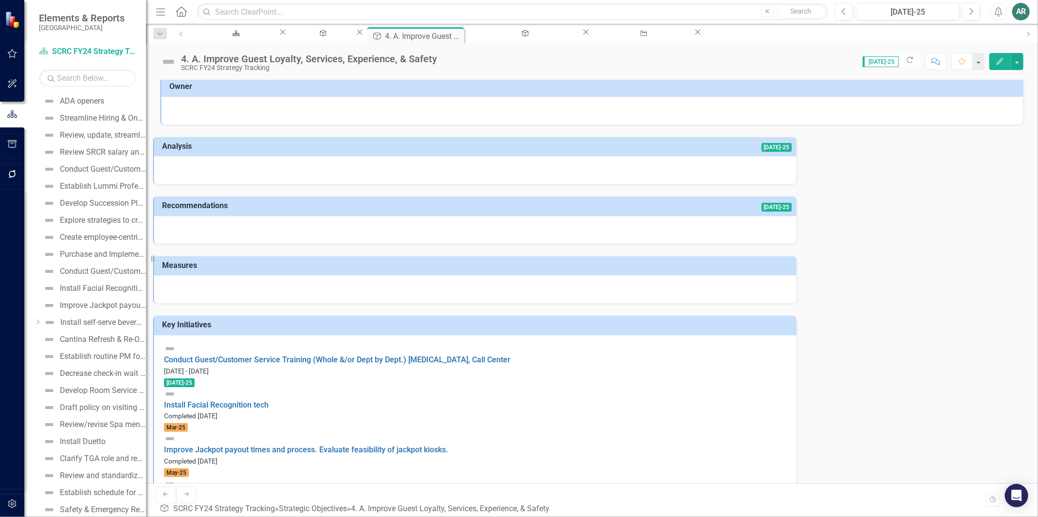
click at [426, 324] on h3 "Key Initiatives" at bounding box center [477, 325] width 630 height 9
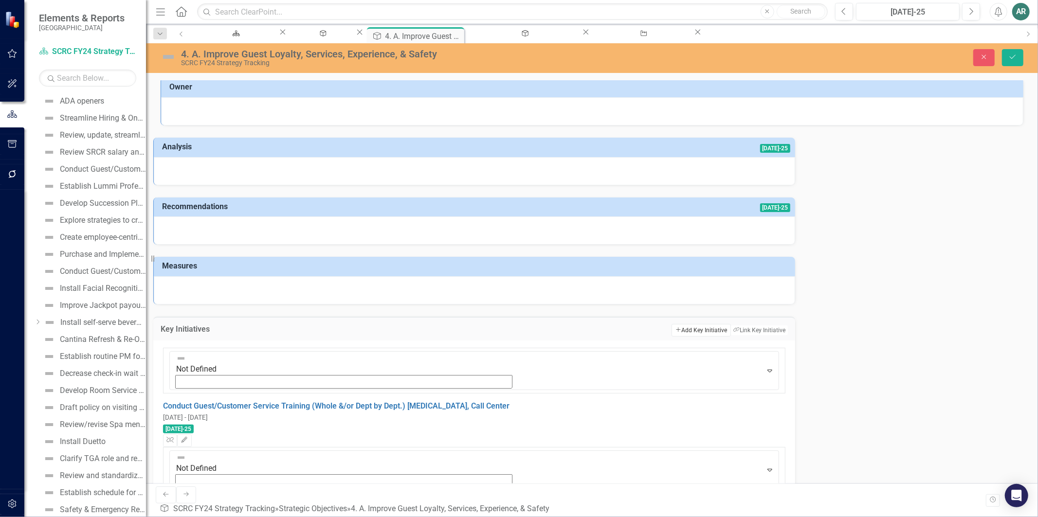
click at [672, 337] on button "Add Add Key Initiative" at bounding box center [701, 330] width 59 height 13
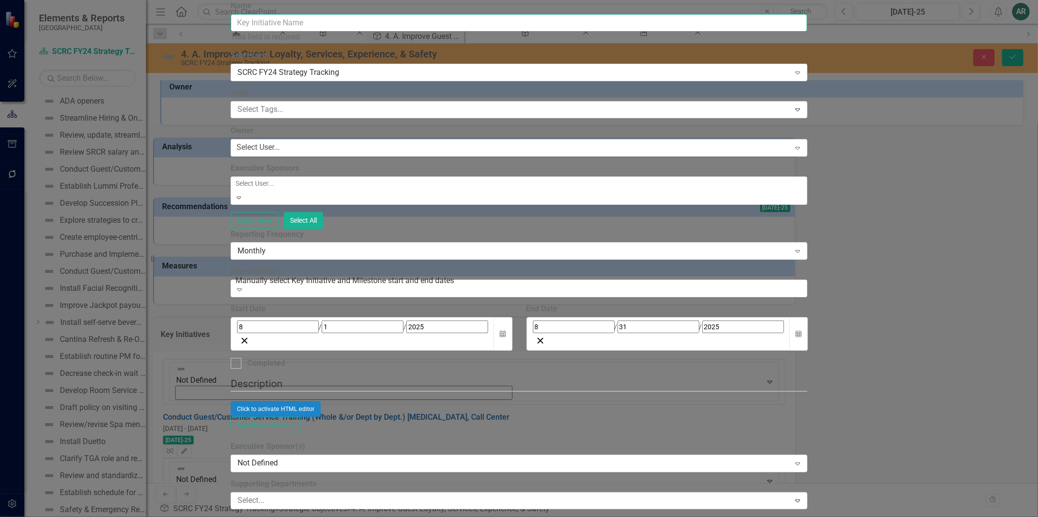
click at [453, 32] on input "Name" at bounding box center [519, 23] width 577 height 18
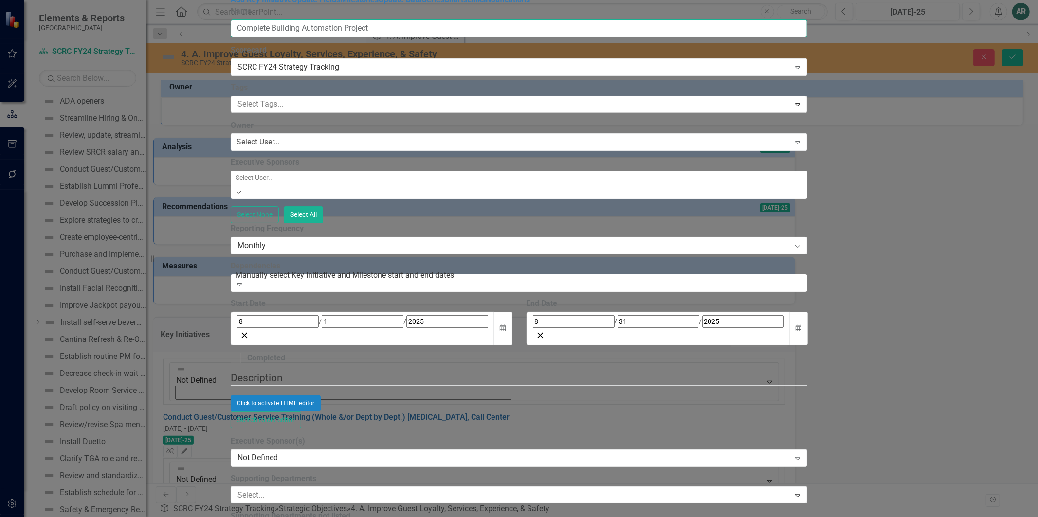
type input "Complete Building Automation Project"
click at [410, 111] on div at bounding box center [512, 104] width 556 height 13
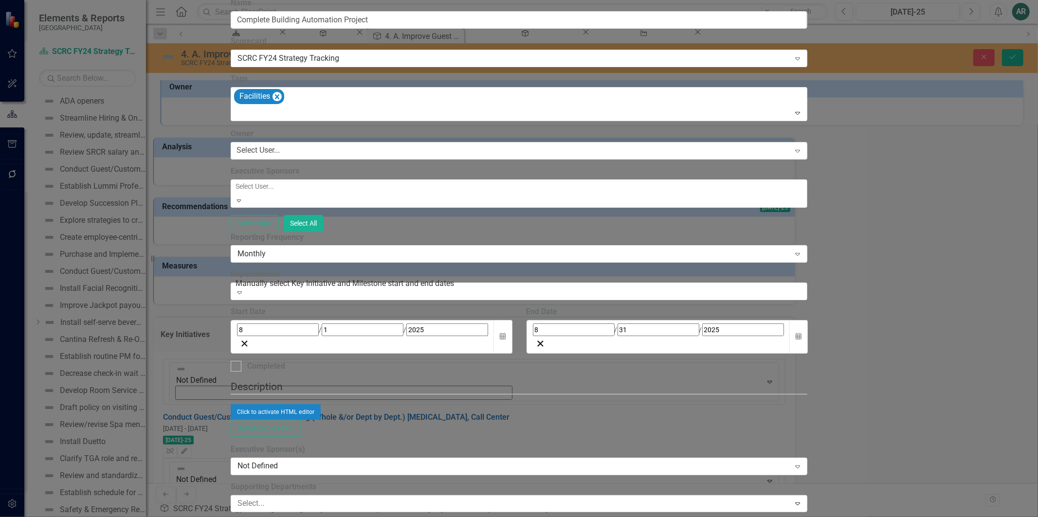
click at [479, 232] on div "Select None Select All" at bounding box center [519, 223] width 577 height 17
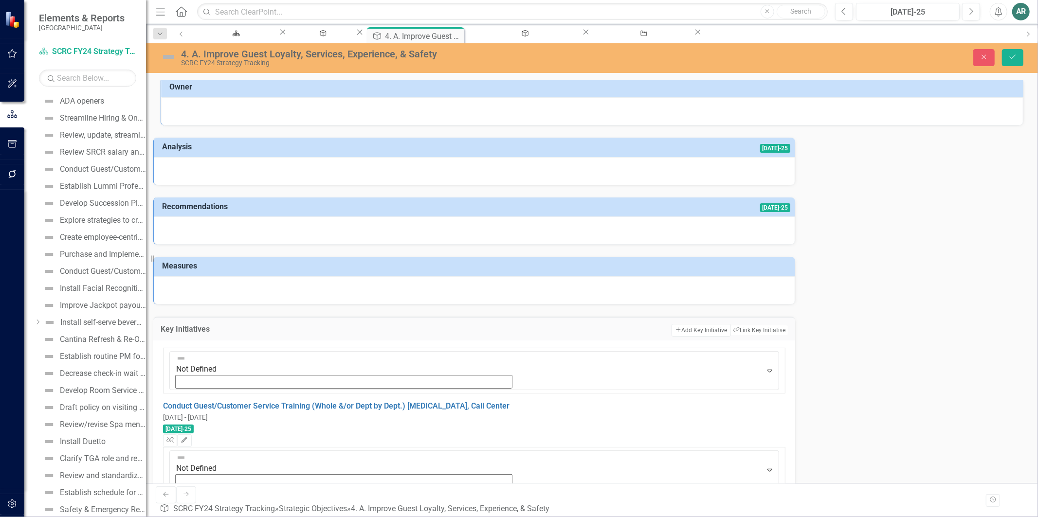
scroll to position [36, 0]
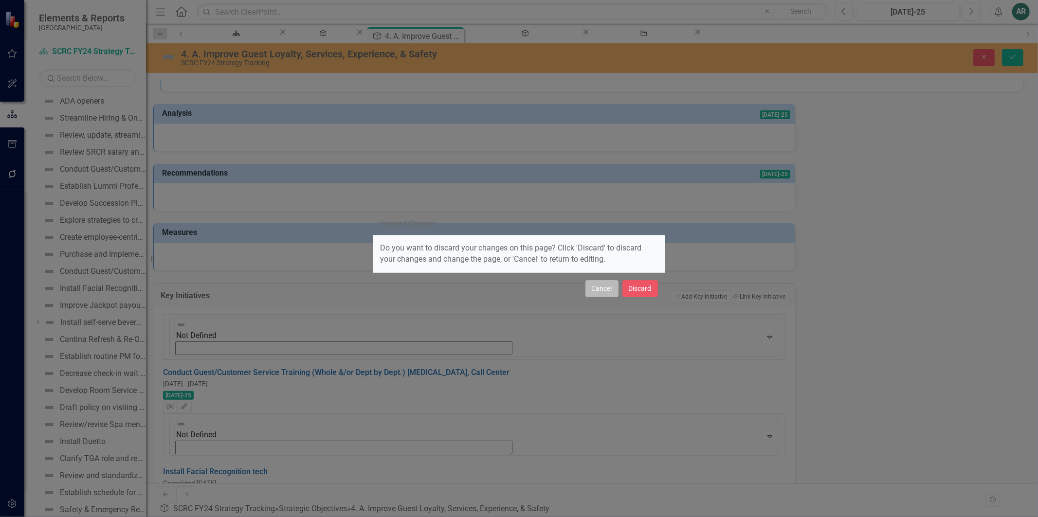
click at [591, 297] on button "Cancel" at bounding box center [601, 288] width 33 height 17
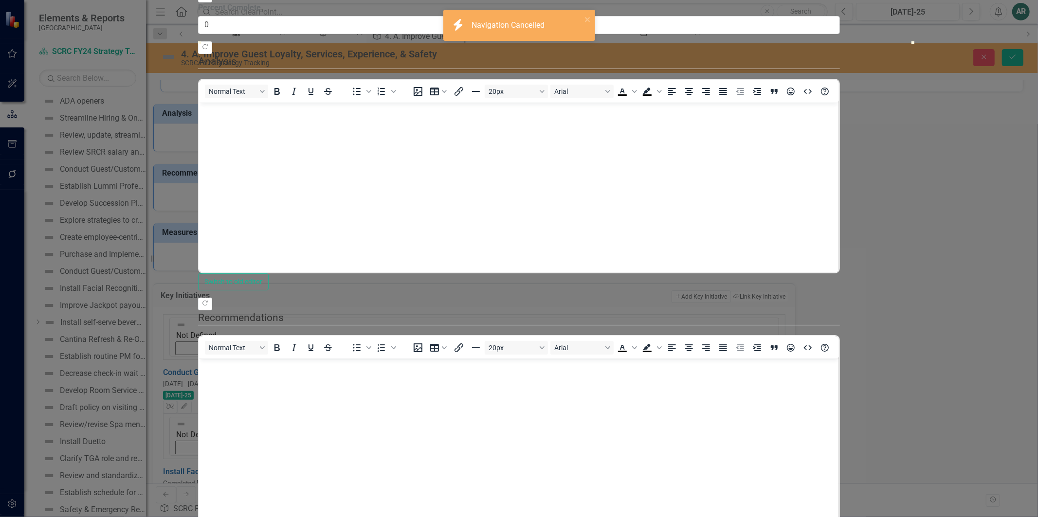
scroll to position [0, 0]
click at [339, 127] on body "Rich Text Area. Press ALT-0 for help." at bounding box center [519, 175] width 640 height 146
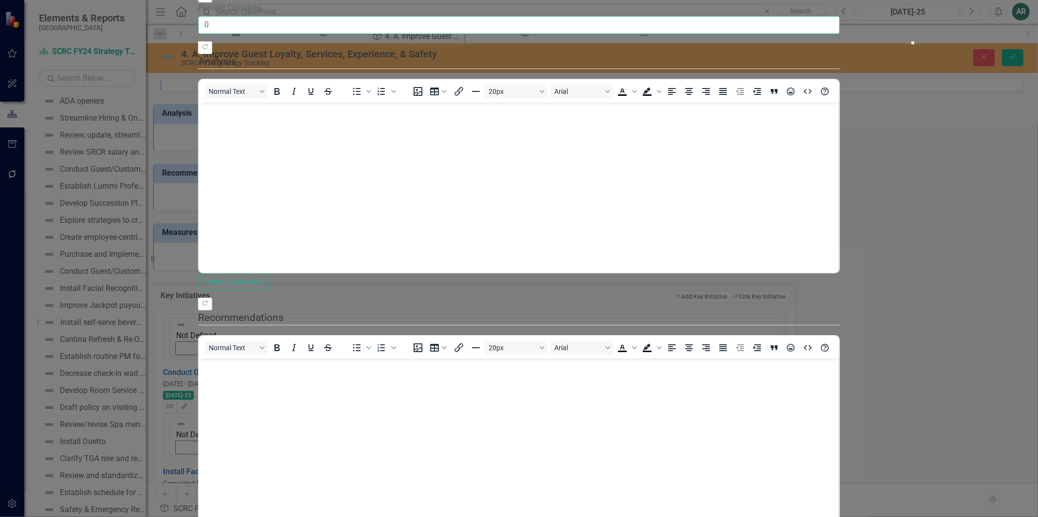
click at [416, 34] on input "0" at bounding box center [519, 25] width 642 height 18
type input "090"
click at [316, 108] on p "Rich Text Area. Press ALT-0 for help." at bounding box center [518, 111] width 635 height 12
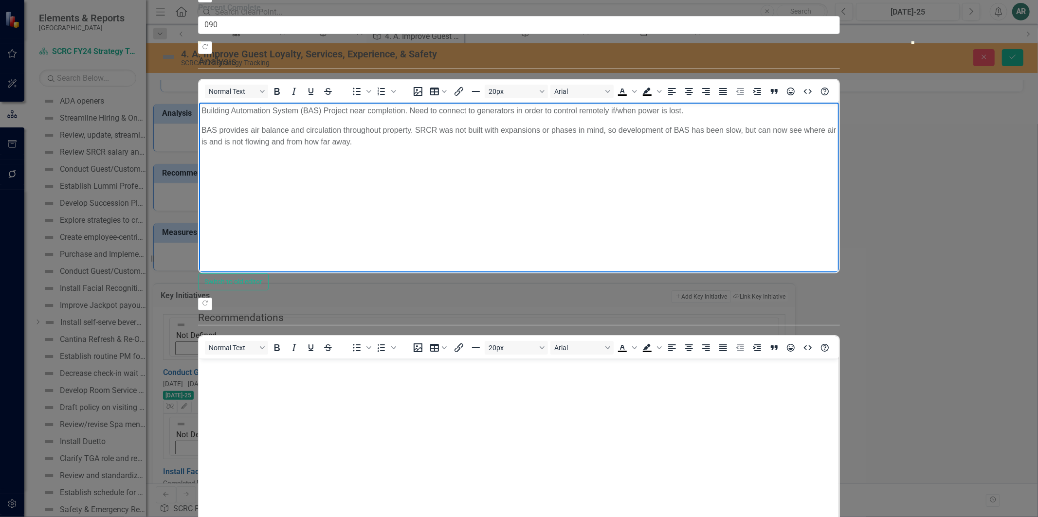
scroll to position [324, 0]
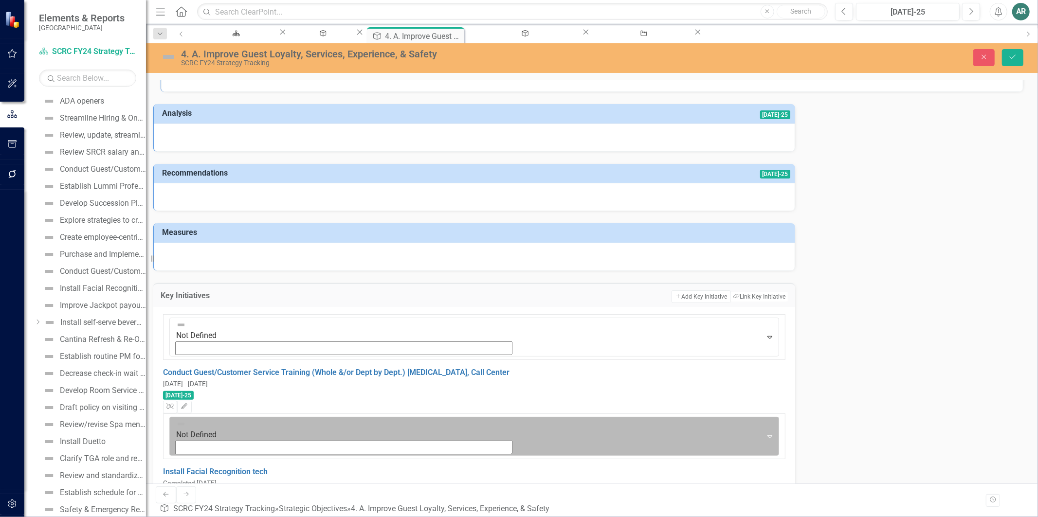
click at [767, 428] on icon at bounding box center [769, 437] width 5 height 3
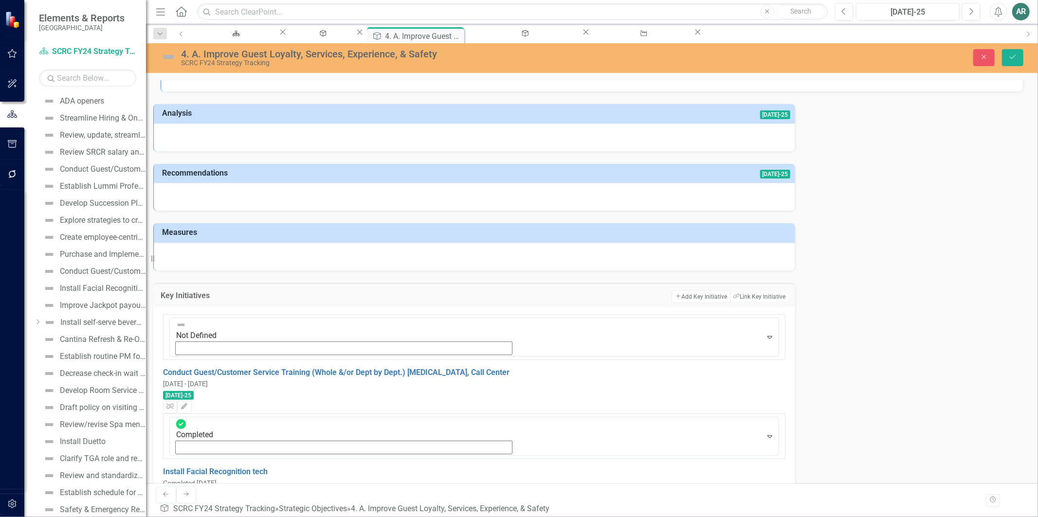
click at [664, 304] on div "Analysis [DATE]-25 Recommendations [DATE]-25 Measures Key Initiatives Add Add K…" at bounding box center [591, 506] width 877 height 828
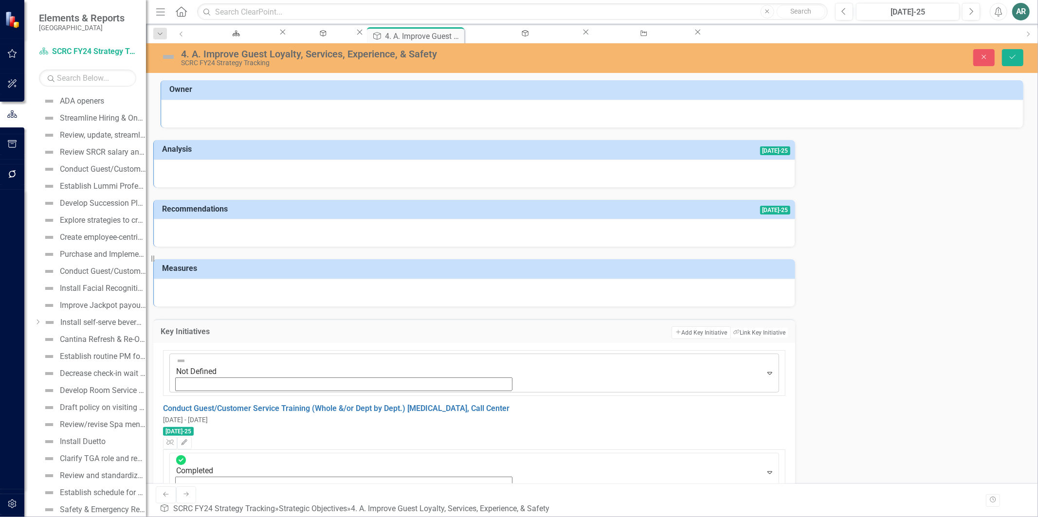
click at [765, 369] on icon "Expand" at bounding box center [770, 373] width 10 height 8
click at [1011, 55] on icon "Save" at bounding box center [1012, 57] width 9 height 7
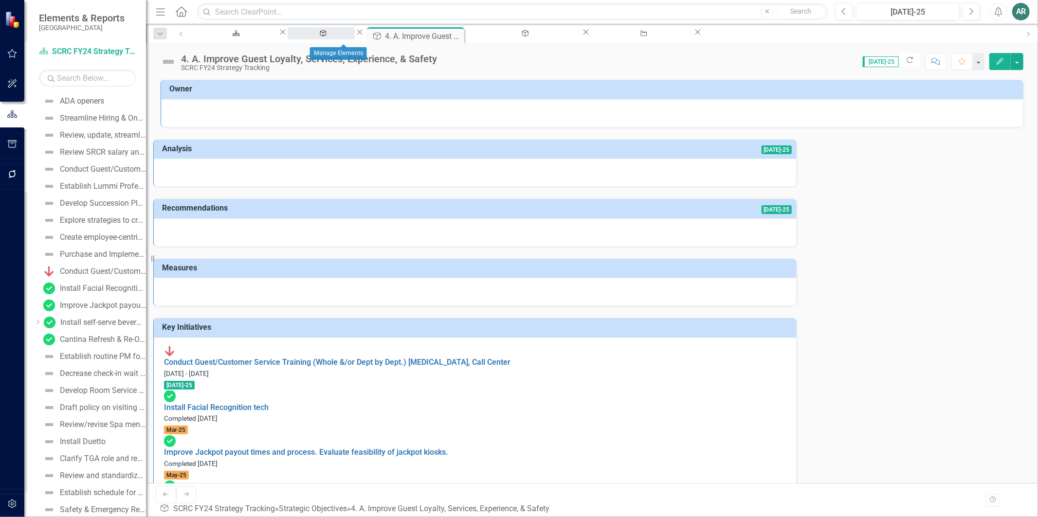
click at [331, 36] on div "Manage Elements" at bounding box center [321, 42] width 50 height 12
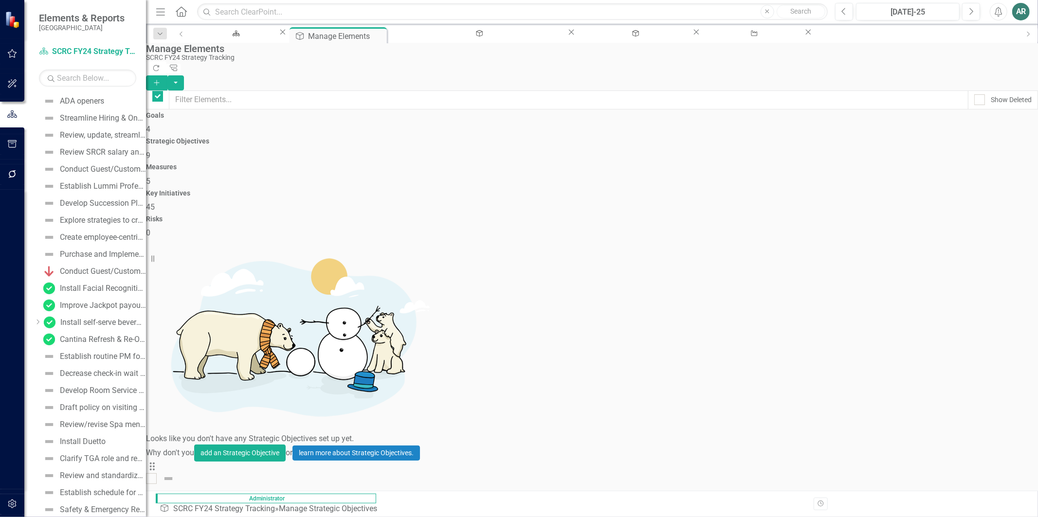
checkbox input "false"
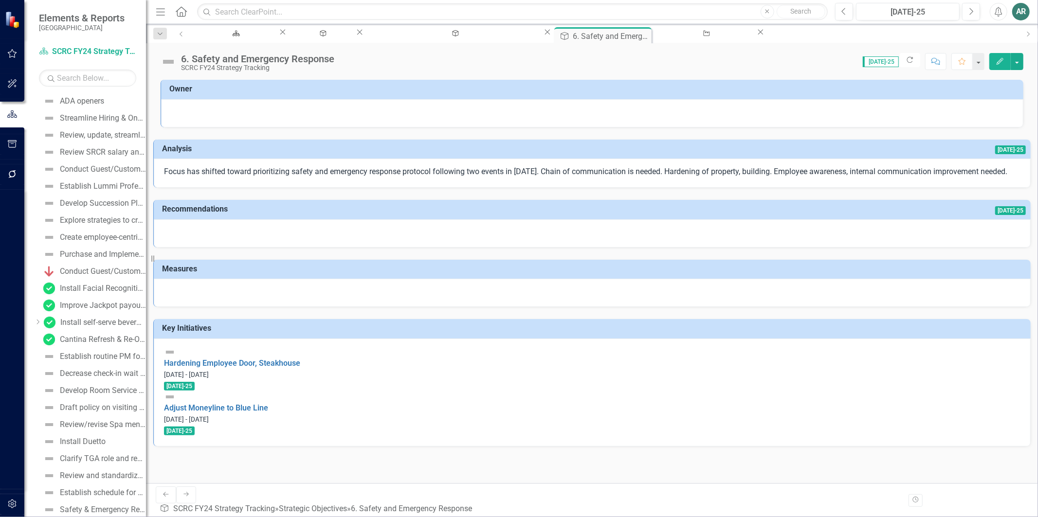
click at [316, 178] on p "Focus has shifted toward prioritizing safety and emergency response protocol fo…" at bounding box center [592, 171] width 856 height 11
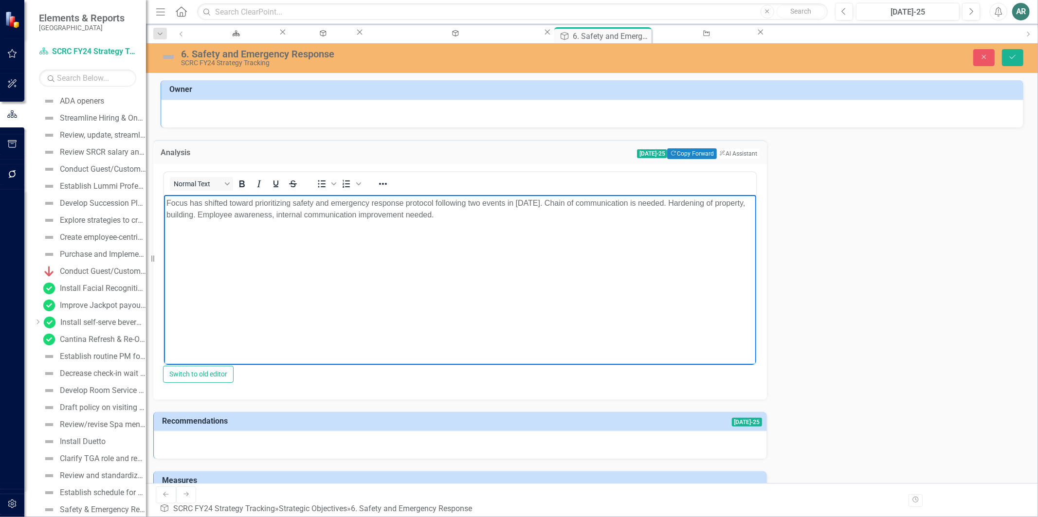
click at [496, 220] on p "Focus has shifted toward prioritizing safety and emergency response protocol fo…" at bounding box center [459, 208] width 587 height 23
drag, startPoint x: 292, startPoint y: 271, endPoint x: 286, endPoint y: 270, distance: 5.9
click at [286, 240] on p "In order to secure each entryway and operate 24/7, Security would must be able …" at bounding box center [459, 234] width 587 height 12
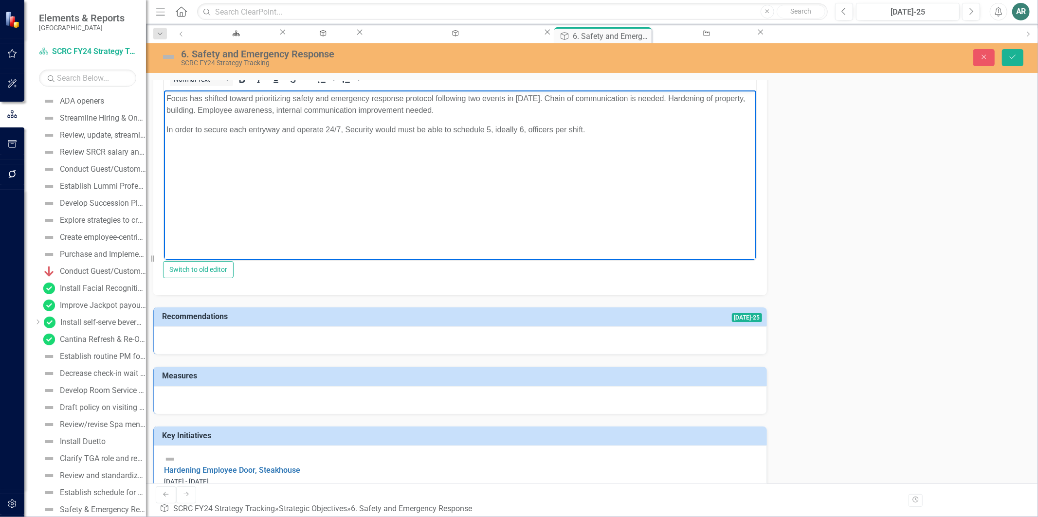
scroll to position [108, 0]
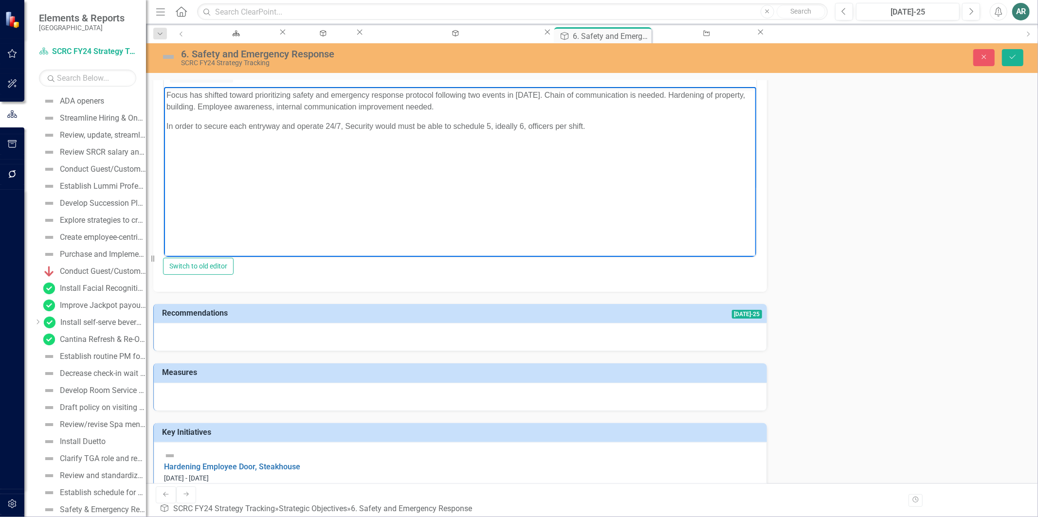
click at [699, 280] on div "Analysis [DATE]-25 Copy Forward Copy Forward ClearPoint AI AI Assistant <p>Focu…" at bounding box center [591, 285] width 877 height 530
click at [414, 132] on p "In order to secure each entryway and operate 24/7, Security would must be able …" at bounding box center [459, 126] width 587 height 12
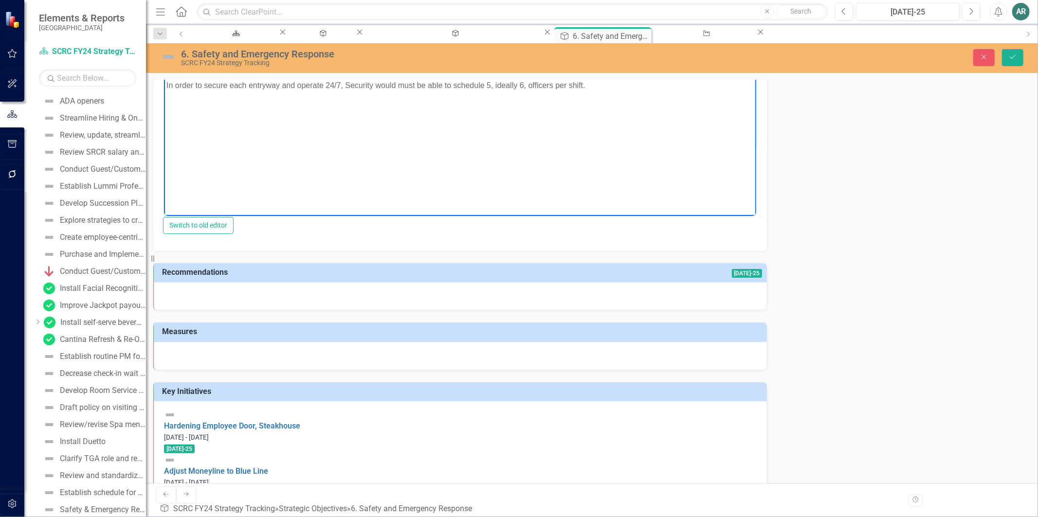
click at [461, 341] on td "Measures" at bounding box center [462, 333] width 600 height 16
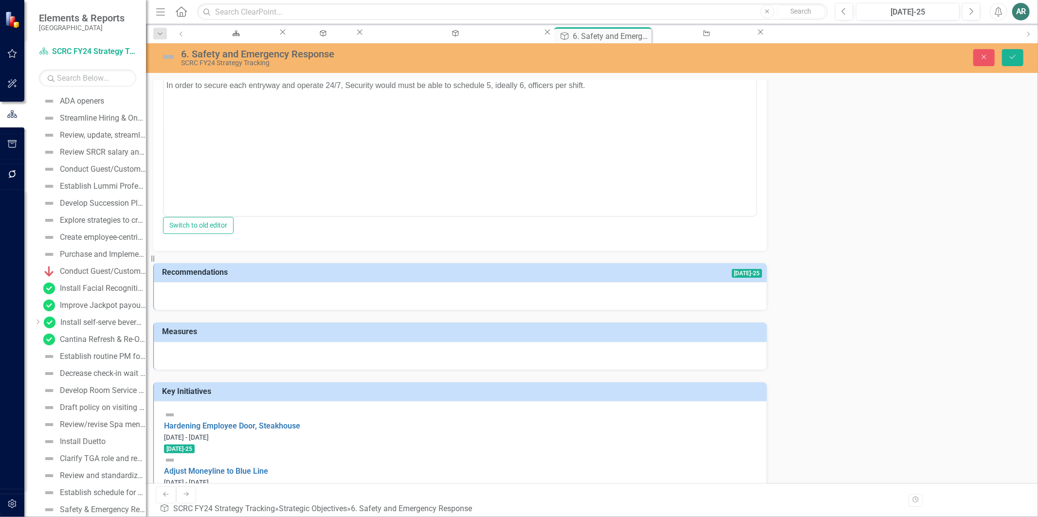
click at [462, 336] on h3 "Measures" at bounding box center [462, 331] width 600 height 9
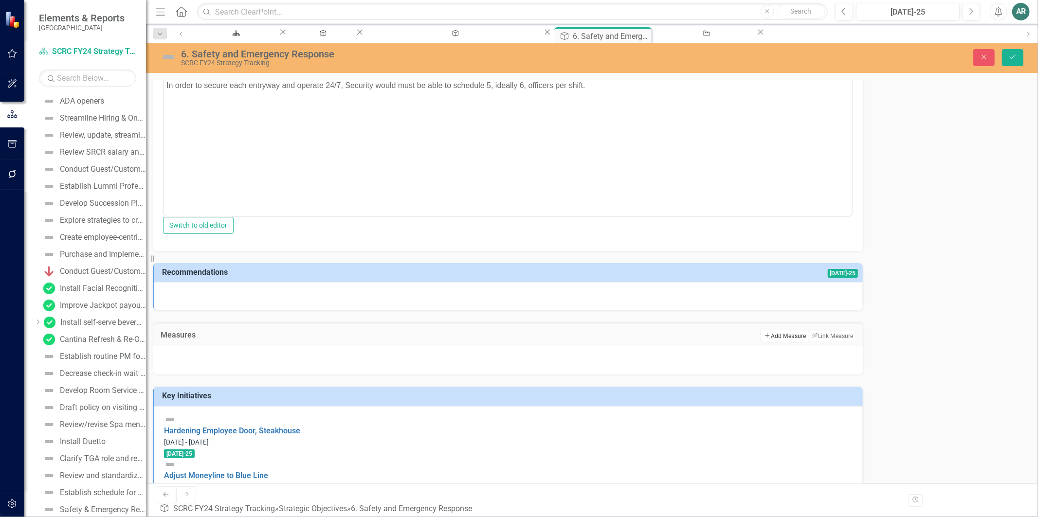
click at [761, 343] on button "Add Add Measure" at bounding box center [785, 336] width 48 height 13
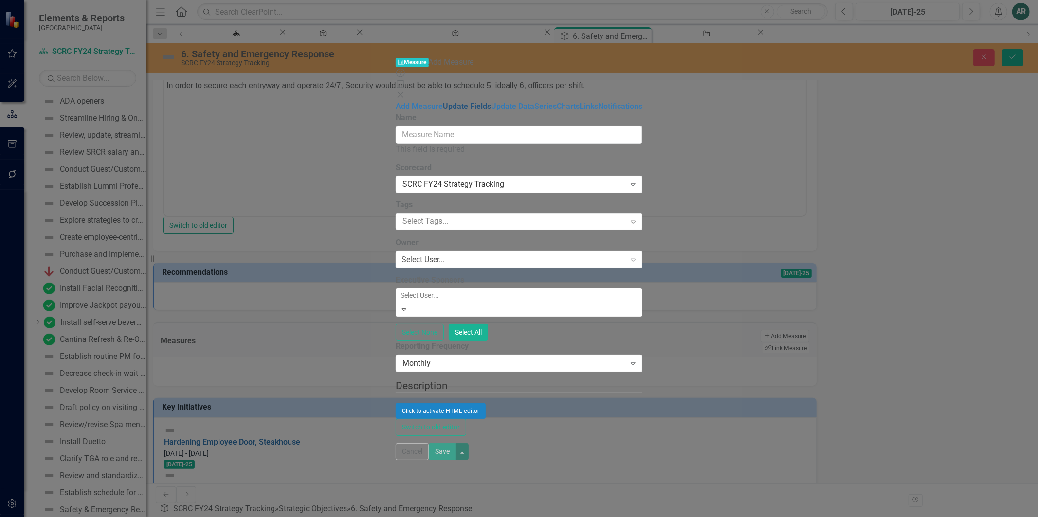
click at [443, 102] on link "Update Fields" at bounding box center [467, 106] width 48 height 9
click at [405, 91] on icon "Close" at bounding box center [401, 95] width 10 height 8
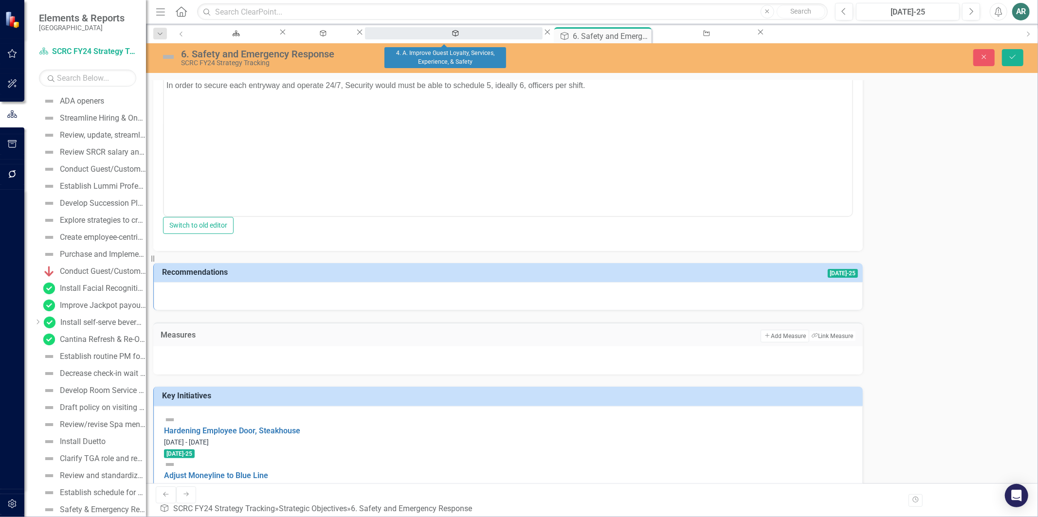
click at [443, 37] on div "4. A. Improve Guest Loyalty, Services, Experience, & Safety" at bounding box center [454, 42] width 160 height 12
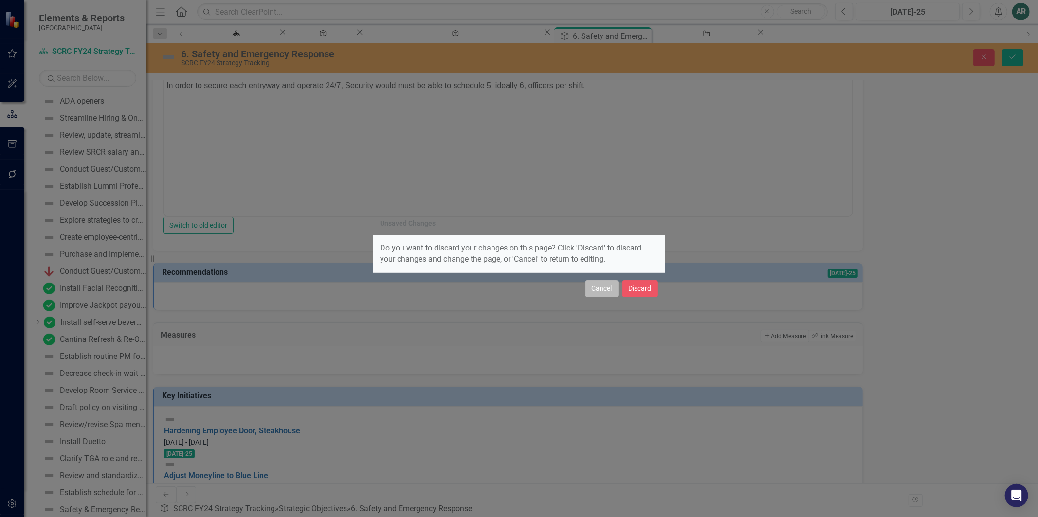
click at [591, 291] on button "Cancel" at bounding box center [601, 288] width 33 height 17
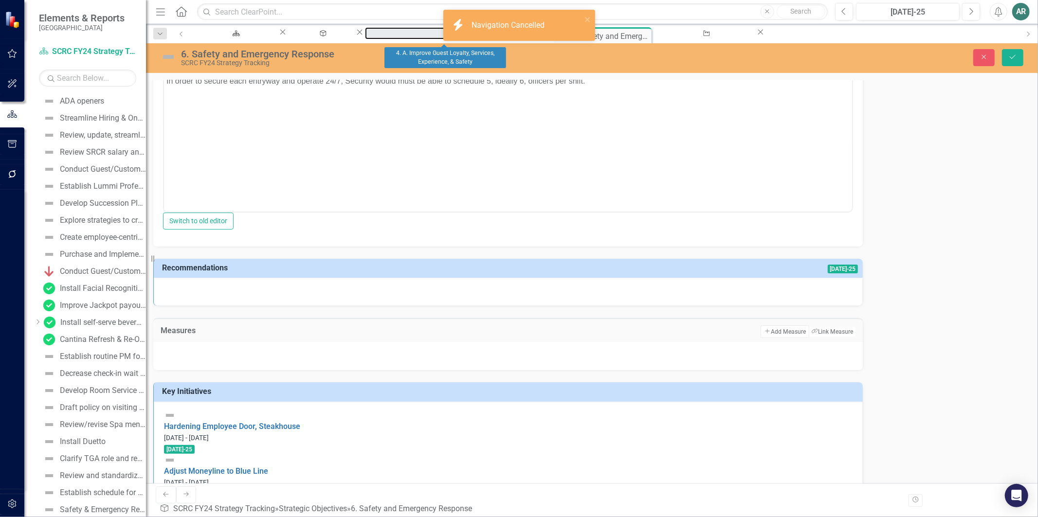
scroll to position [156, 0]
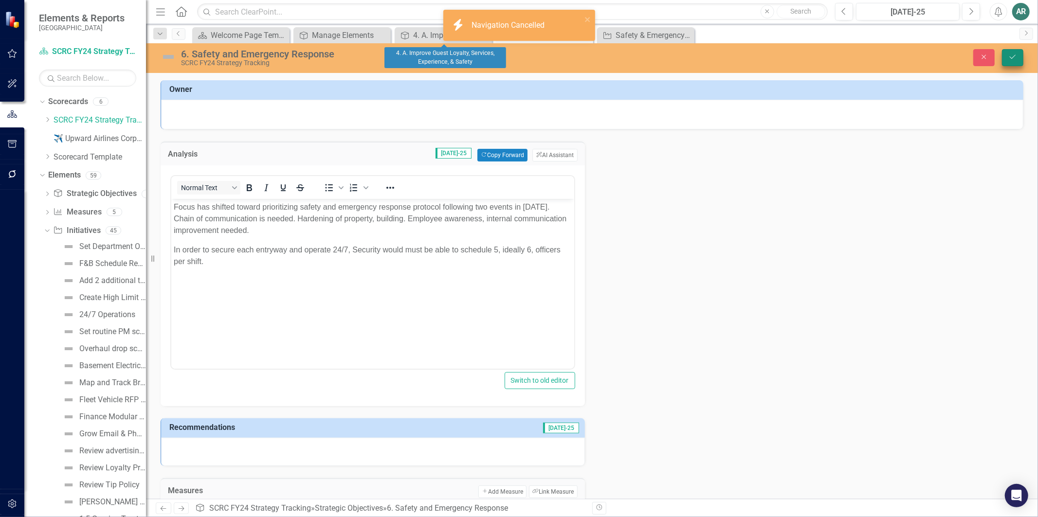
scroll to position [156, 0]
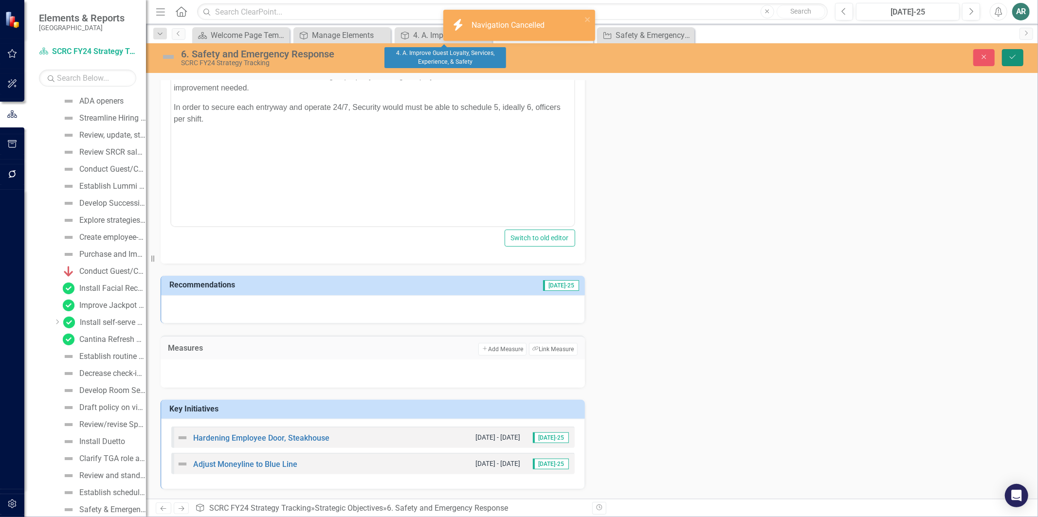
click at [1008, 56] on icon "Save" at bounding box center [1012, 57] width 9 height 7
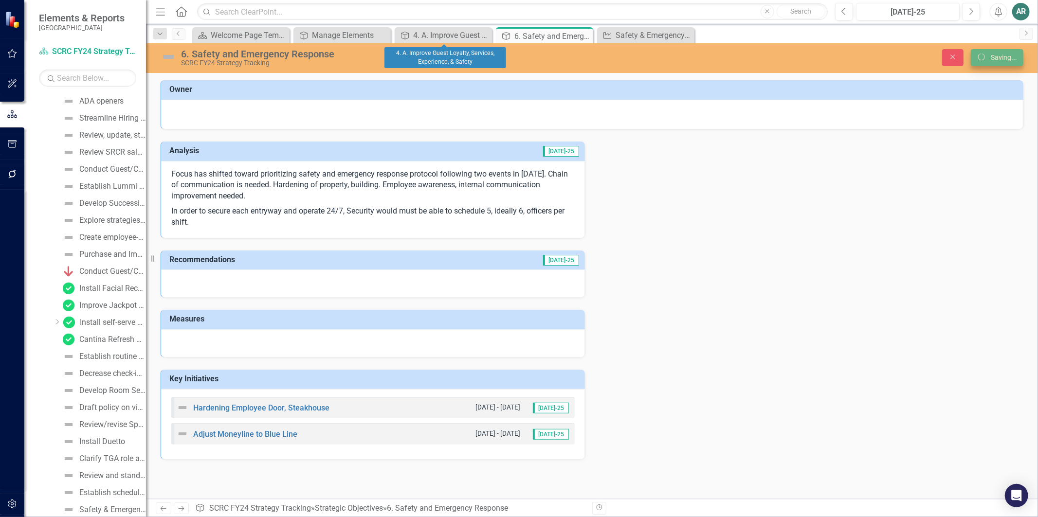
scroll to position [0, 0]
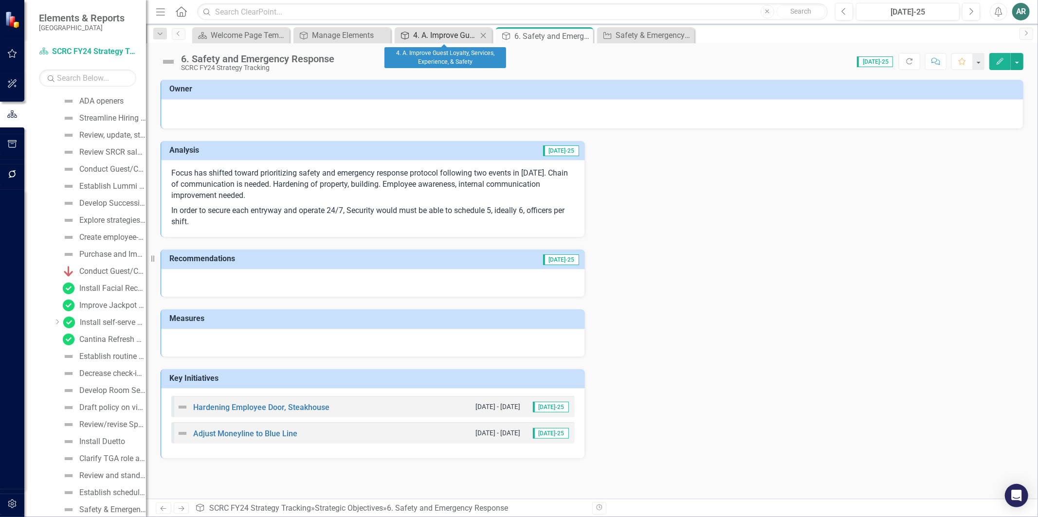
click at [422, 36] on div "4. A. Improve Guest Loyalty, Services, Experience, & Safety" at bounding box center [445, 35] width 64 height 12
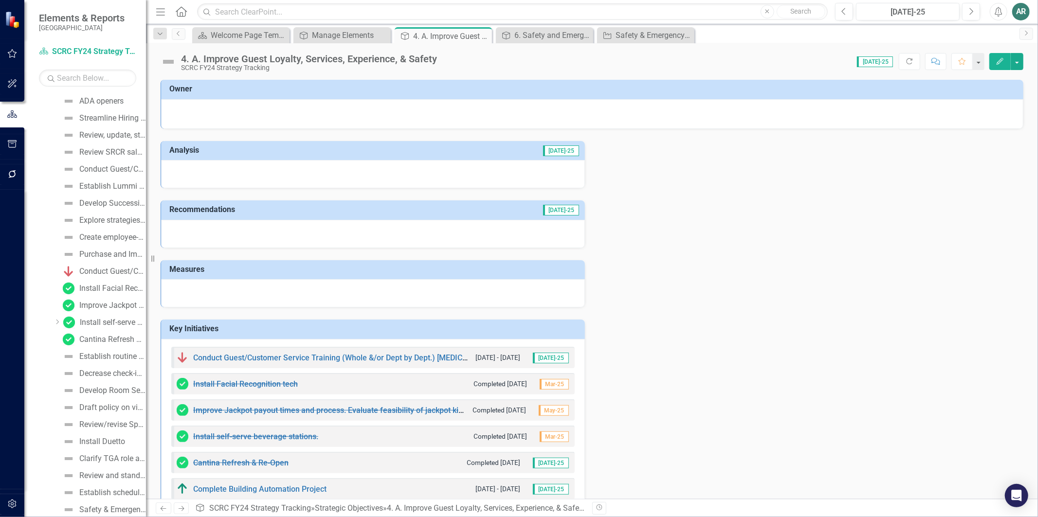
click at [471, 331] on h3 "Key Initiatives" at bounding box center [374, 329] width 411 height 9
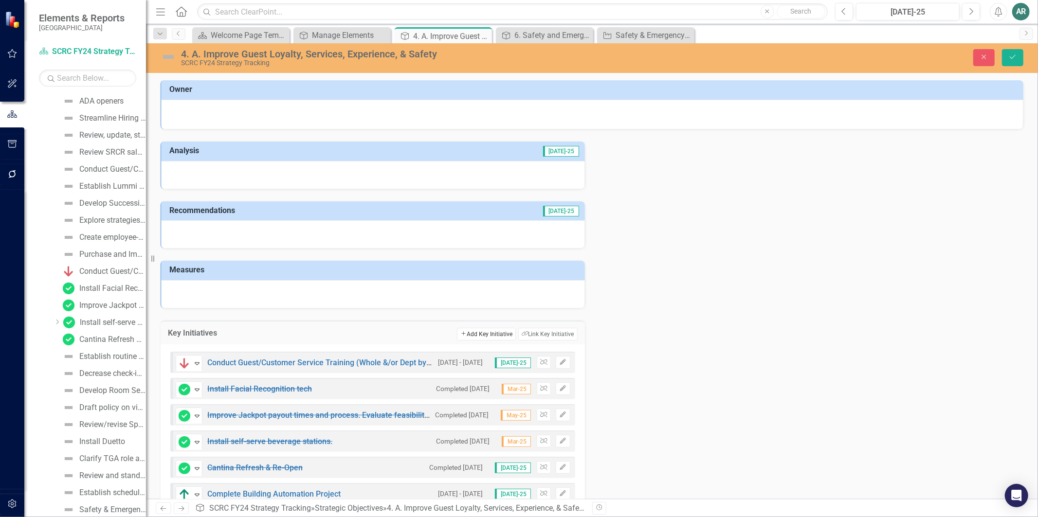
click at [469, 338] on button "Add Add Key Initiative" at bounding box center [486, 334] width 59 height 13
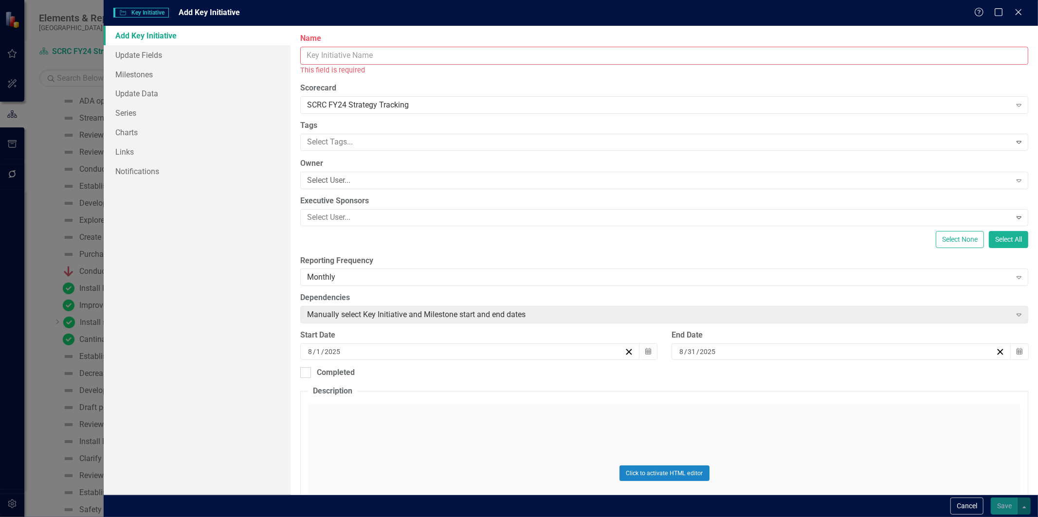
click at [490, 55] on input "Name" at bounding box center [664, 56] width 728 height 18
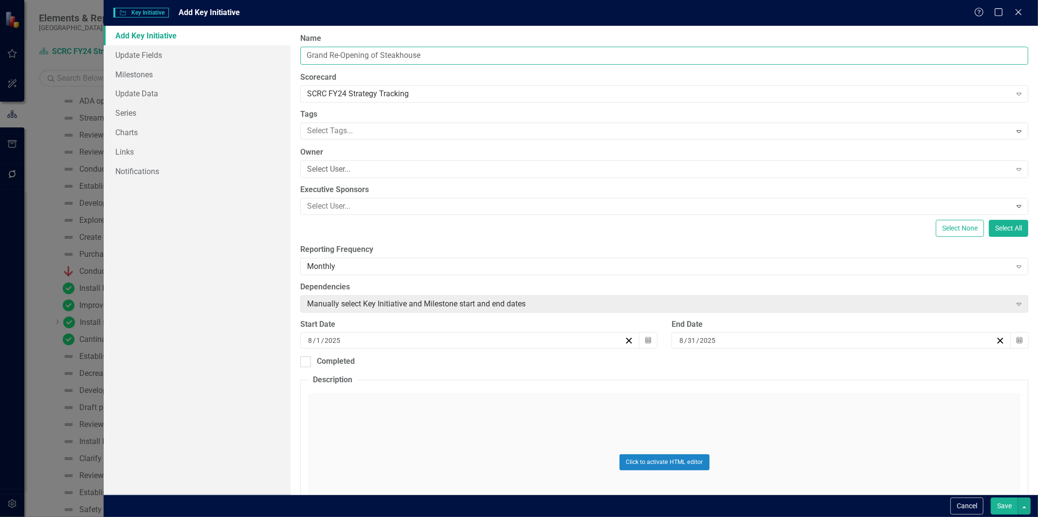
type input "Grand Re-Opening of Steakhouse"
click at [710, 345] on input "2025" at bounding box center [707, 341] width 17 height 10
click at [820, 349] on button "›" at bounding box center [809, 359] width 21 height 21
click at [794, 401] on button "11" at bounding box center [781, 410] width 24 height 18
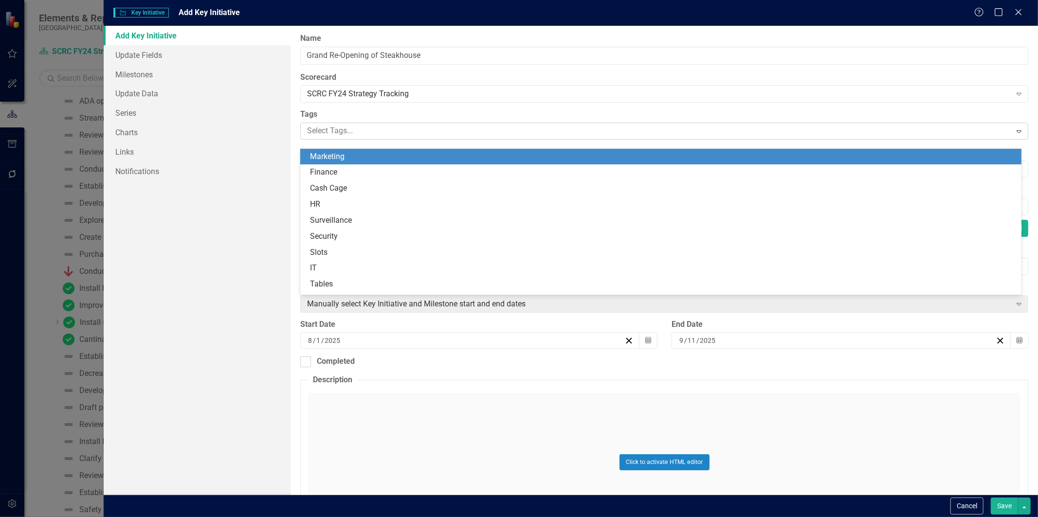
click at [364, 138] on div at bounding box center [657, 131] width 708 height 13
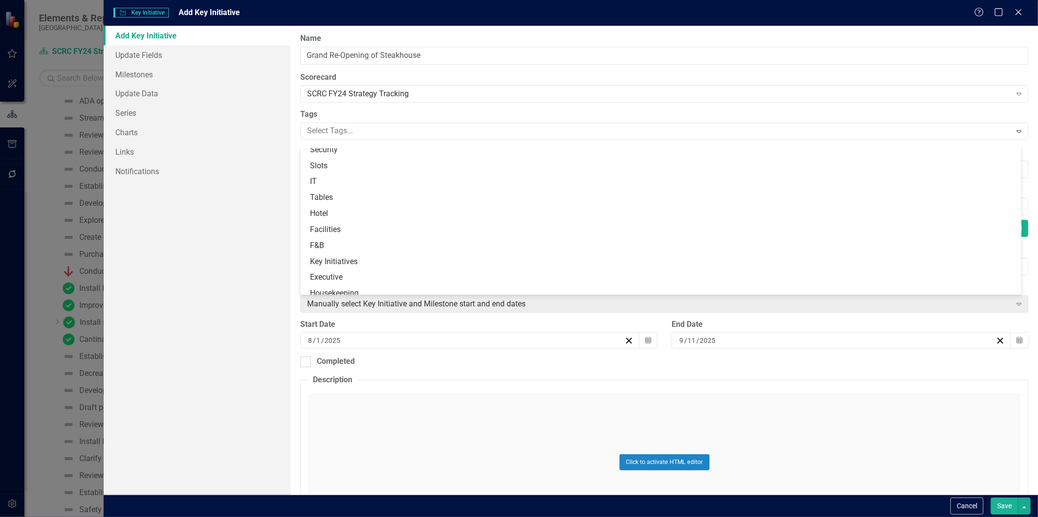
scroll to position [108, 0]
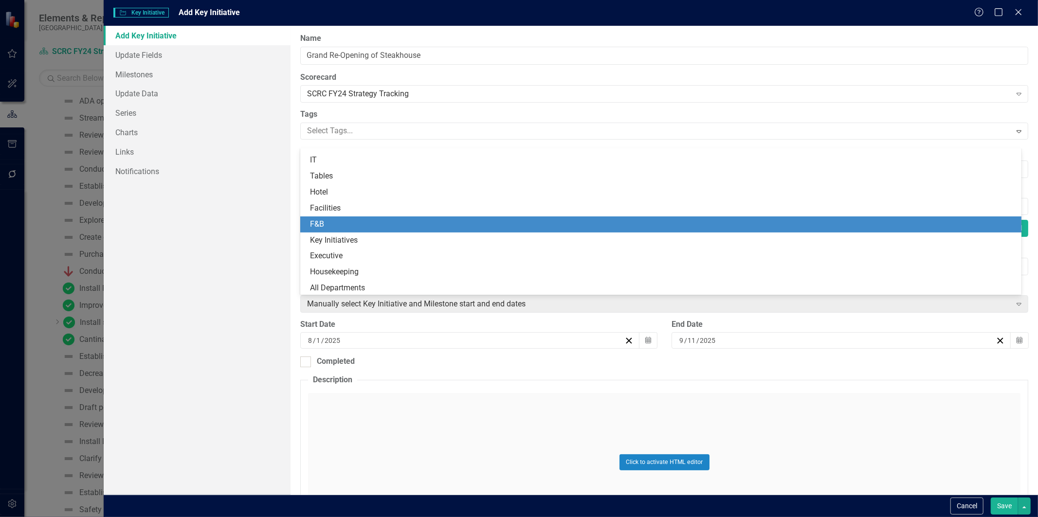
click at [358, 221] on div "F&B" at bounding box center [663, 224] width 706 height 11
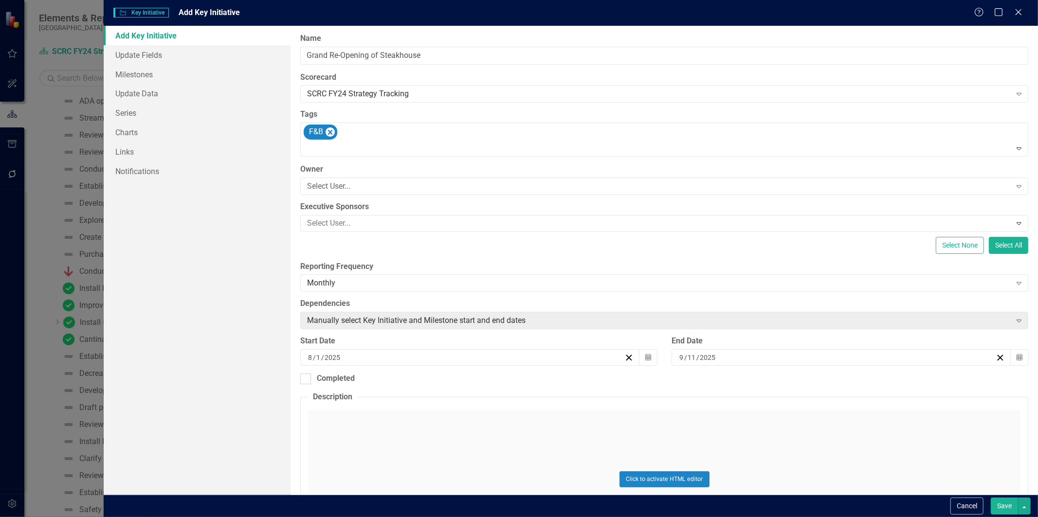
click at [387, 254] on div "ClearPoint Can Do More! How ClearPoint Can Help Close Enterprise plans can auto…" at bounding box center [664, 260] width 747 height 469
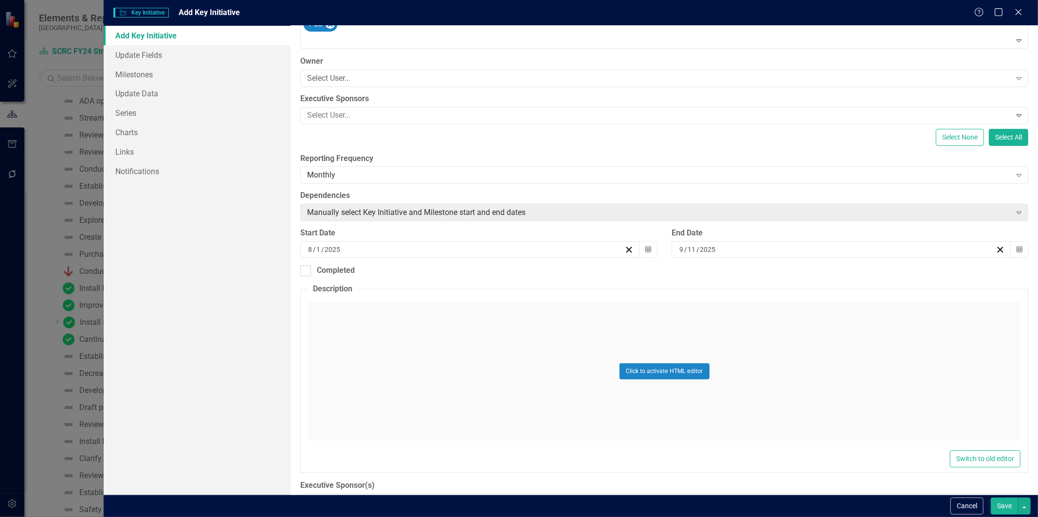
click at [388, 356] on div "Click to activate HTML editor" at bounding box center [664, 371] width 712 height 139
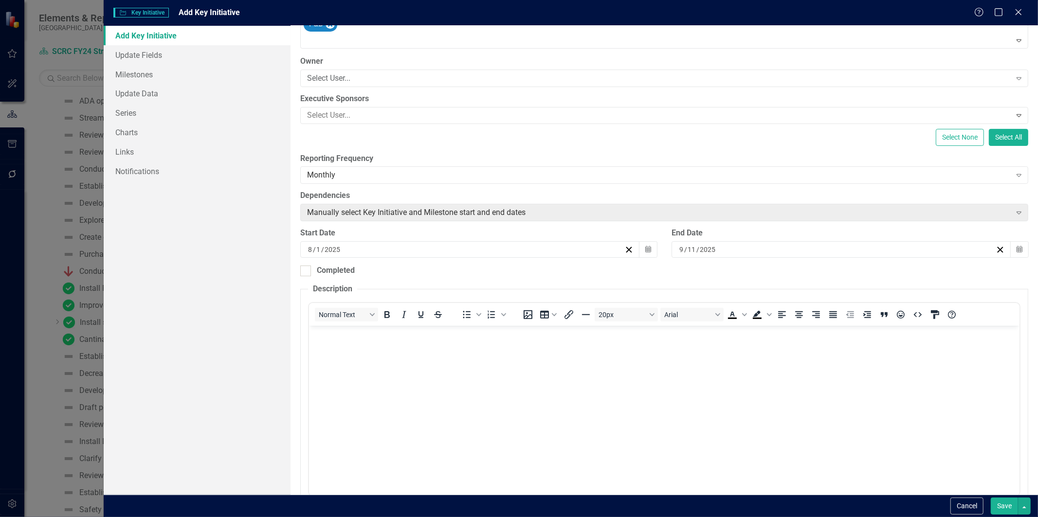
scroll to position [0, 0]
click at [386, 346] on body "Rich Text Area. Press ALT-0 for help." at bounding box center [664, 399] width 710 height 146
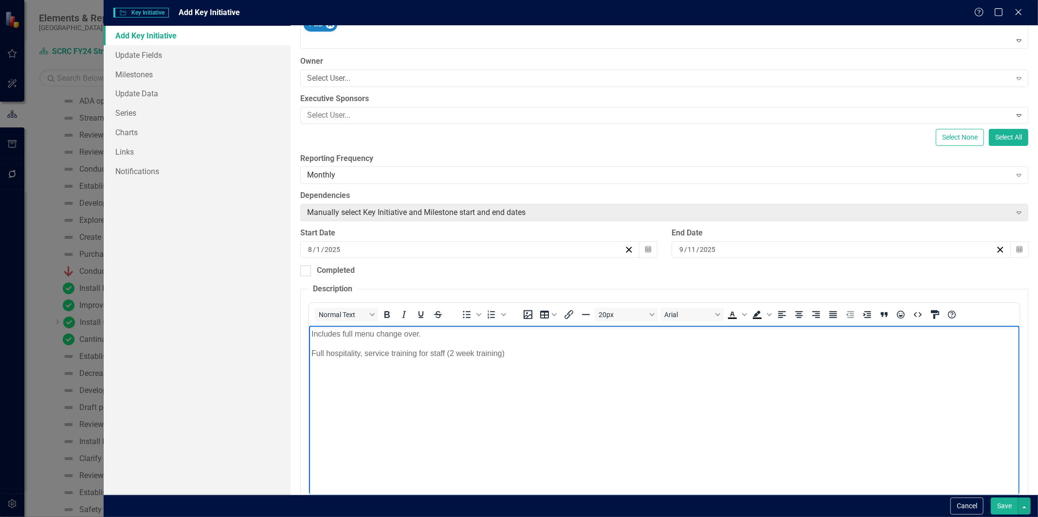
scroll to position [216, 0]
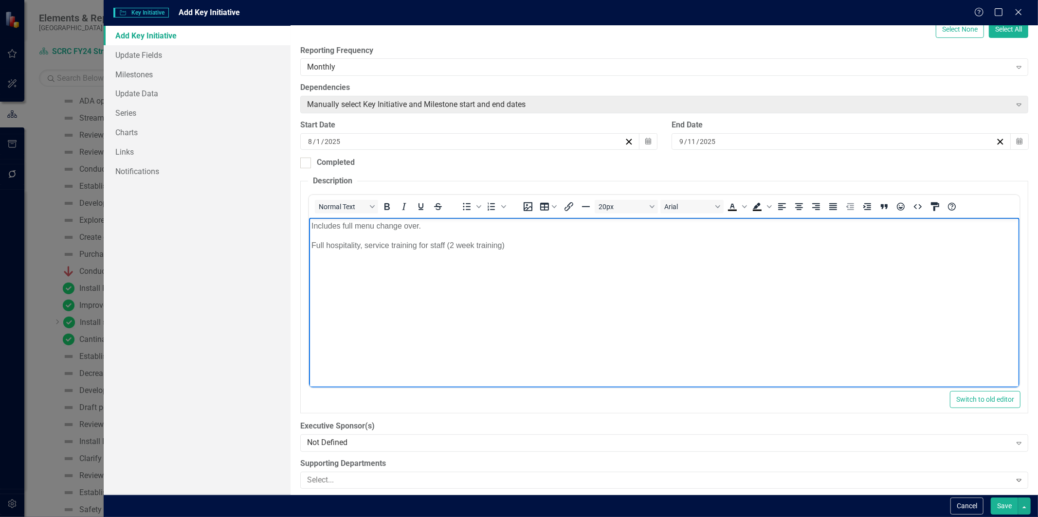
click at [992, 503] on button "Save" at bounding box center [1004, 506] width 27 height 17
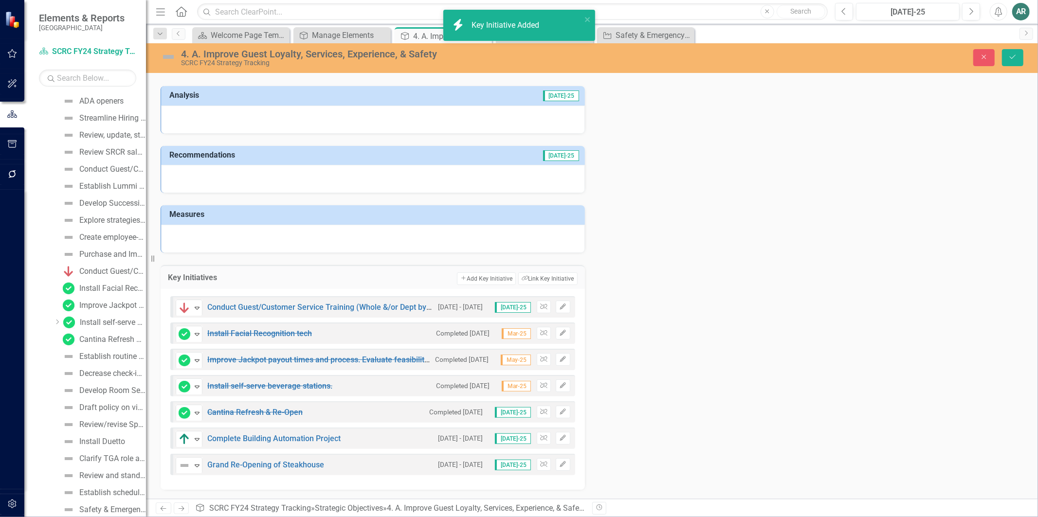
scroll to position [62, 0]
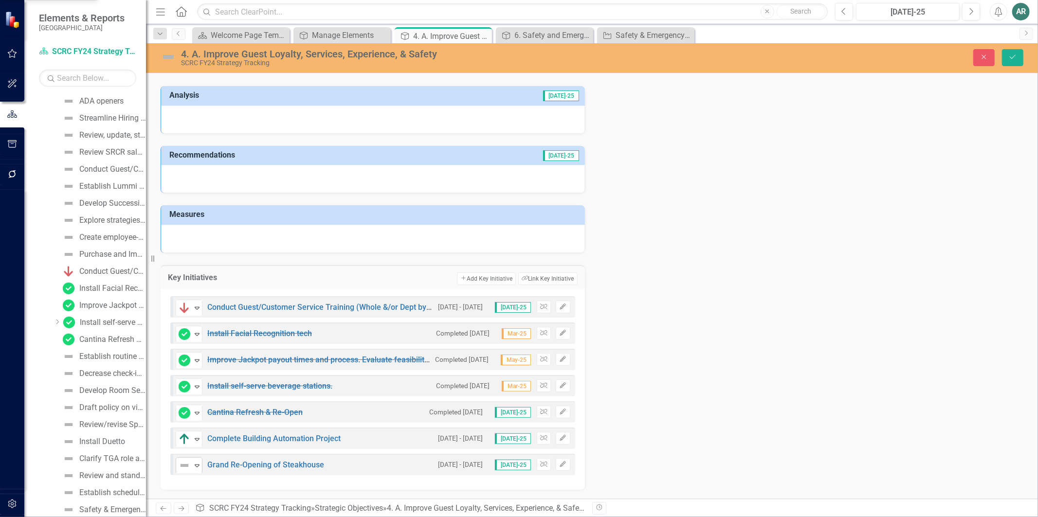
click at [197, 462] on icon "Expand" at bounding box center [197, 466] width 10 height 8
click at [1013, 60] on icon "Save" at bounding box center [1012, 57] width 9 height 7
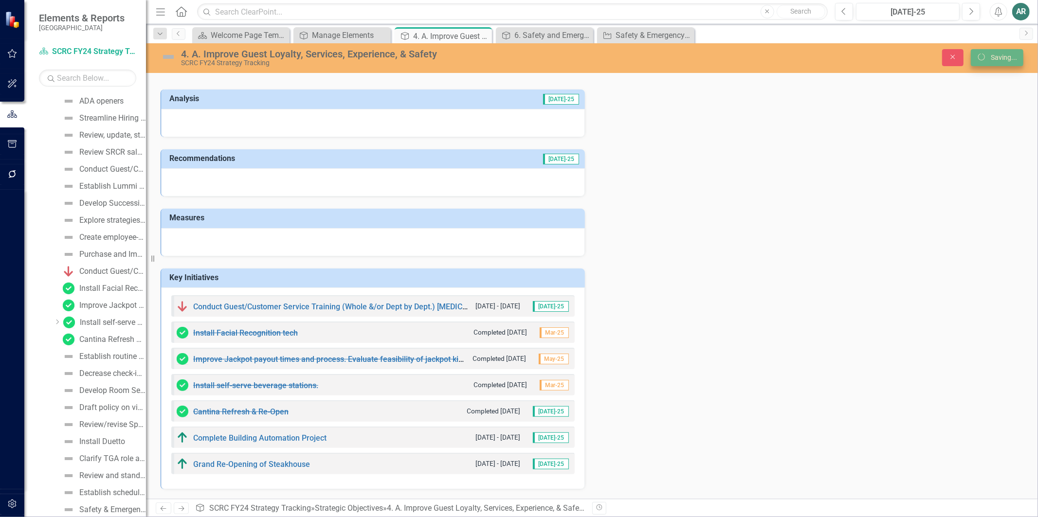
scroll to position [57, 0]
